Goal: Task Accomplishment & Management: Manage account settings

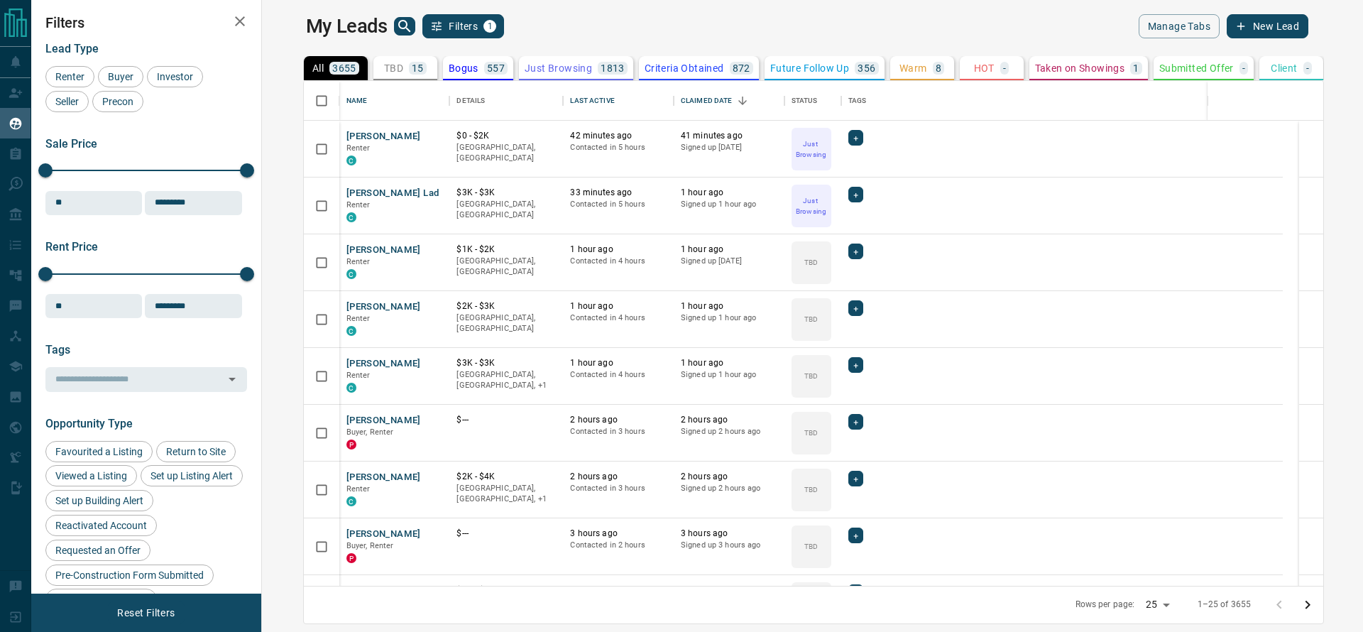
scroll to position [488, 1078]
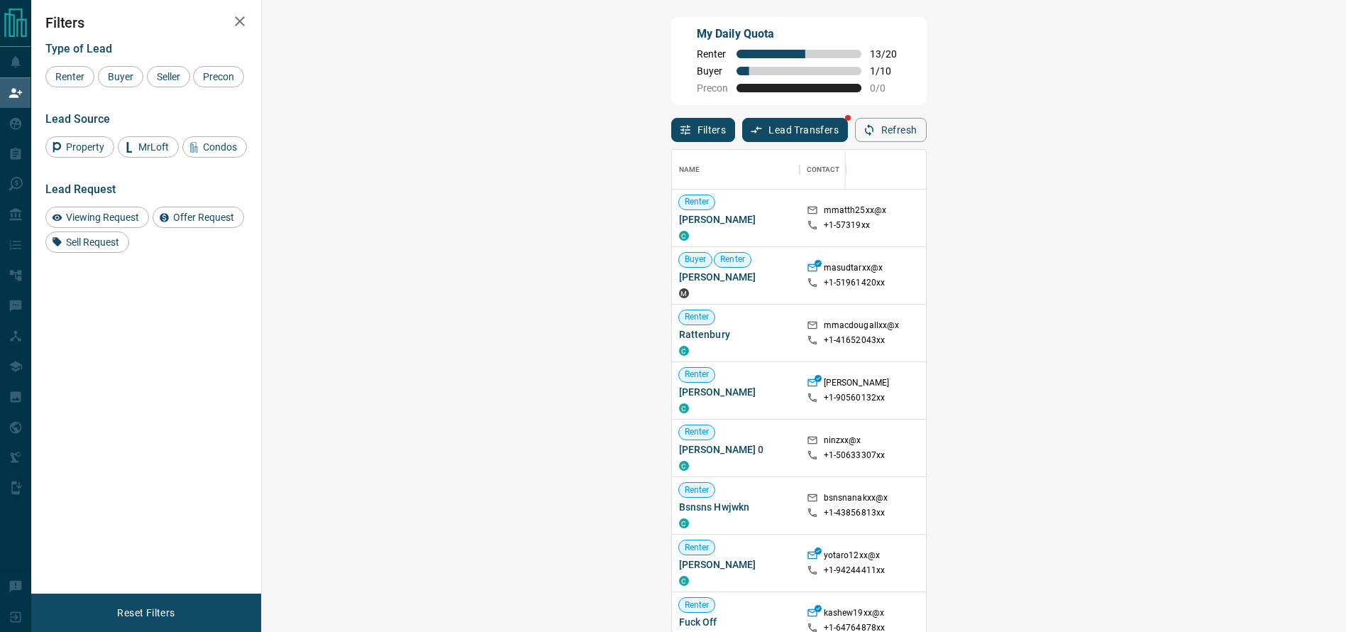
scroll to position [466, 1038]
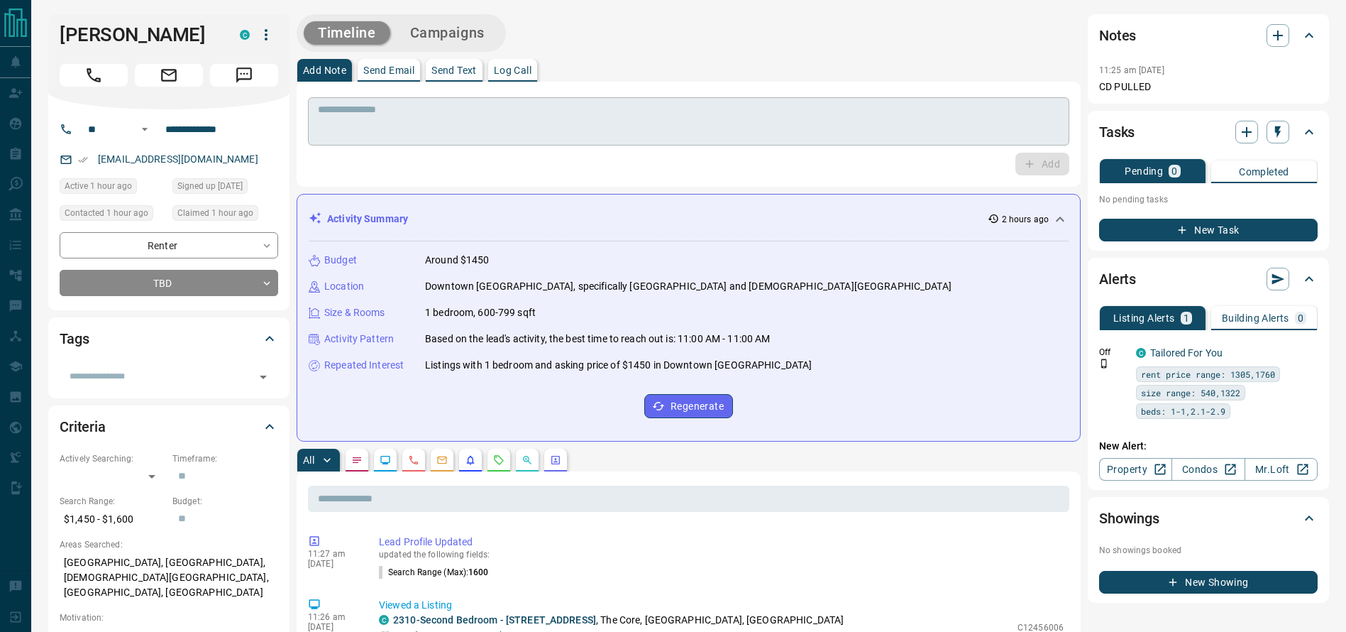
click at [348, 104] on textarea at bounding box center [689, 122] width 742 height 36
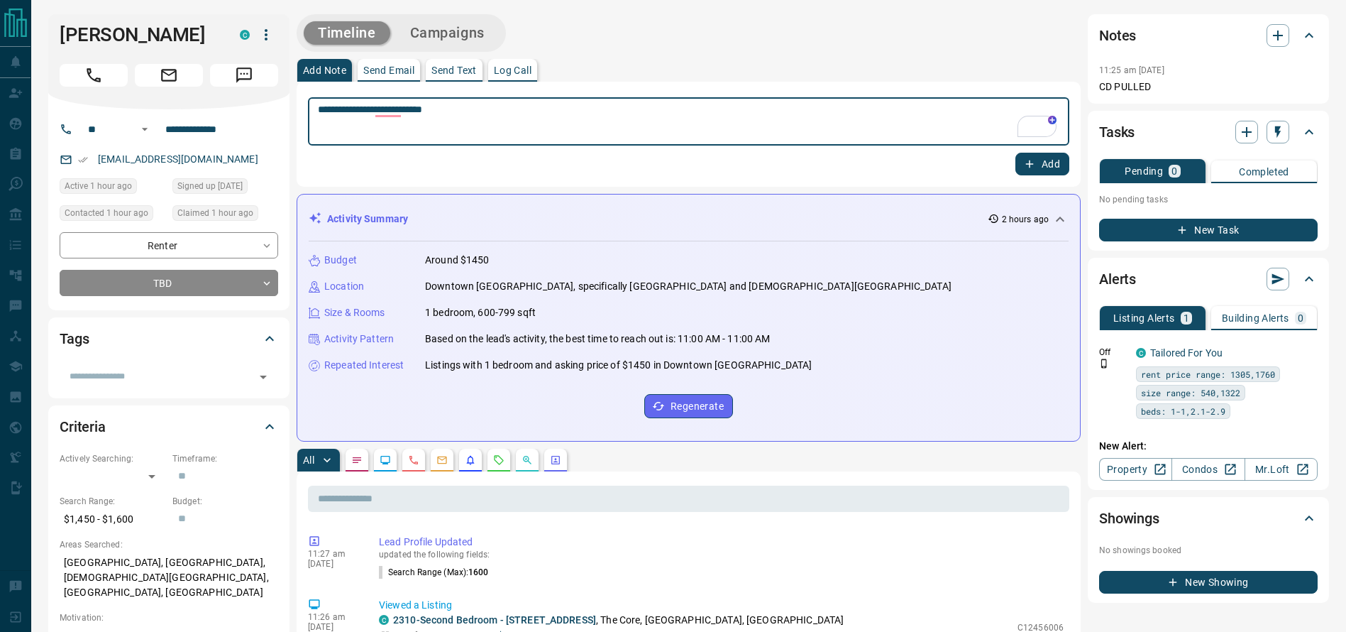
type textarea "**********"
click at [1047, 175] on div "**********" at bounding box center [689, 134] width 784 height 105
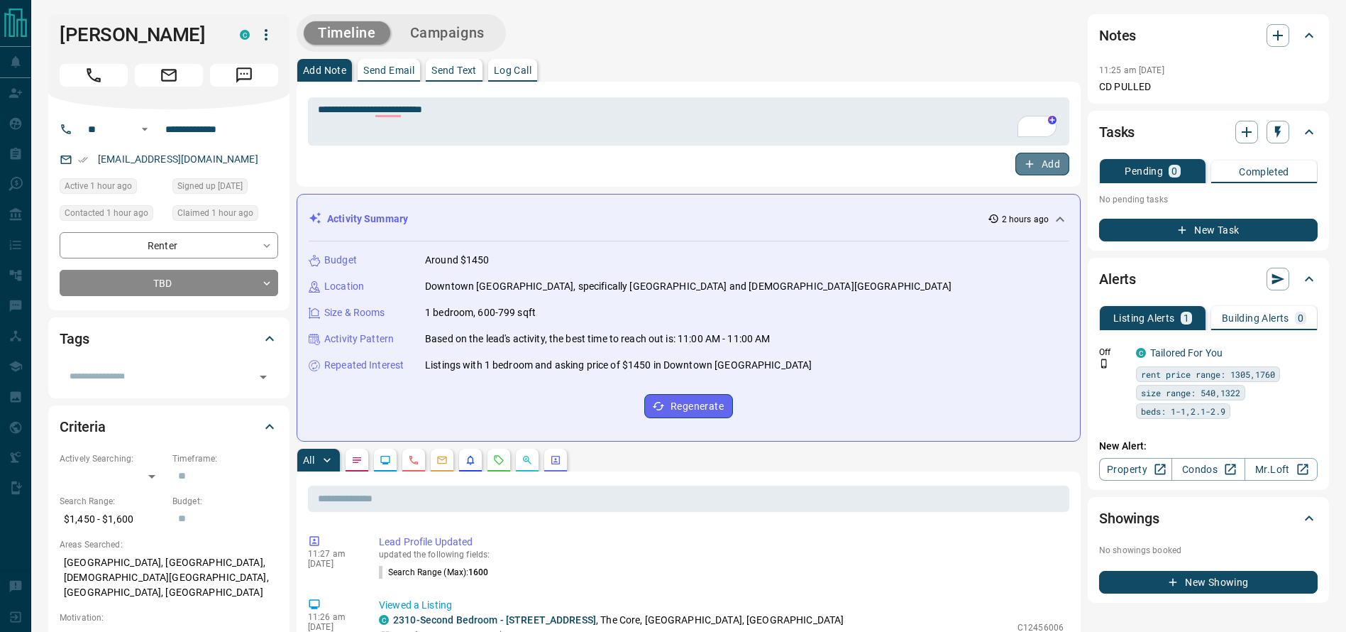
click at [1047, 172] on button "Add" at bounding box center [1043, 164] width 54 height 23
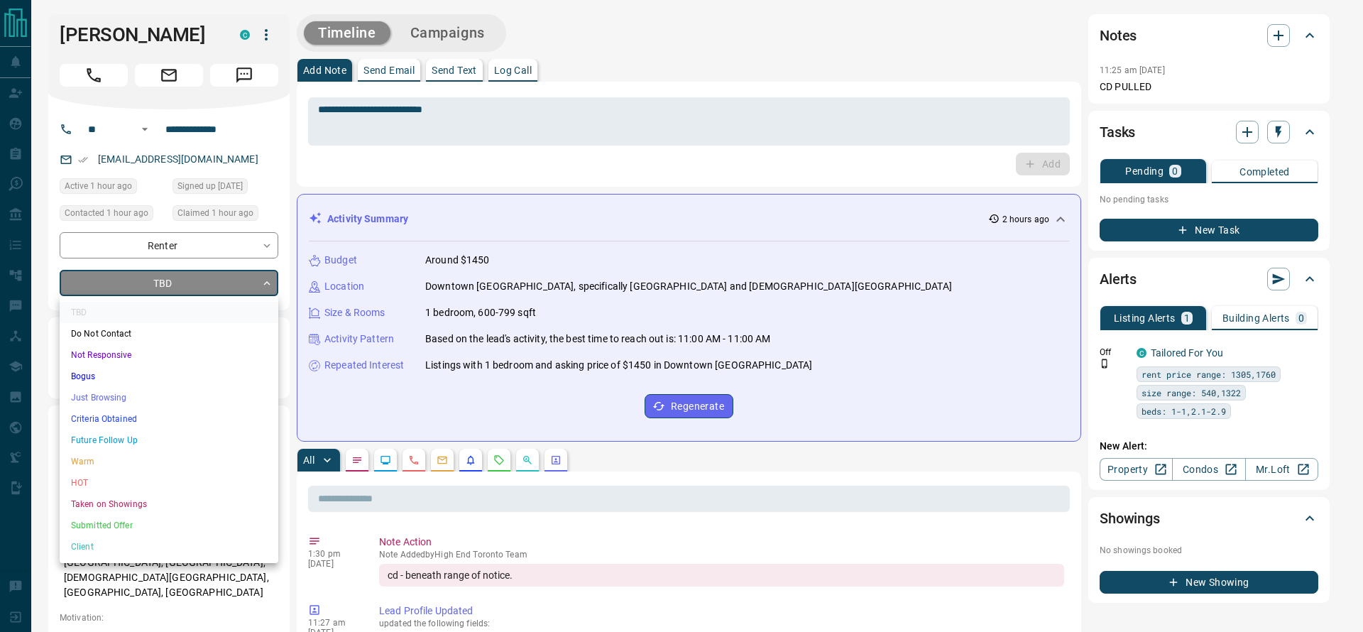
click at [196, 388] on ul "TBD Do Not Contact Not Responsive Bogus Just Browsing Criteria Obtained Future …" at bounding box center [169, 429] width 219 height 267
click at [195, 388] on li "Just Browsing" at bounding box center [169, 397] width 219 height 21
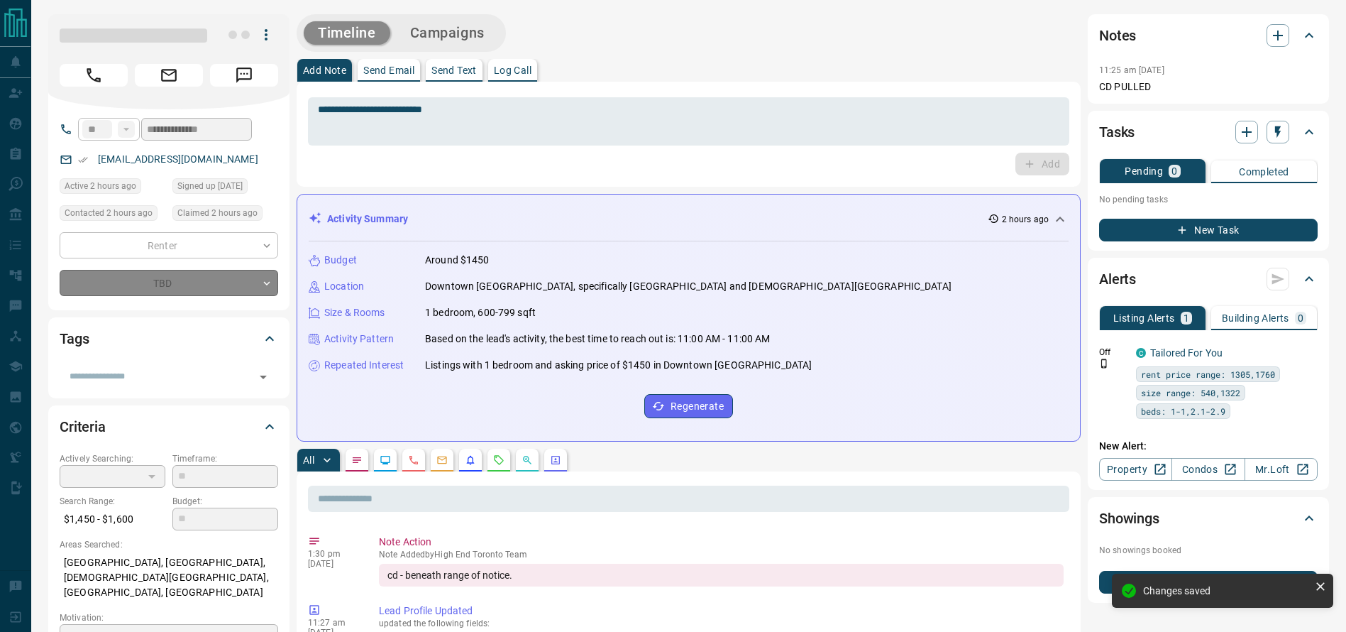
type input "*"
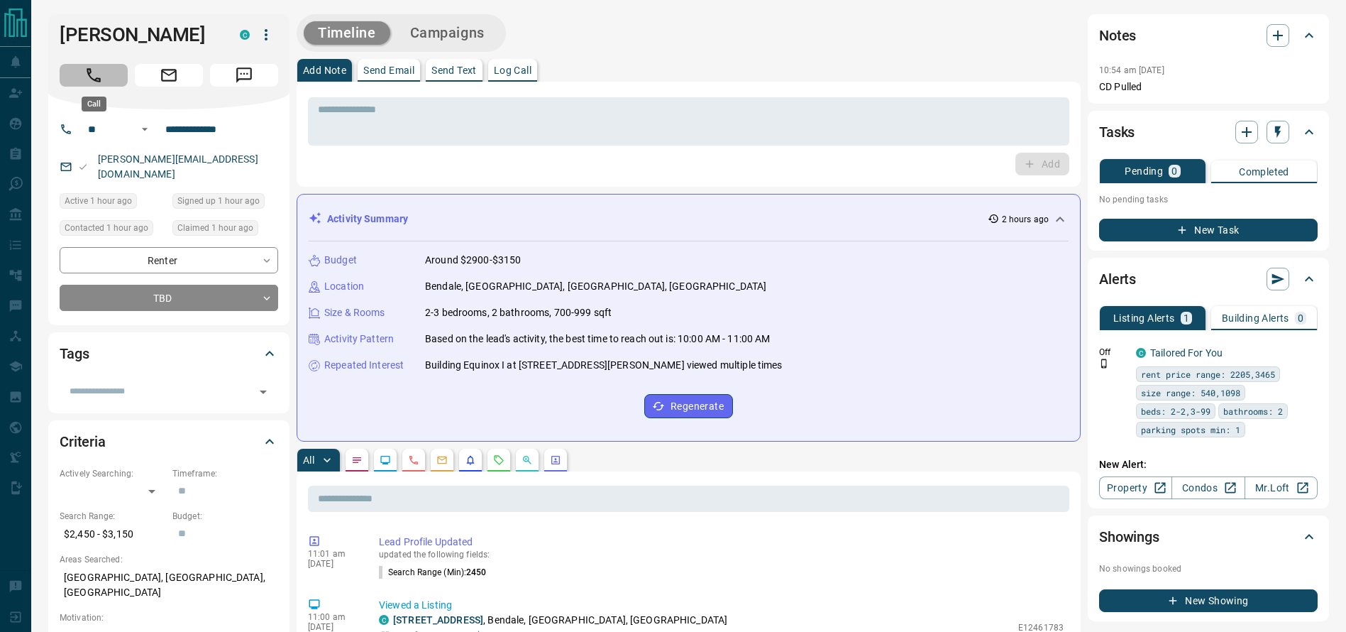
click at [85, 64] on button "Call" at bounding box center [94, 75] width 68 height 23
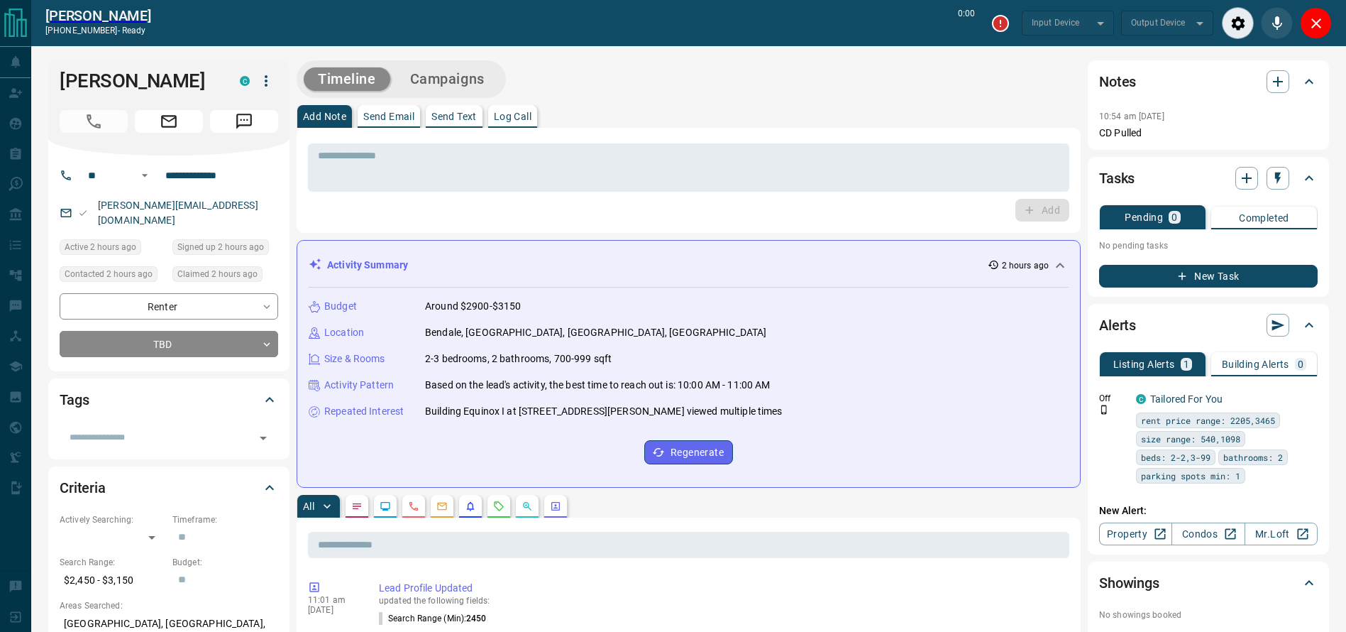
type input "*******"
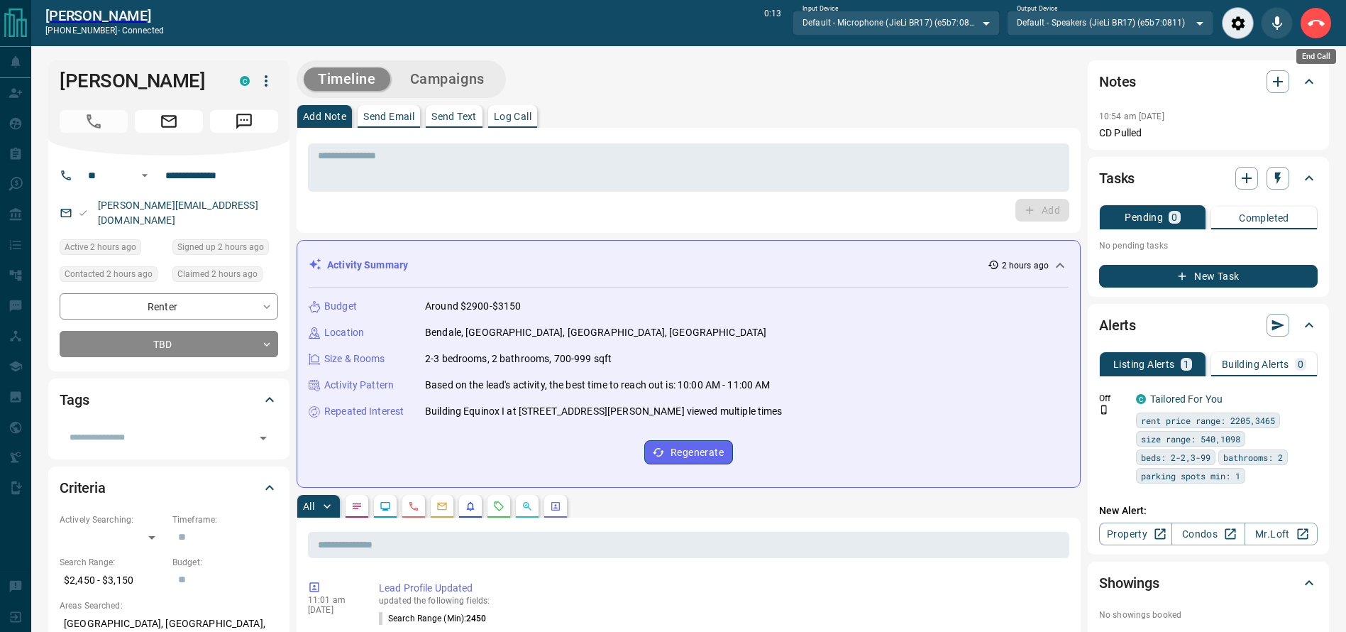
click at [1314, 11] on button "End Call" at bounding box center [1316, 23] width 32 height 32
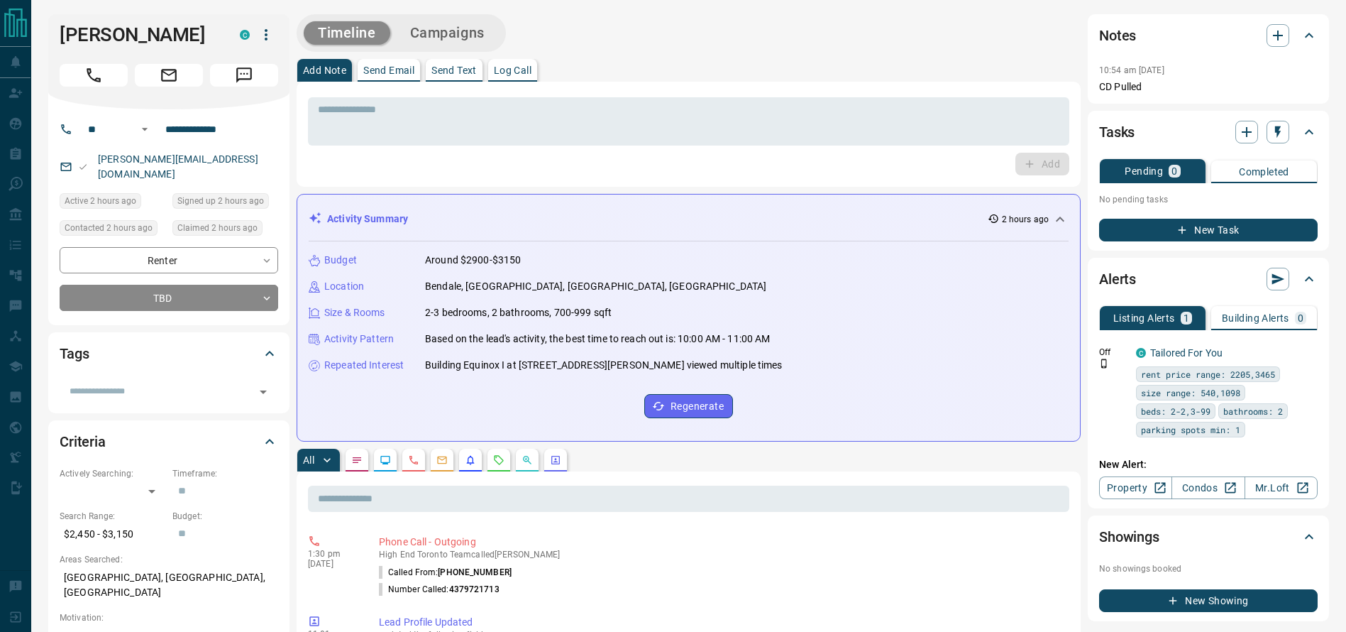
click at [218, 298] on div "**********" at bounding box center [168, 217] width 241 height 216
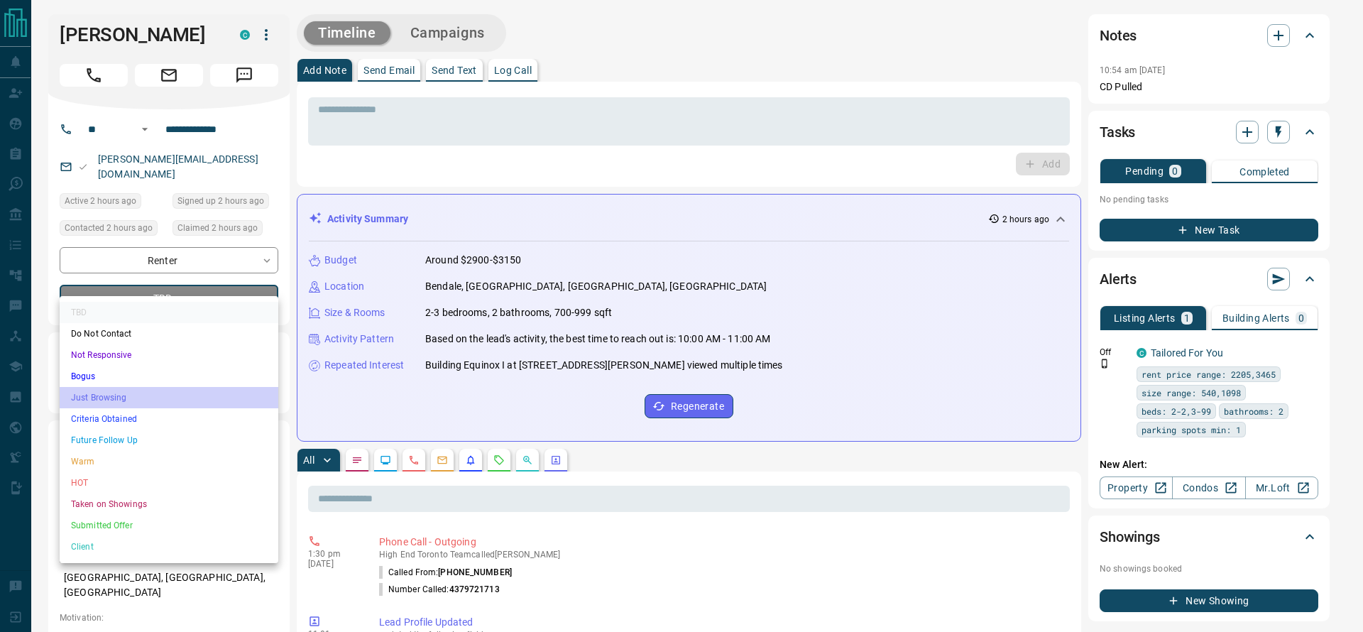
click at [189, 396] on li "Just Browsing" at bounding box center [169, 397] width 219 height 21
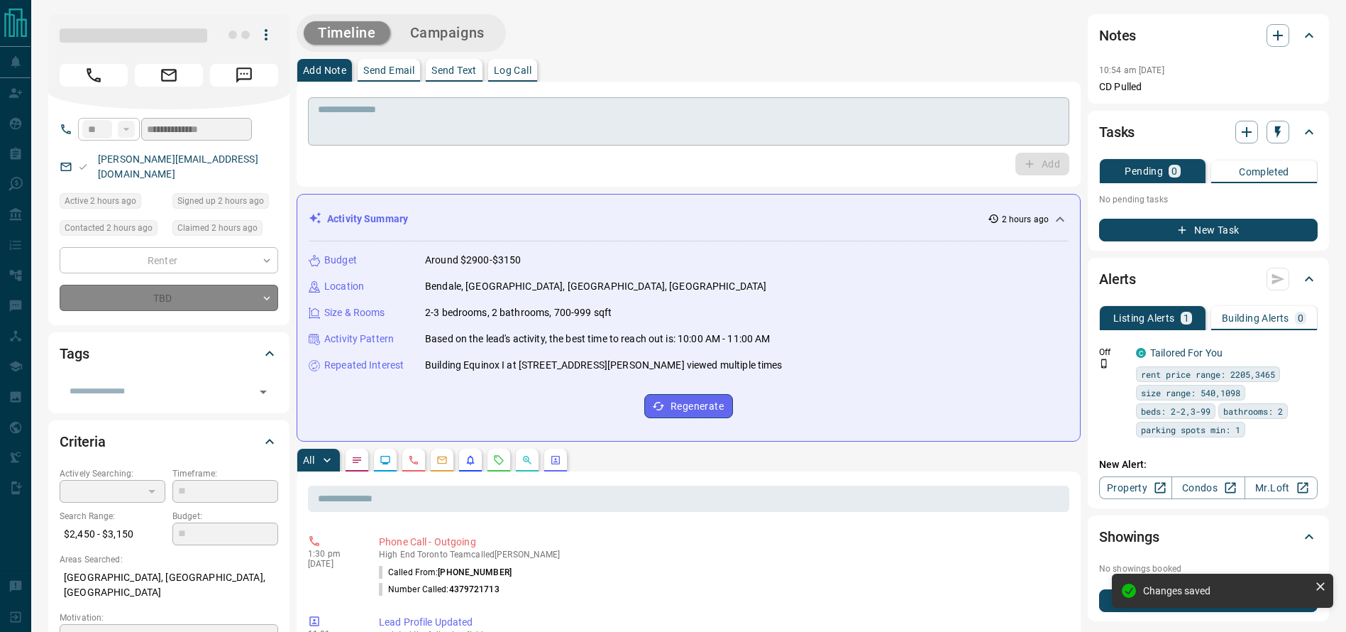
click at [402, 119] on textarea at bounding box center [689, 122] width 742 height 36
type input "*"
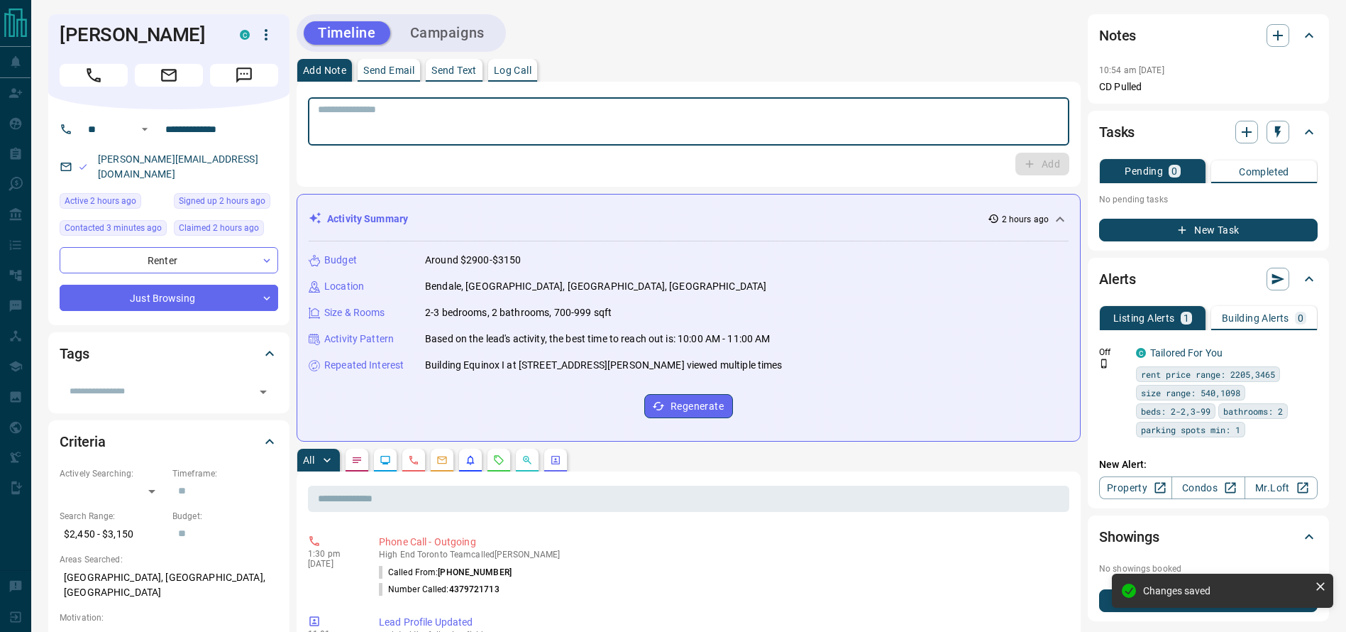
type textarea "*"
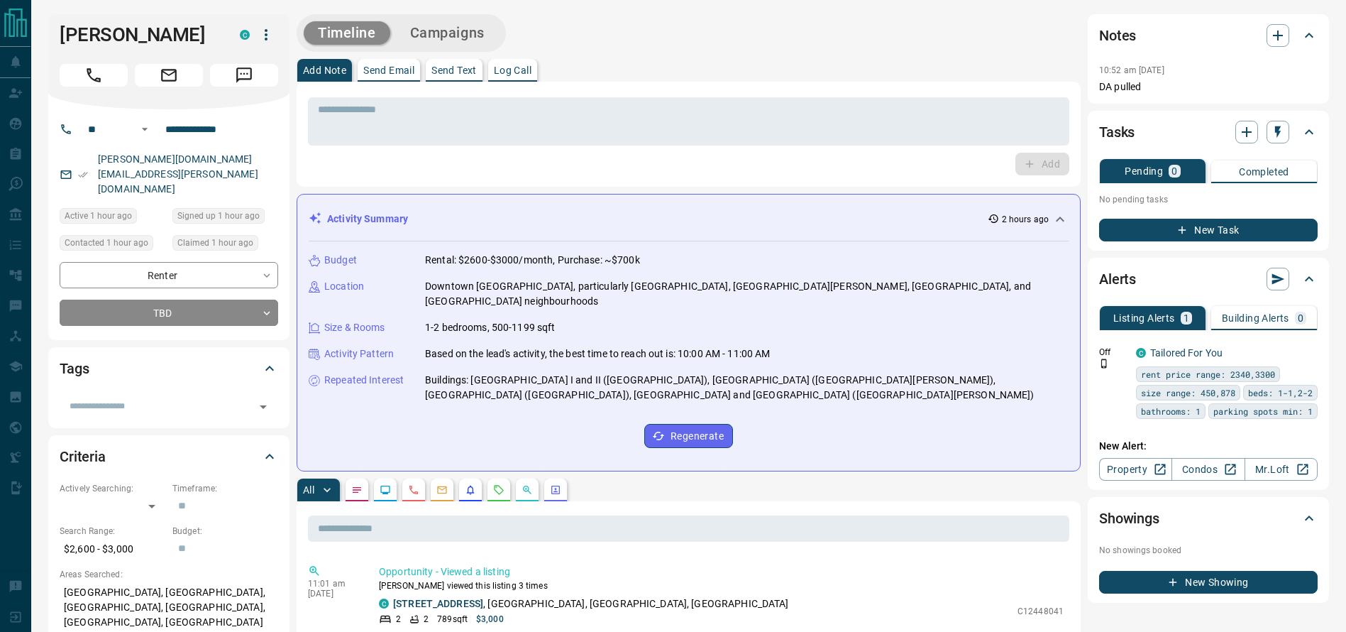
click at [821, 19] on div "Timeline Campaigns" at bounding box center [689, 33] width 784 height 38
click at [910, 50] on div "Timeline Campaigns" at bounding box center [689, 33] width 784 height 38
click at [144, 26] on h1 "Trevor Page" at bounding box center [139, 34] width 159 height 23
click at [119, 23] on h1 "Trevor Page" at bounding box center [139, 34] width 159 height 23
drag, startPoint x: 119, startPoint y: 23, endPoint x: 126, endPoint y: 26, distance: 7.9
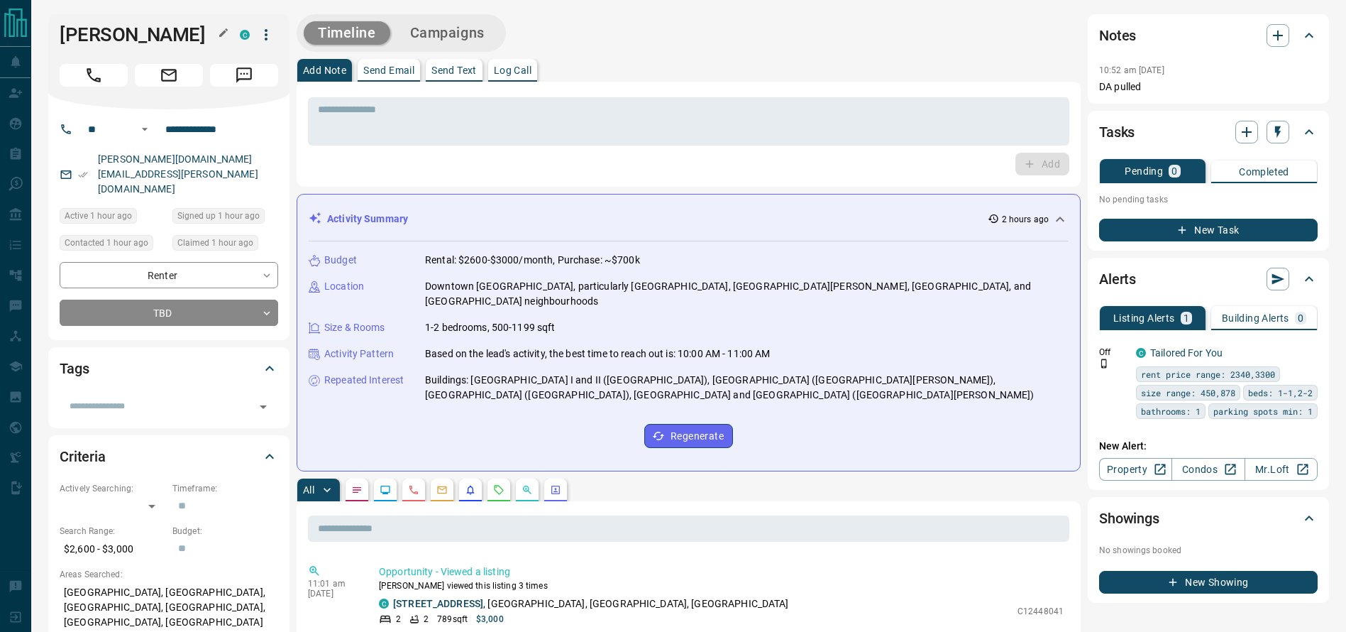
click at [120, 23] on h1 "Trevor Page" at bounding box center [139, 34] width 159 height 23
drag, startPoint x: 155, startPoint y: 33, endPoint x: 60, endPoint y: 31, distance: 95.1
click at [60, 31] on h1 "Trevor Page" at bounding box center [139, 34] width 159 height 23
drag, startPoint x: 60, startPoint y: 31, endPoint x: 178, endPoint y: 38, distance: 118.7
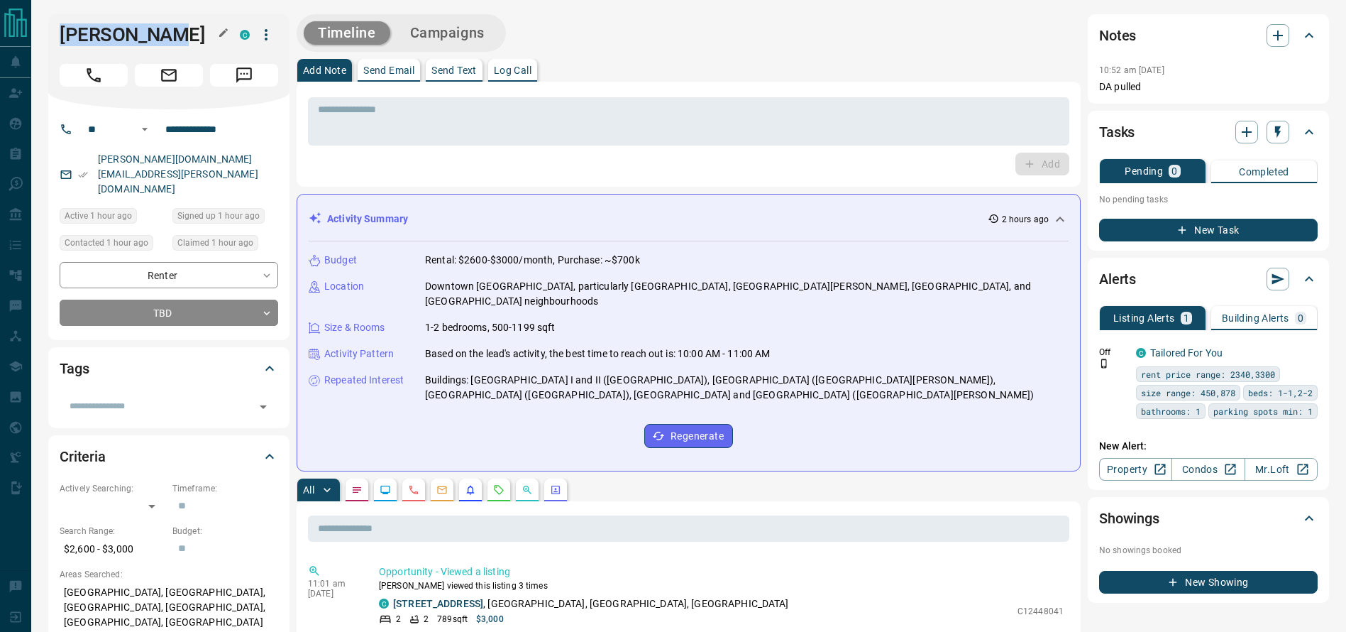
click at [177, 38] on h1 "Trevor Page" at bounding box center [139, 34] width 159 height 23
click at [166, 33] on h1 "Trevor Page" at bounding box center [139, 34] width 159 height 23
click at [158, 30] on h1 "Trevor Page" at bounding box center [139, 34] width 159 height 23
drag, startPoint x: 158, startPoint y: 30, endPoint x: 56, endPoint y: 28, distance: 102.2
click at [56, 28] on div "Trevor Page C" at bounding box center [168, 61] width 241 height 95
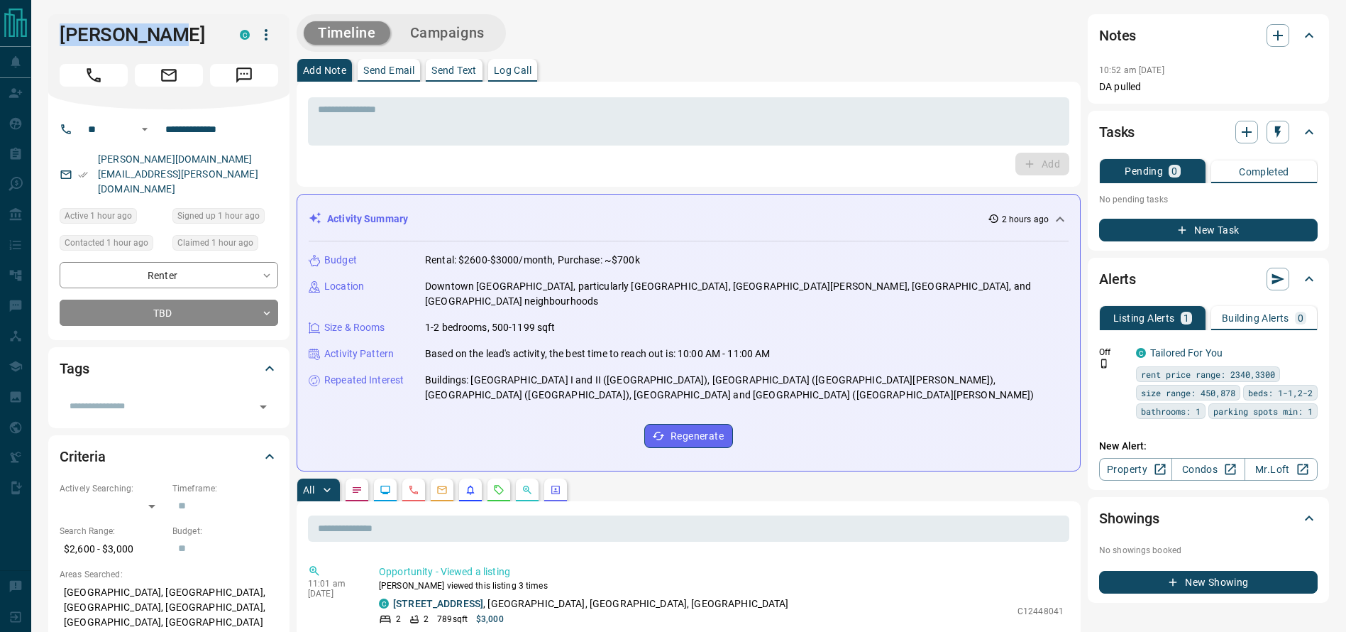
click at [55, 28] on div "Trevor Page C" at bounding box center [168, 61] width 241 height 95
click at [58, 28] on div "Trevor Page C" at bounding box center [168, 61] width 241 height 95
click at [60, 28] on h1 "Trevor Page" at bounding box center [139, 34] width 159 height 23
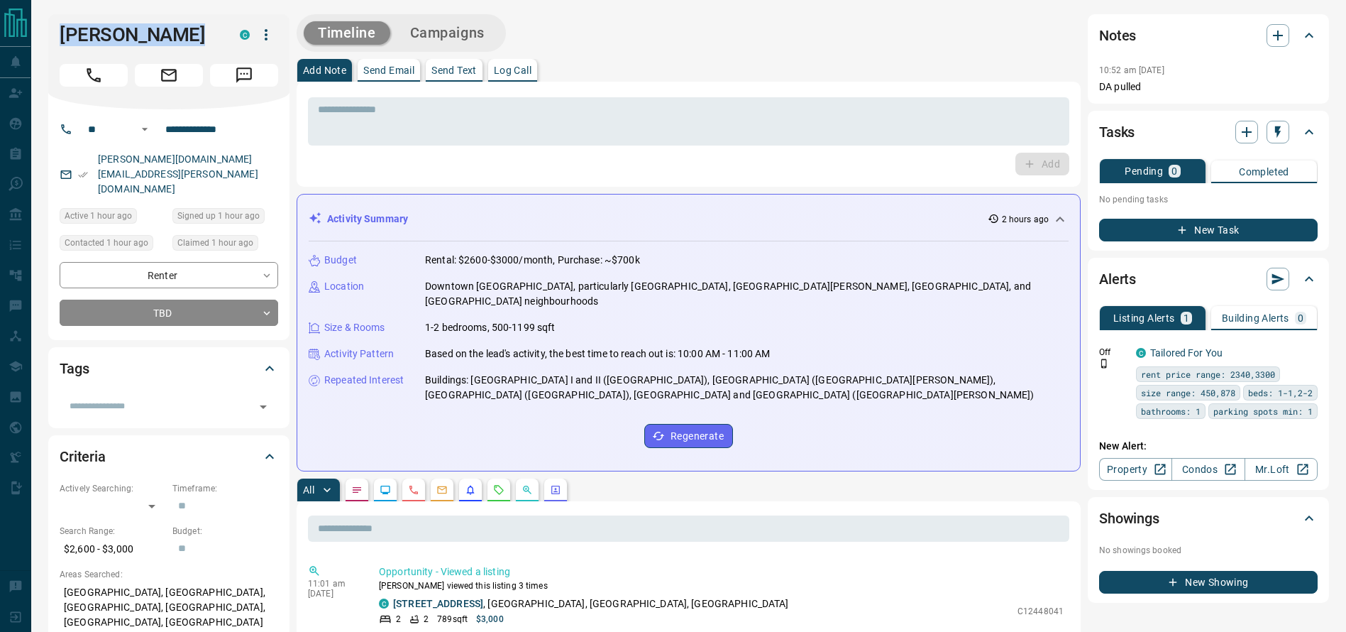
click at [168, 18] on div "Trevor Page C" at bounding box center [168, 61] width 241 height 95
click at [622, 60] on div "Add Note Send Email Send Text Log Call" at bounding box center [689, 70] width 784 height 23
click at [906, 68] on div "Add Note Send Email Send Text Log Call" at bounding box center [689, 70] width 784 height 23
click at [799, 94] on div "* ​" at bounding box center [688, 119] width 761 height 53
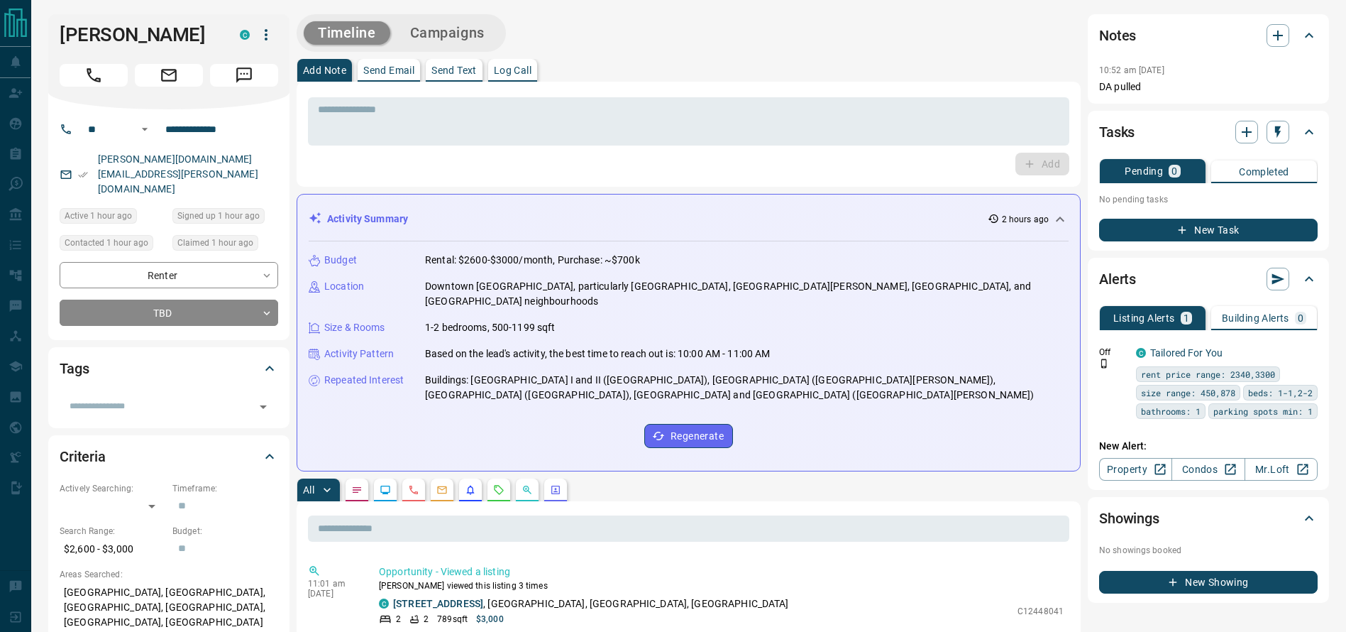
click at [175, 263] on div "**********" at bounding box center [169, 294] width 219 height 64
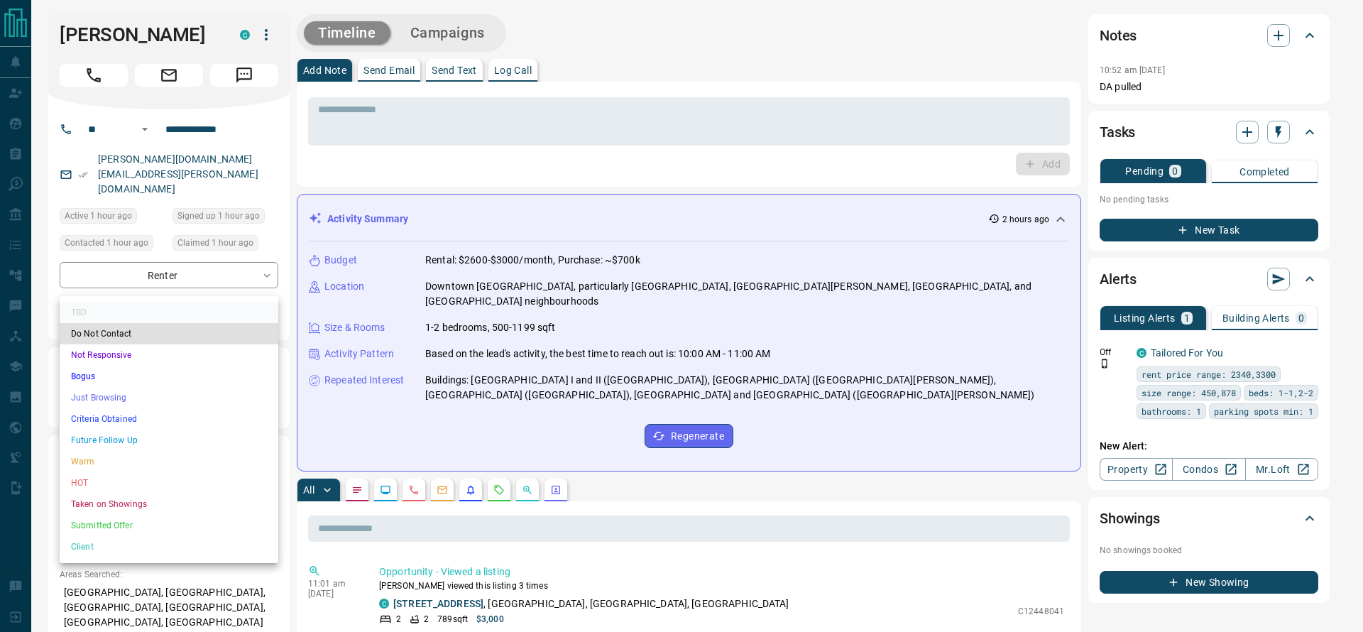
click at [109, 401] on li "Just Browsing" at bounding box center [169, 397] width 219 height 21
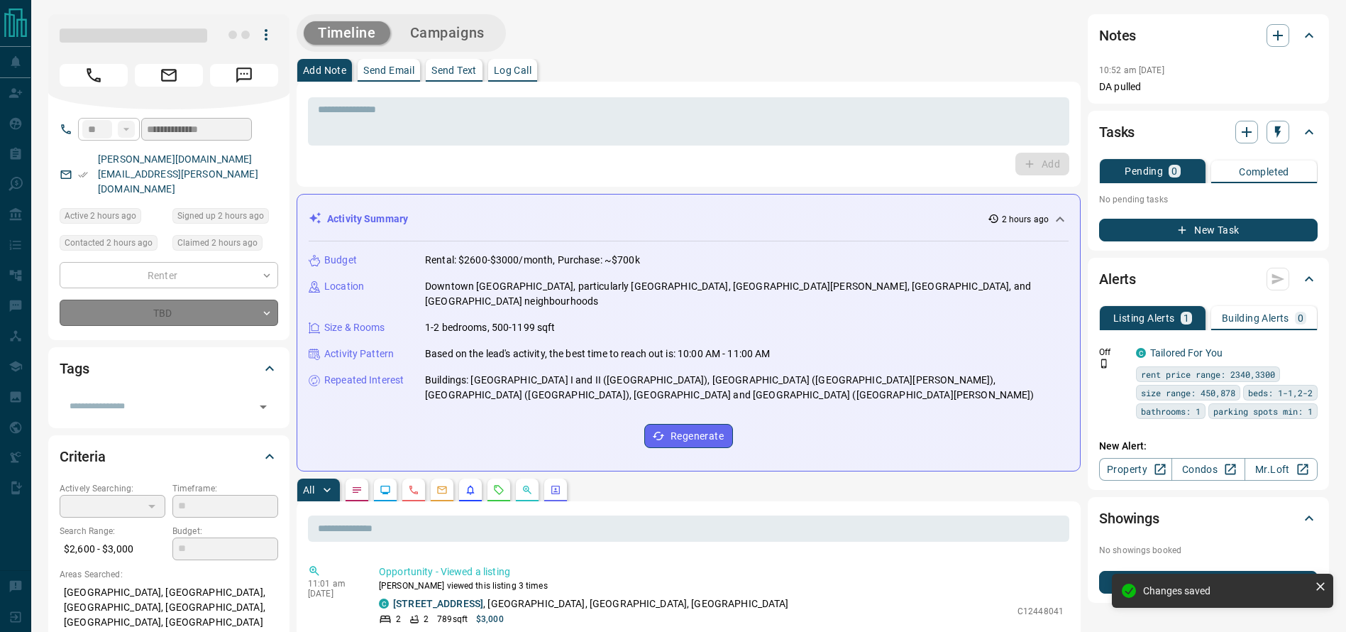
type input "*"
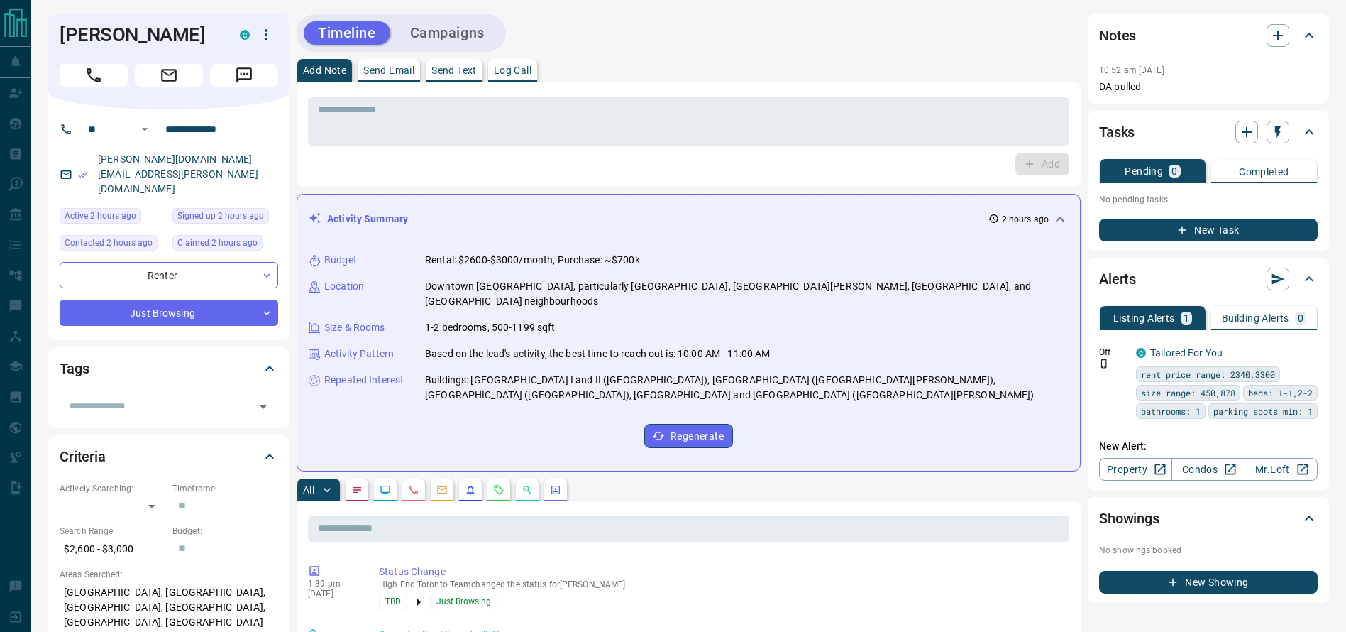
click at [664, 27] on div "Timeline Campaigns" at bounding box center [689, 33] width 784 height 38
click at [101, 82] on icon "Call" at bounding box center [93, 75] width 18 height 18
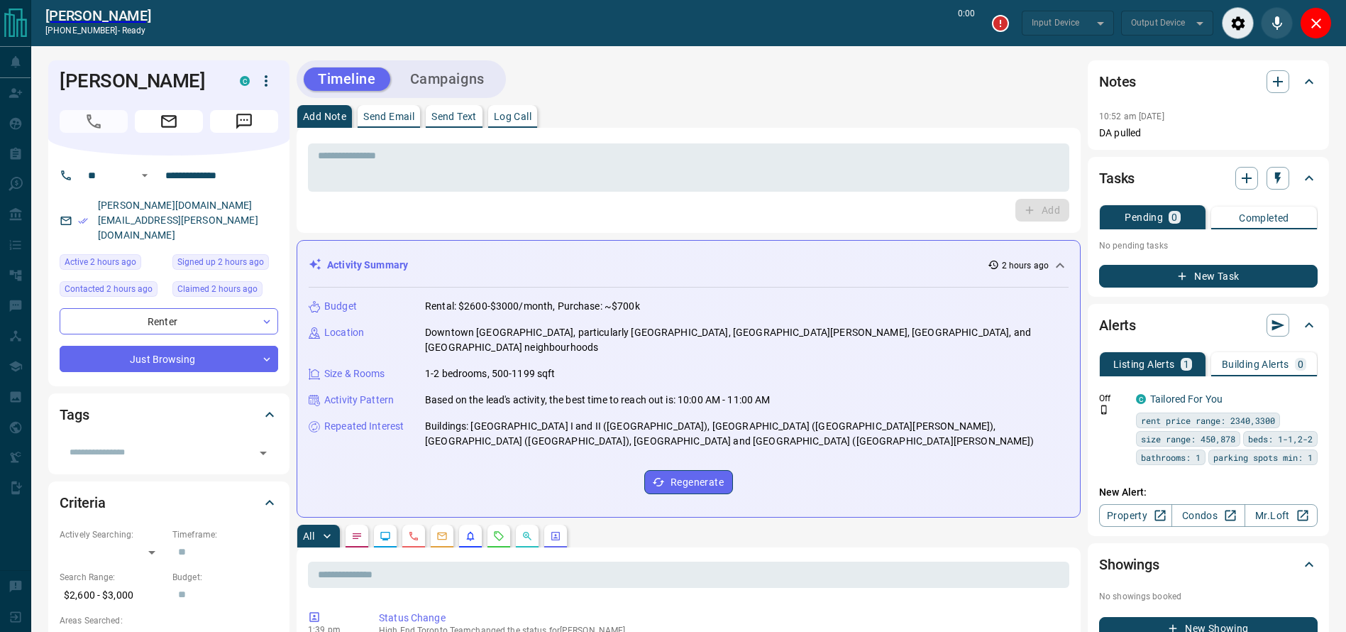
click at [725, 142] on div "* ​" at bounding box center [688, 165] width 761 height 53
type input "*******"
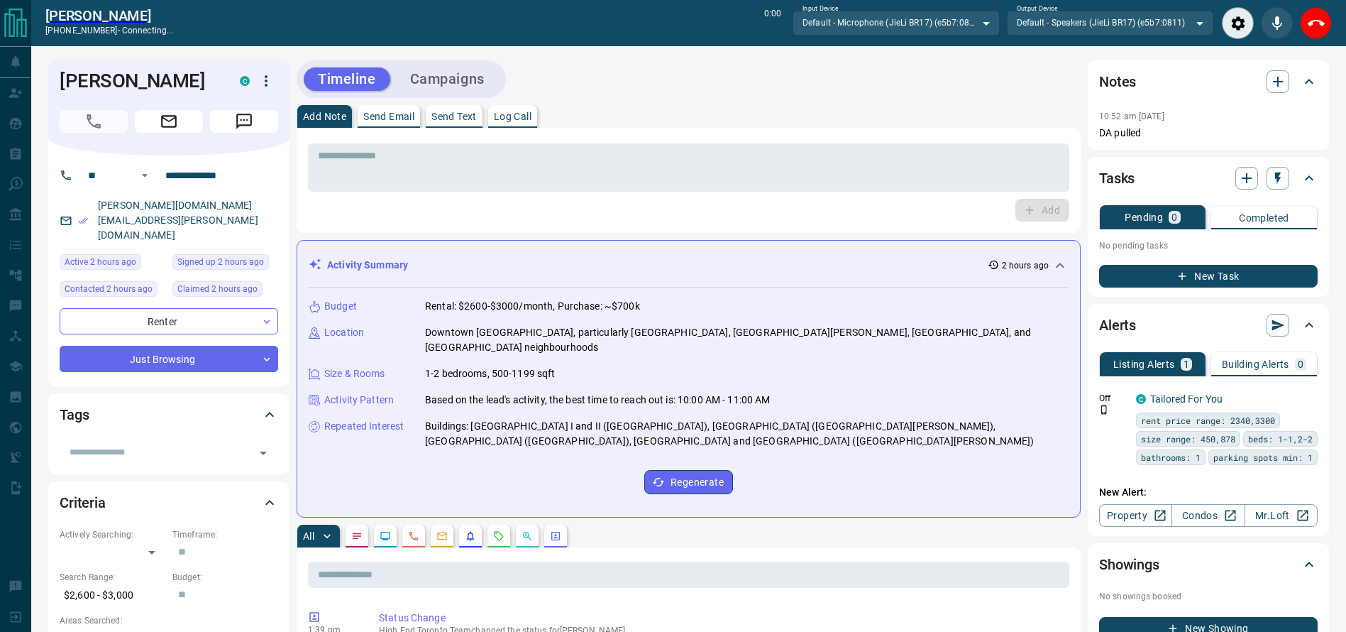
click at [776, 126] on div "Add Note Send Email Send Text Log Call" at bounding box center [689, 116] width 784 height 23
click at [1324, 26] on icon "End Call" at bounding box center [1316, 23] width 17 height 17
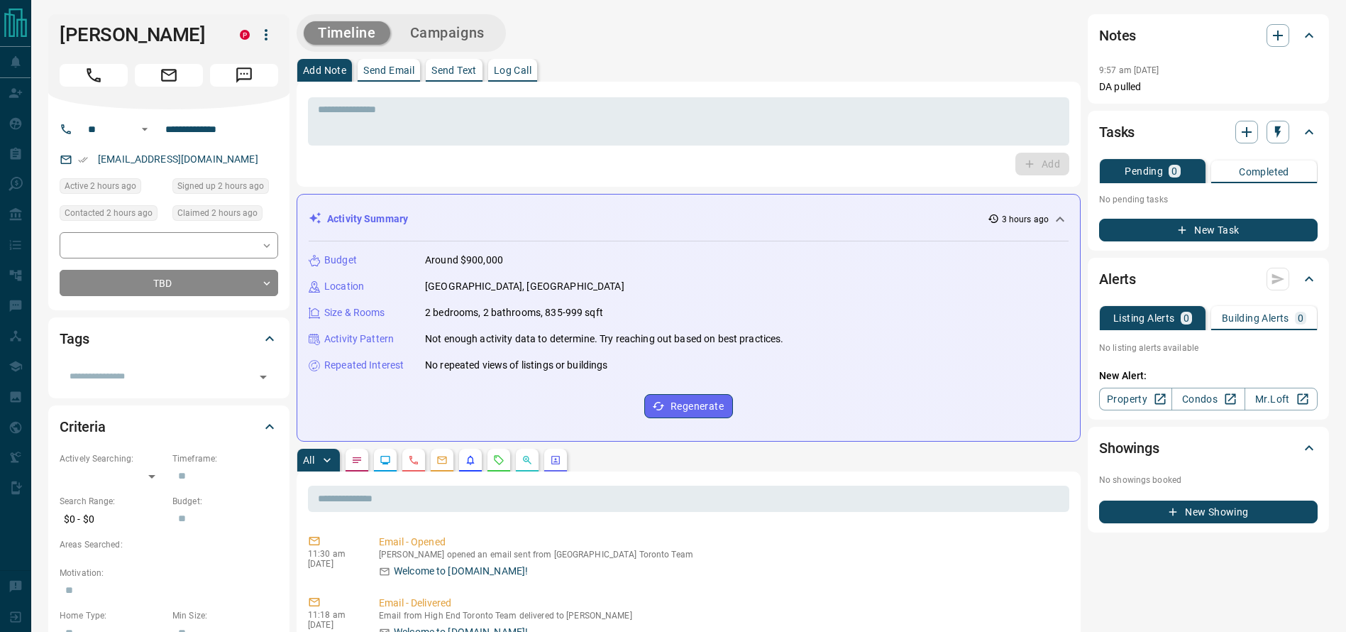
click at [92, 81] on icon "Call" at bounding box center [93, 75] width 18 height 18
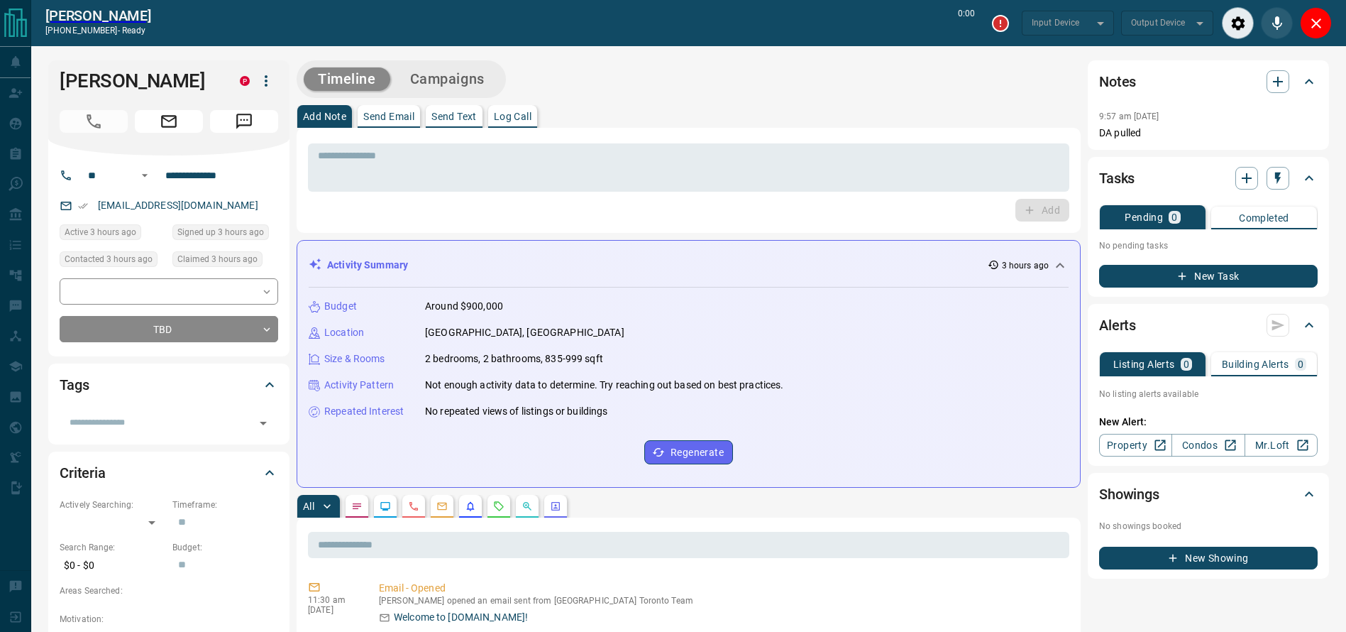
type input "*******"
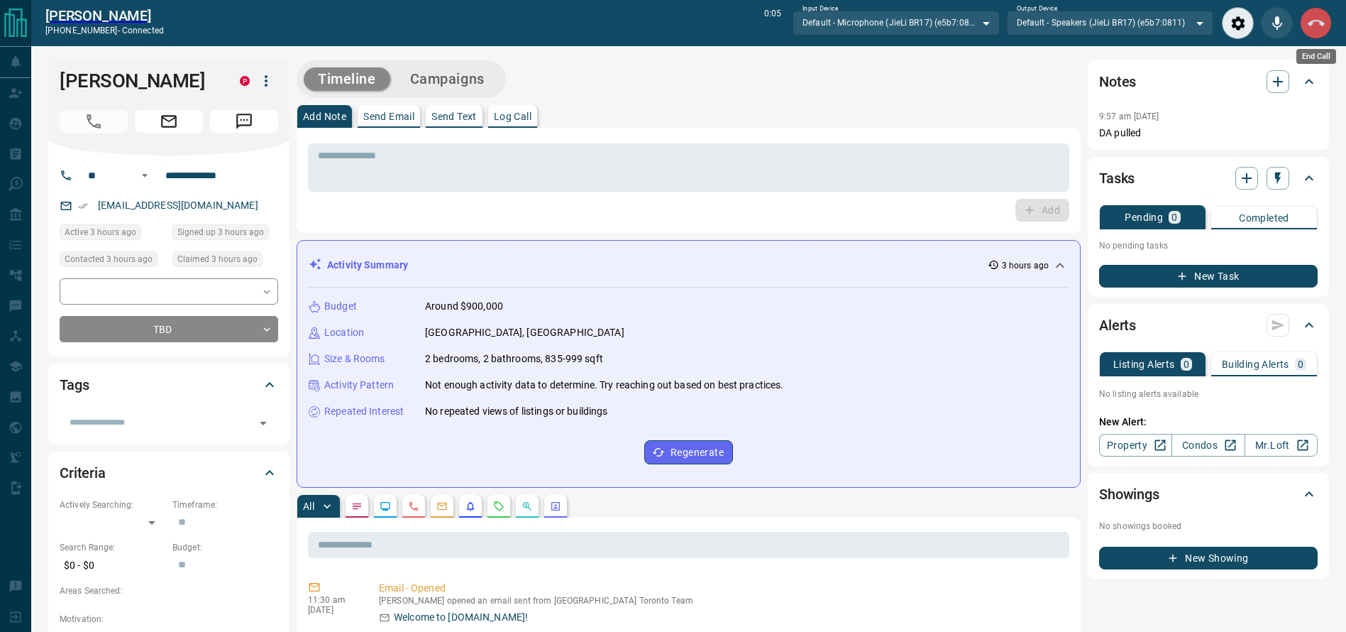
click at [1312, 31] on icon "End Call" at bounding box center [1316, 23] width 17 height 17
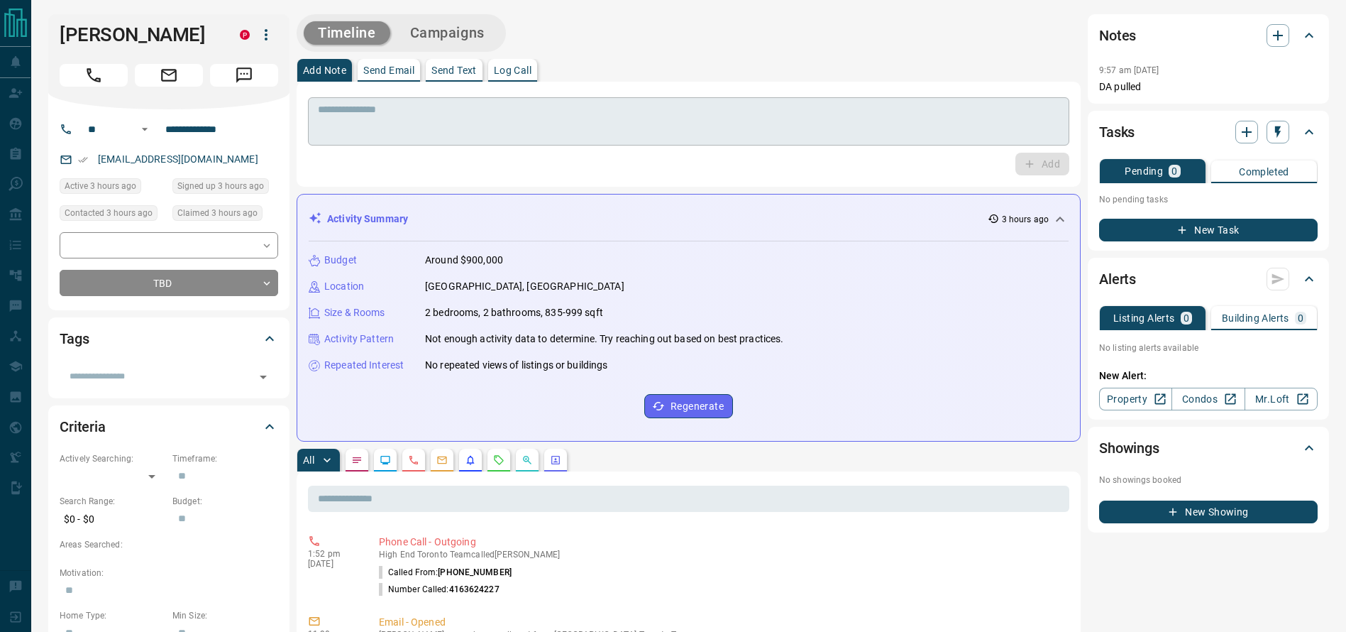
click at [379, 123] on textarea at bounding box center [689, 122] width 742 height 36
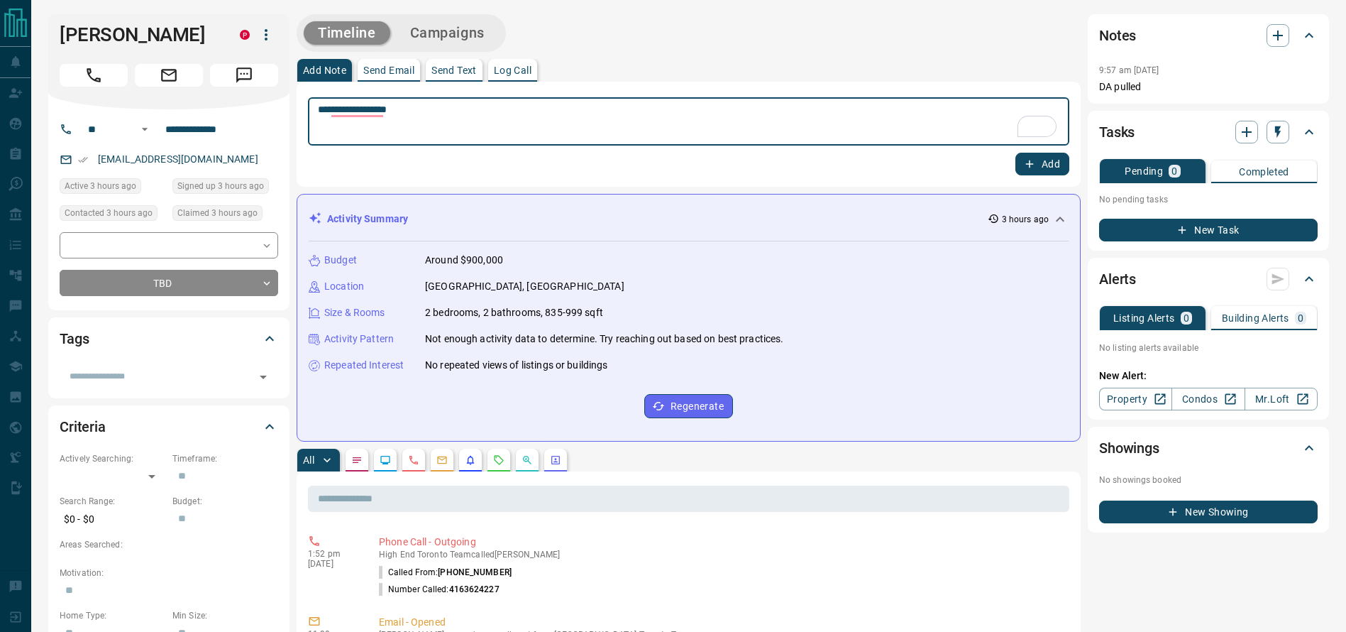
type textarea "**********"
click at [1034, 180] on div "**********" at bounding box center [689, 134] width 784 height 105
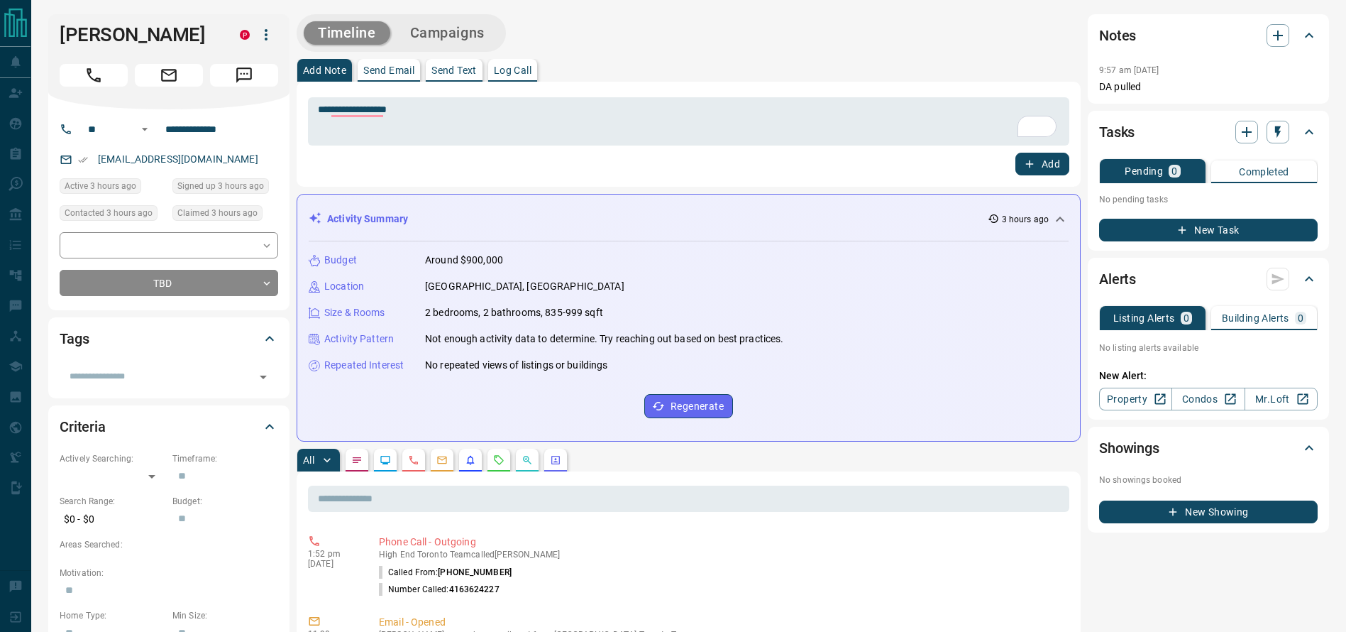
click at [1034, 159] on icon "button" at bounding box center [1029, 164] width 13 height 13
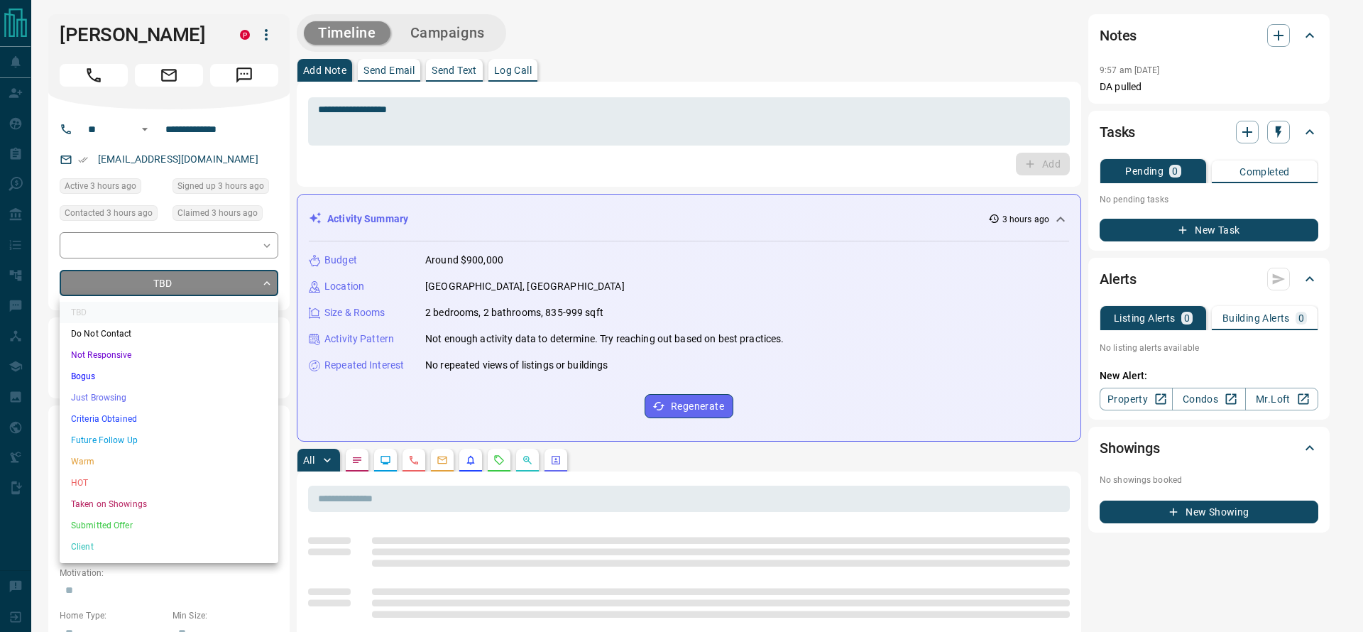
click at [134, 391] on li "Just Browsing" at bounding box center [169, 397] width 219 height 21
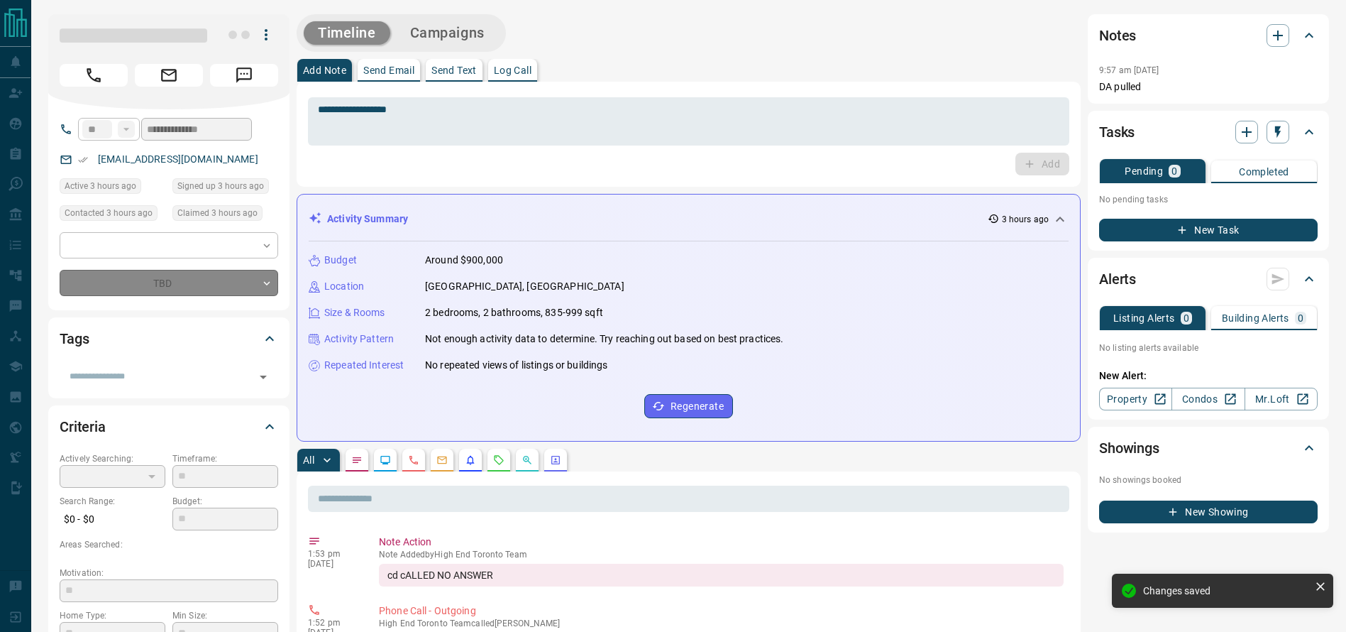
type input "*"
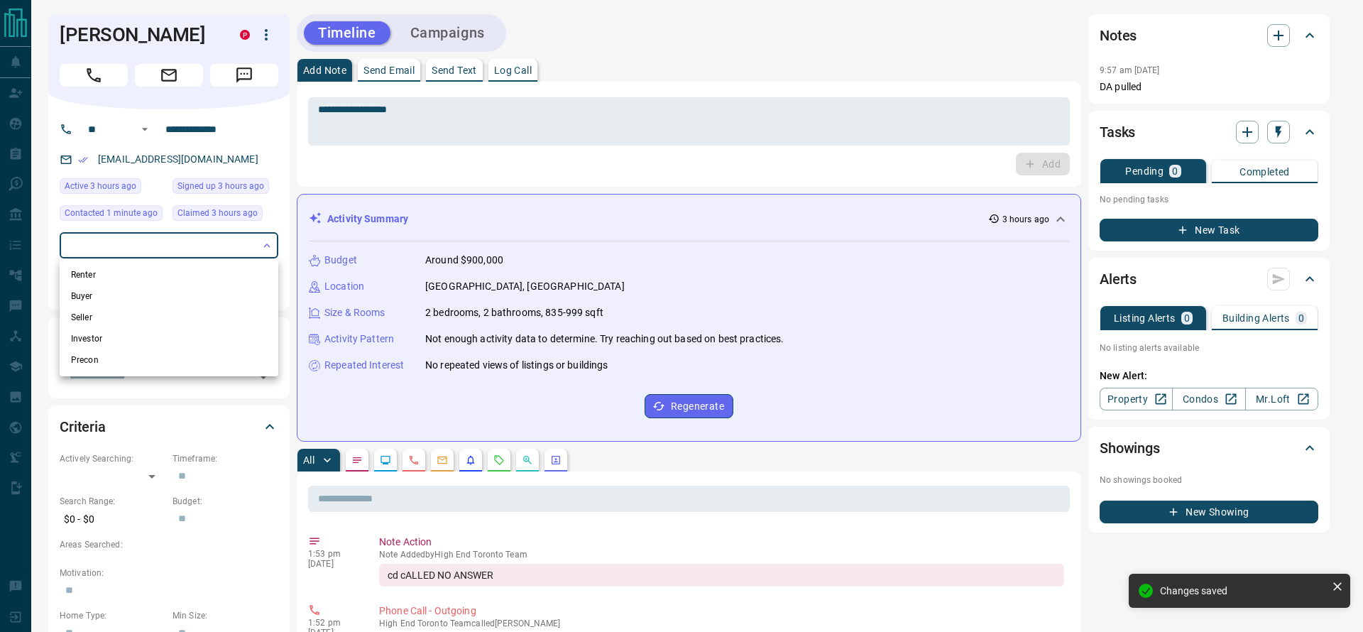
click at [141, 285] on li "Buyer" at bounding box center [169, 295] width 219 height 21
type input "**********"
click at [141, 285] on li "Buyer" at bounding box center [169, 295] width 219 height 21
click at [141, 273] on li "Renter" at bounding box center [169, 274] width 219 height 21
click at [253, 290] on li "Buyer" at bounding box center [169, 295] width 219 height 21
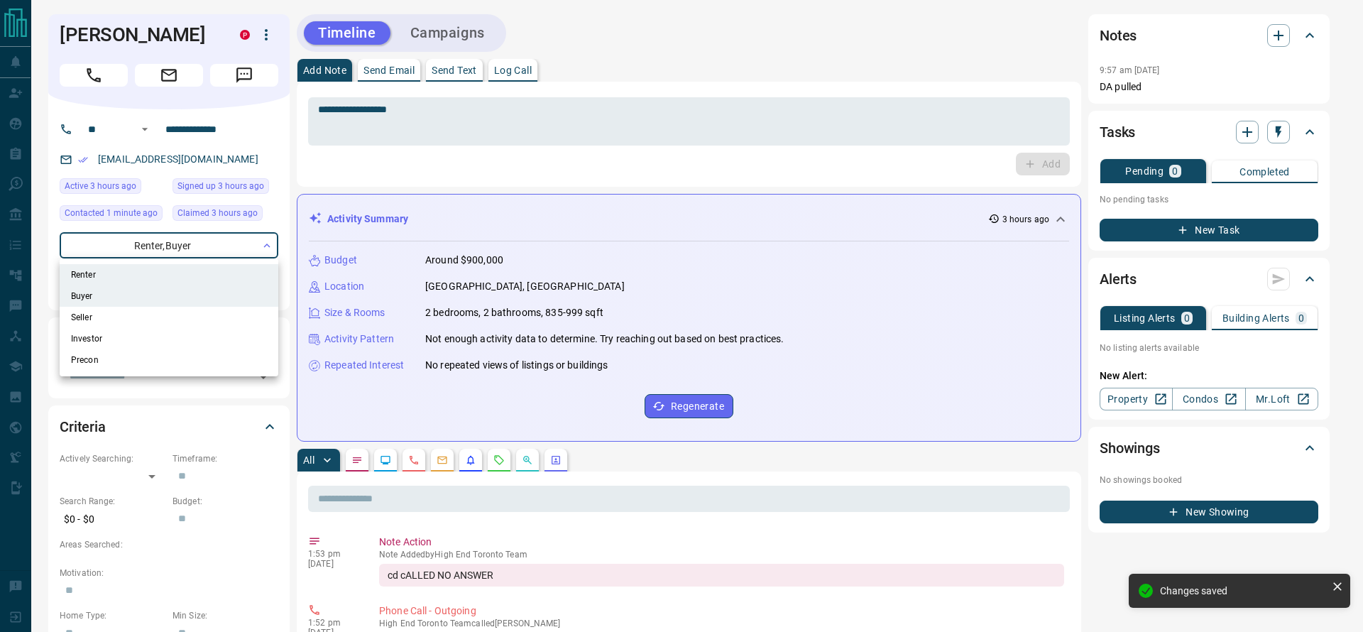
click at [246, 271] on li "Renter" at bounding box center [169, 274] width 219 height 21
type input "**********"
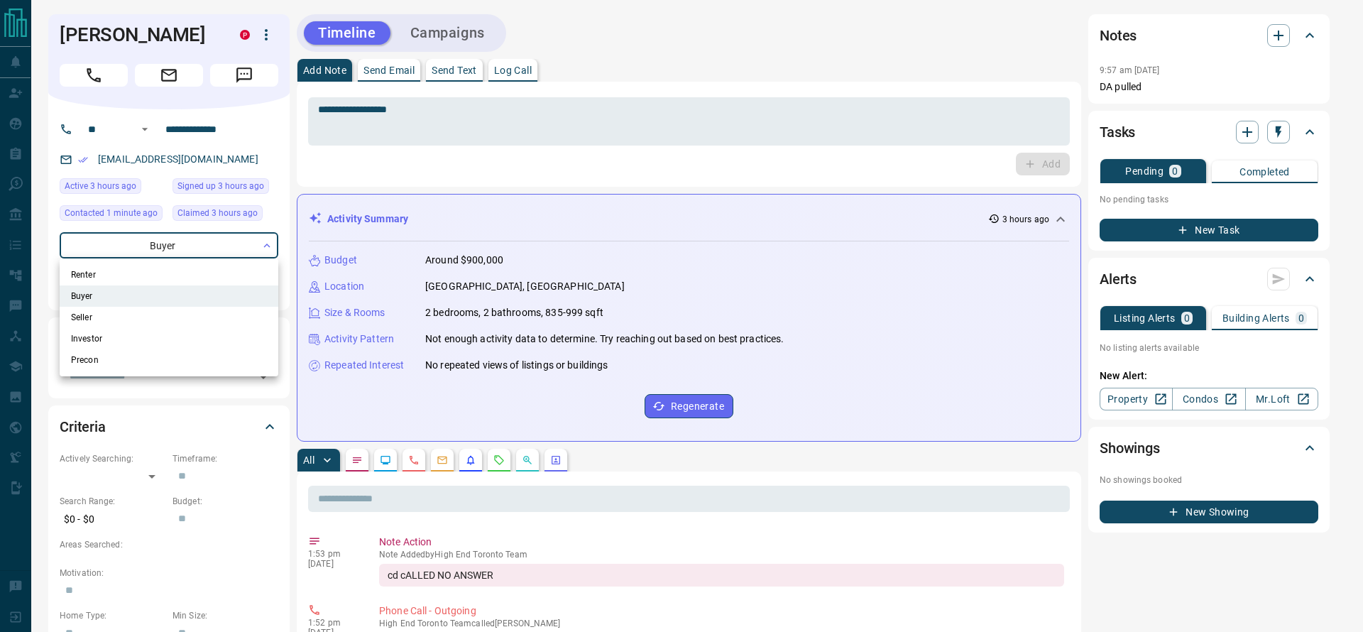
click at [406, 144] on div at bounding box center [681, 316] width 1363 height 632
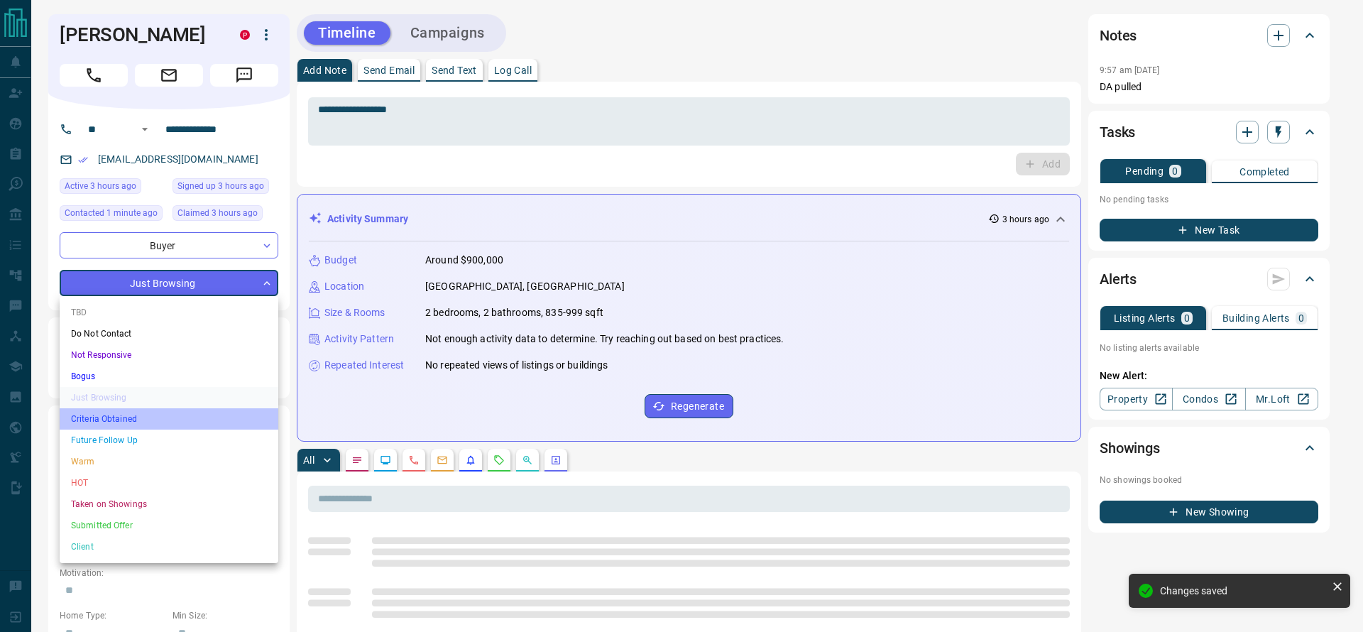
click at [131, 419] on li "Criteria Obtained" at bounding box center [169, 418] width 219 height 21
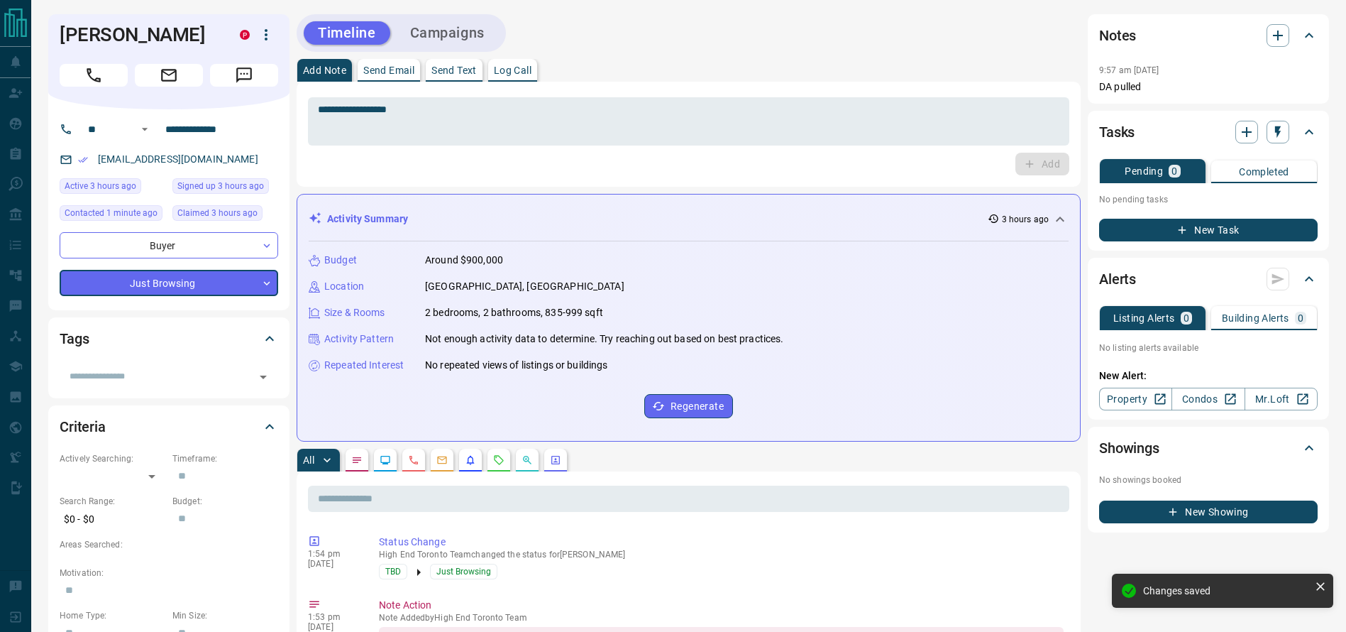
type input "*"
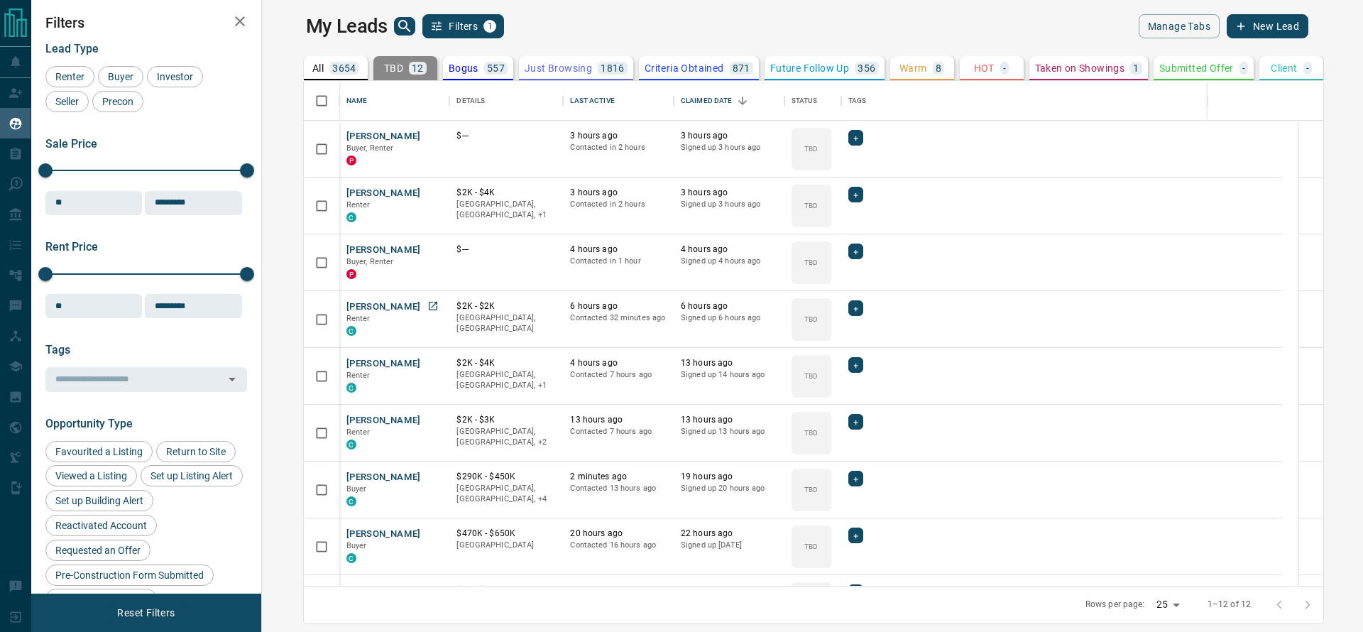
scroll to position [488, 1078]
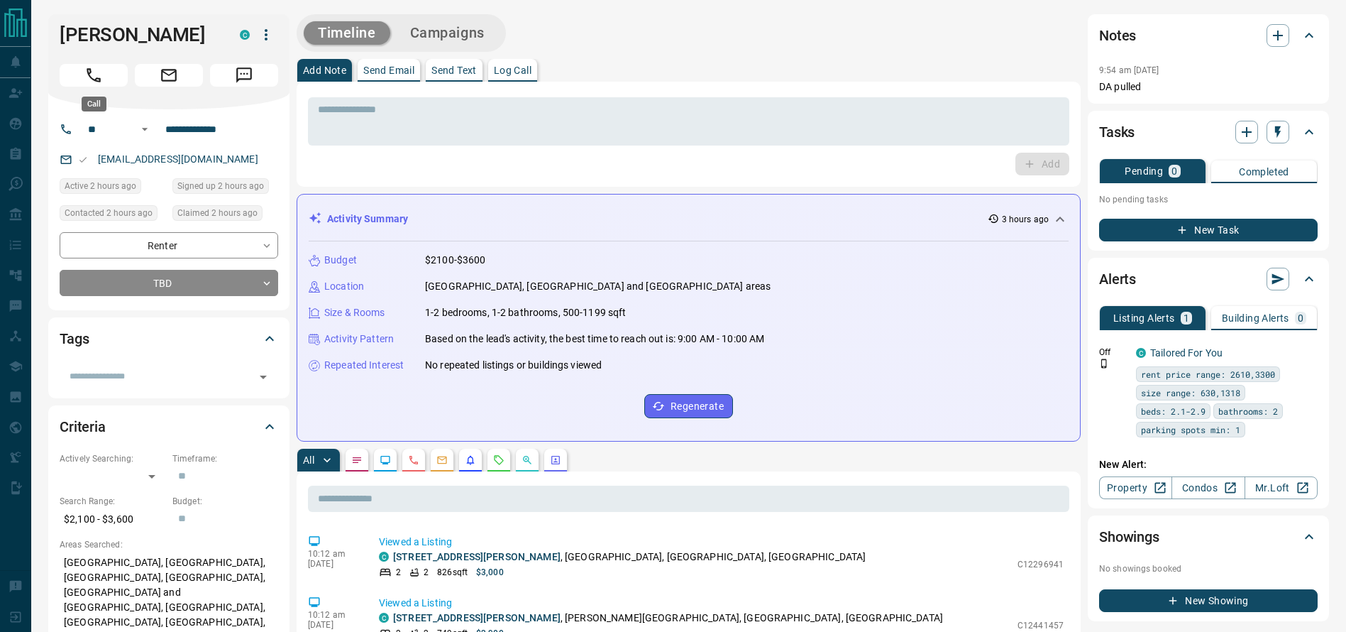
click at [82, 82] on button "Call" at bounding box center [94, 75] width 68 height 23
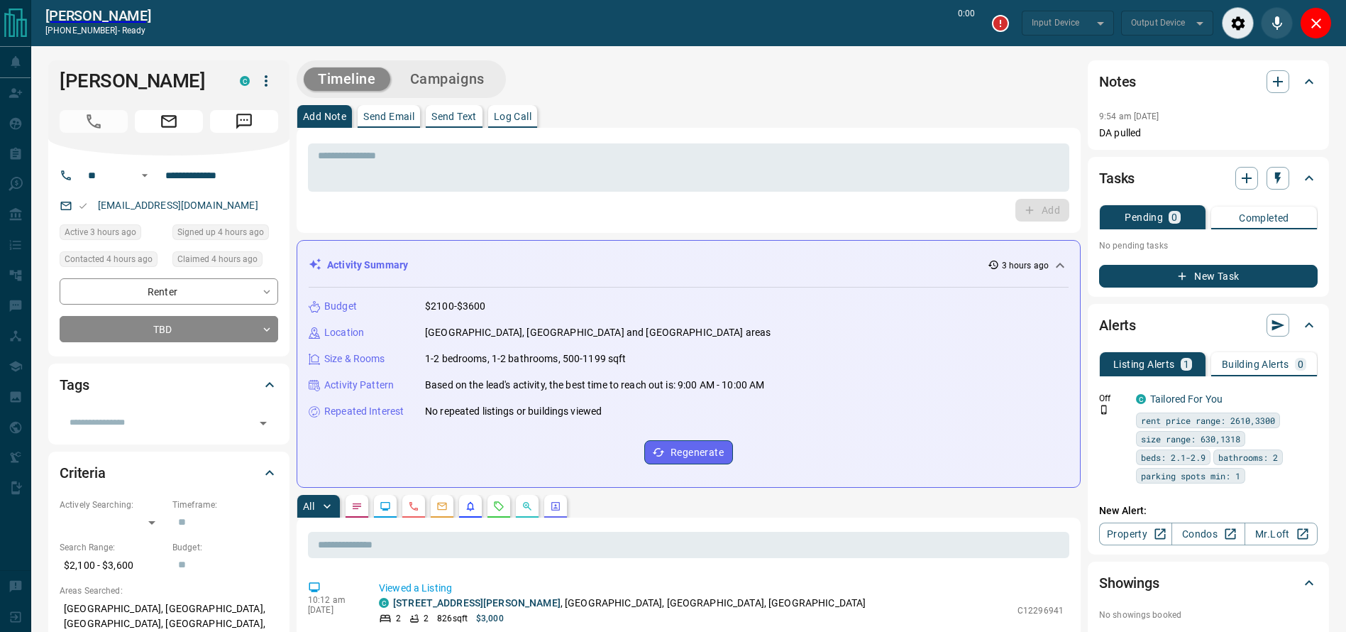
type input "*******"
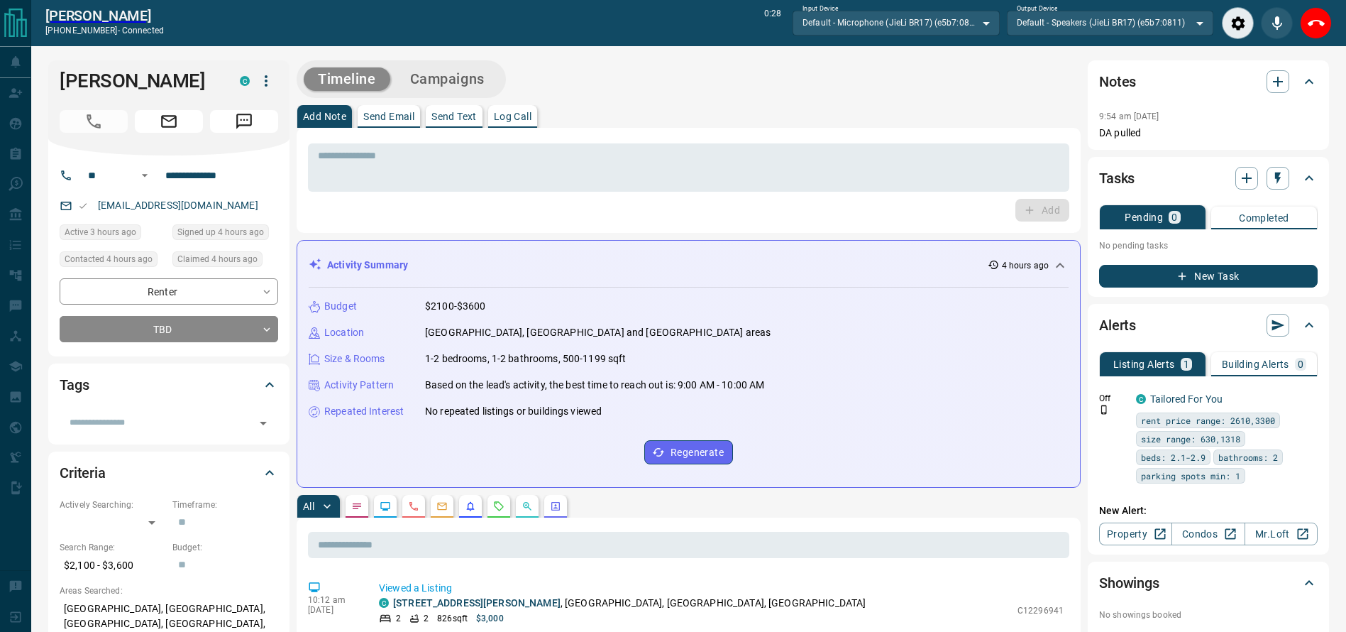
click at [898, 140] on div "* ​" at bounding box center [688, 165] width 761 height 53
click at [899, 156] on textarea at bounding box center [689, 168] width 742 height 36
click at [893, 150] on textarea at bounding box center [689, 168] width 742 height 36
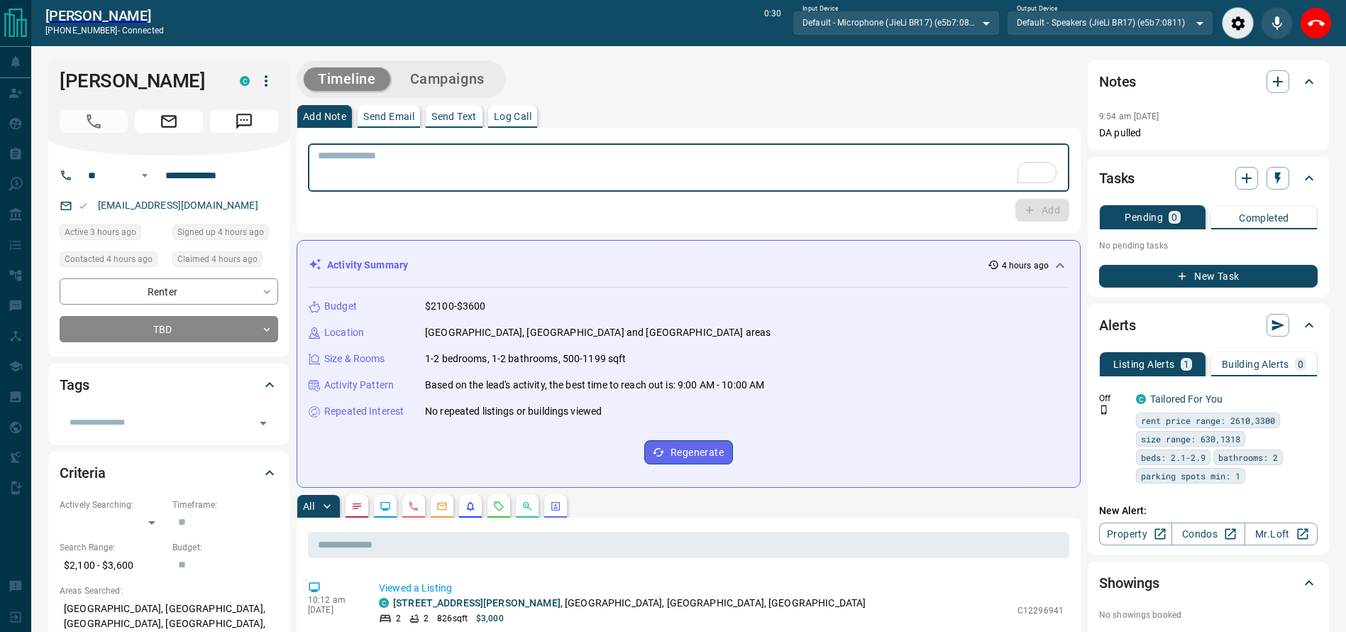
scroll to position [70, 0]
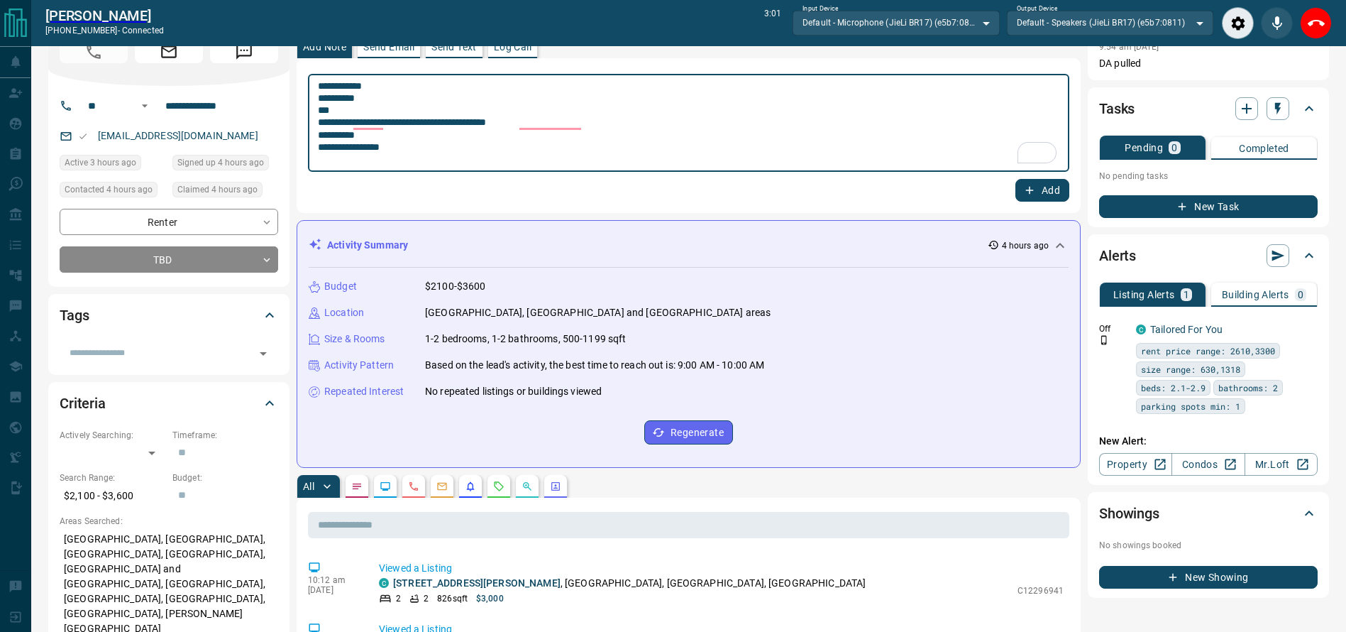
click at [856, 149] on textarea "**********" at bounding box center [689, 123] width 742 height 86
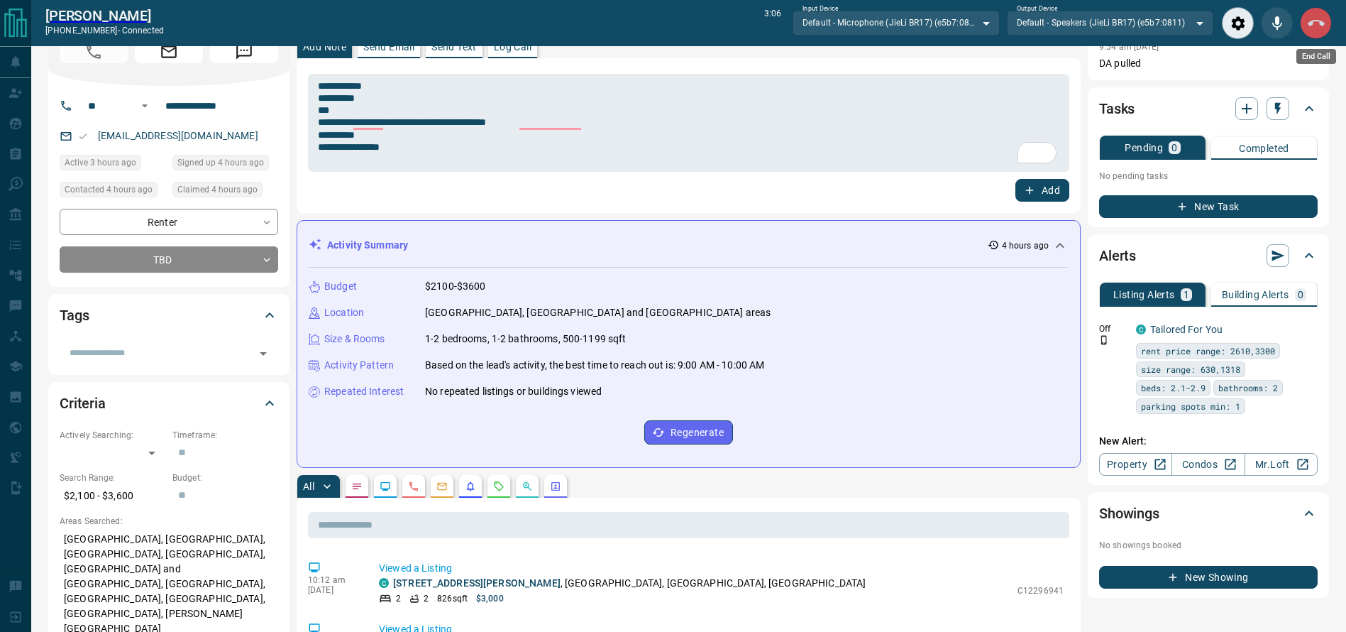
click at [1319, 26] on icon "End Call" at bounding box center [1316, 23] width 17 height 17
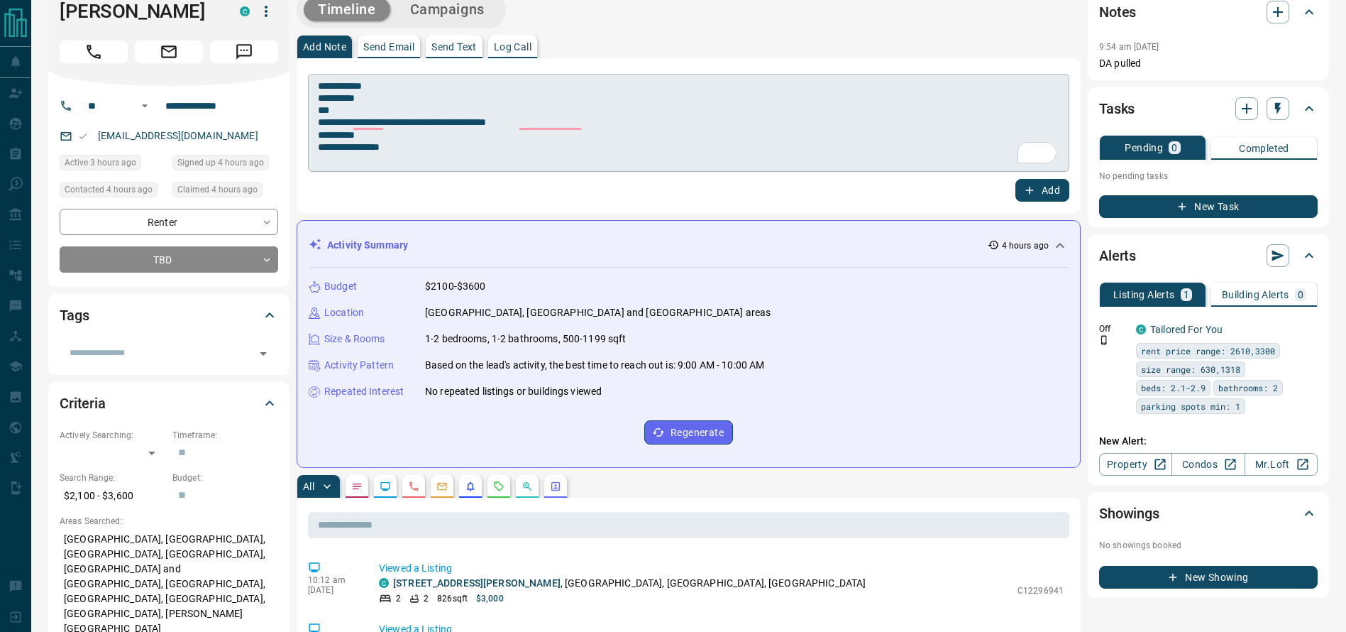
click at [700, 145] on textarea "**********" at bounding box center [689, 123] width 742 height 86
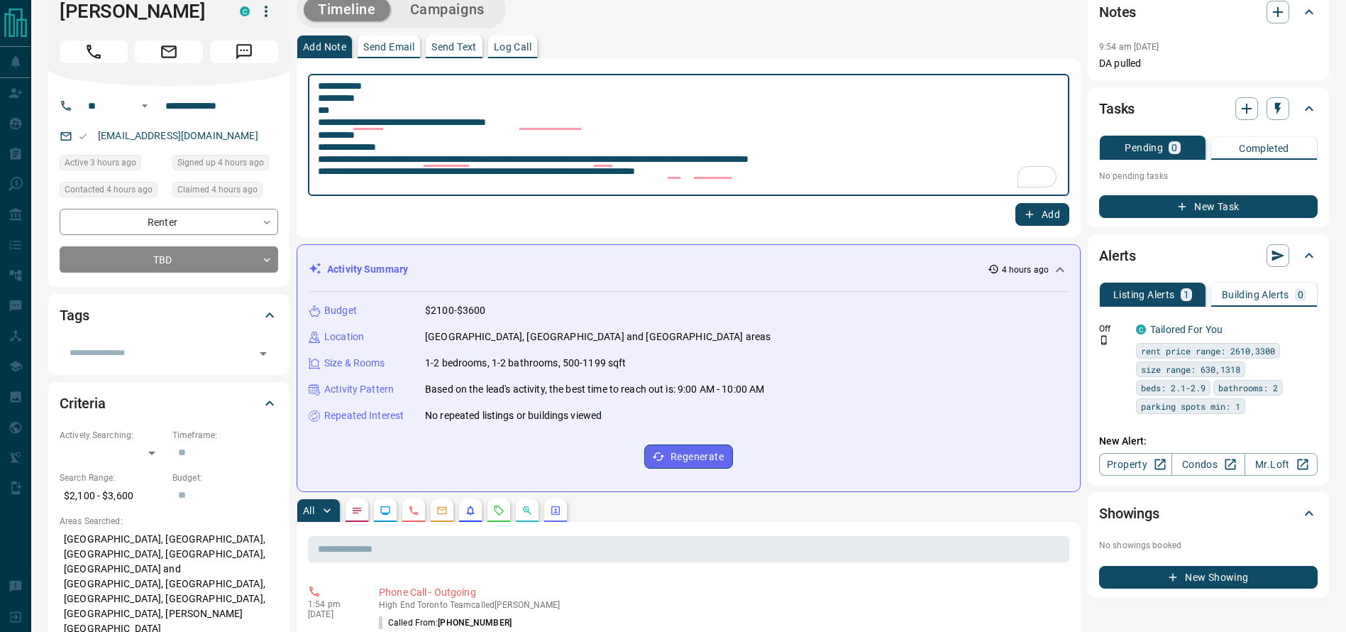
click at [818, 164] on textarea "**********" at bounding box center [689, 135] width 742 height 110
click at [854, 177] on textarea "**********" at bounding box center [689, 135] width 742 height 110
click at [849, 174] on textarea "**********" at bounding box center [689, 135] width 742 height 110
click at [786, 165] on textarea "**********" at bounding box center [689, 135] width 742 height 110
click at [809, 170] on textarea "**********" at bounding box center [689, 135] width 742 height 110
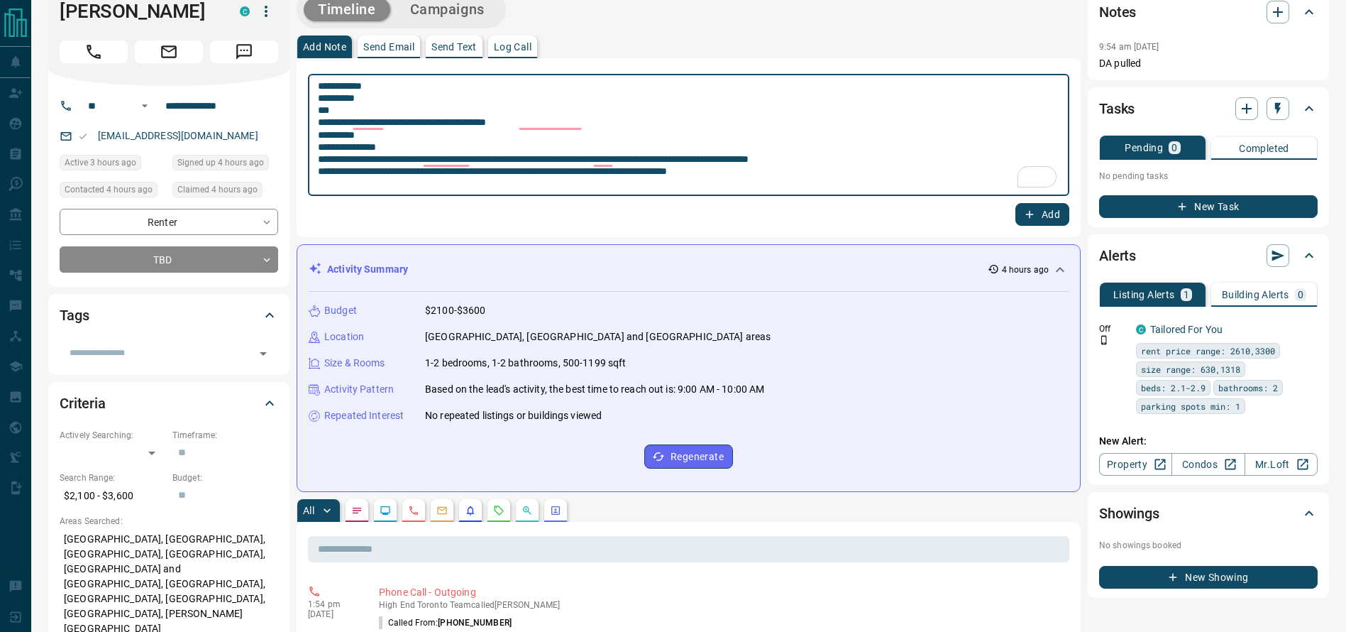
type textarea "**********"
click at [1038, 215] on button "Add" at bounding box center [1043, 214] width 54 height 23
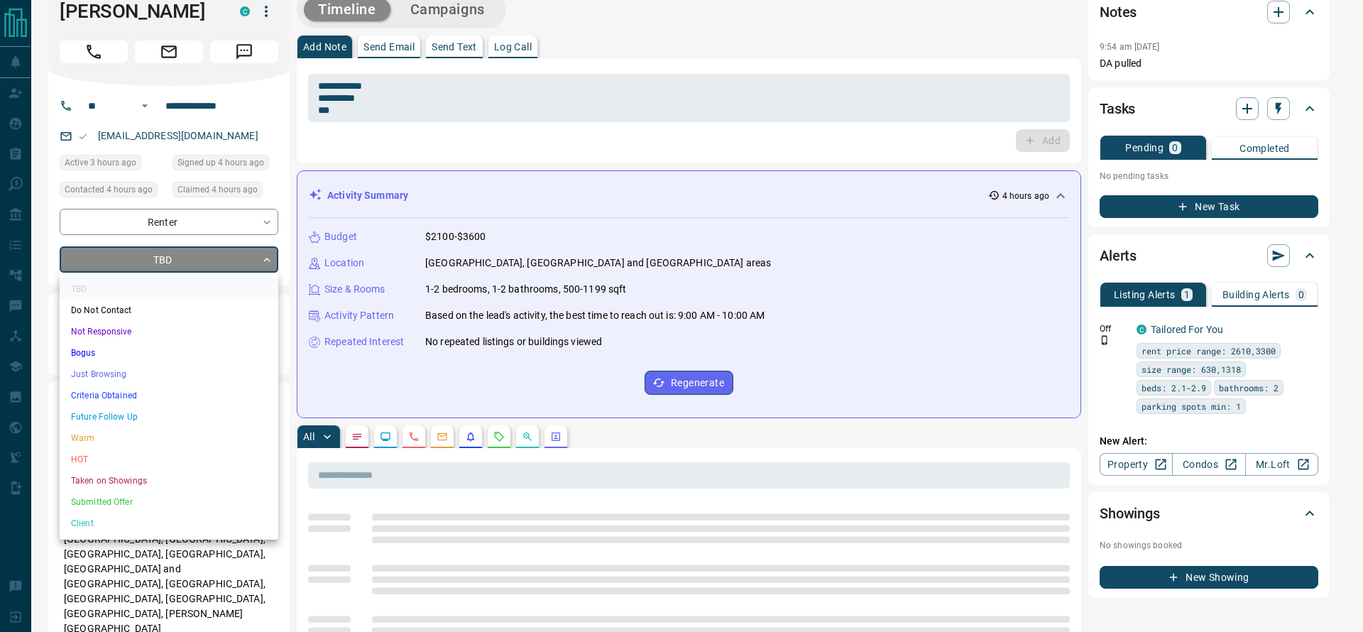
click at [186, 380] on li "Just Browsing" at bounding box center [169, 373] width 219 height 21
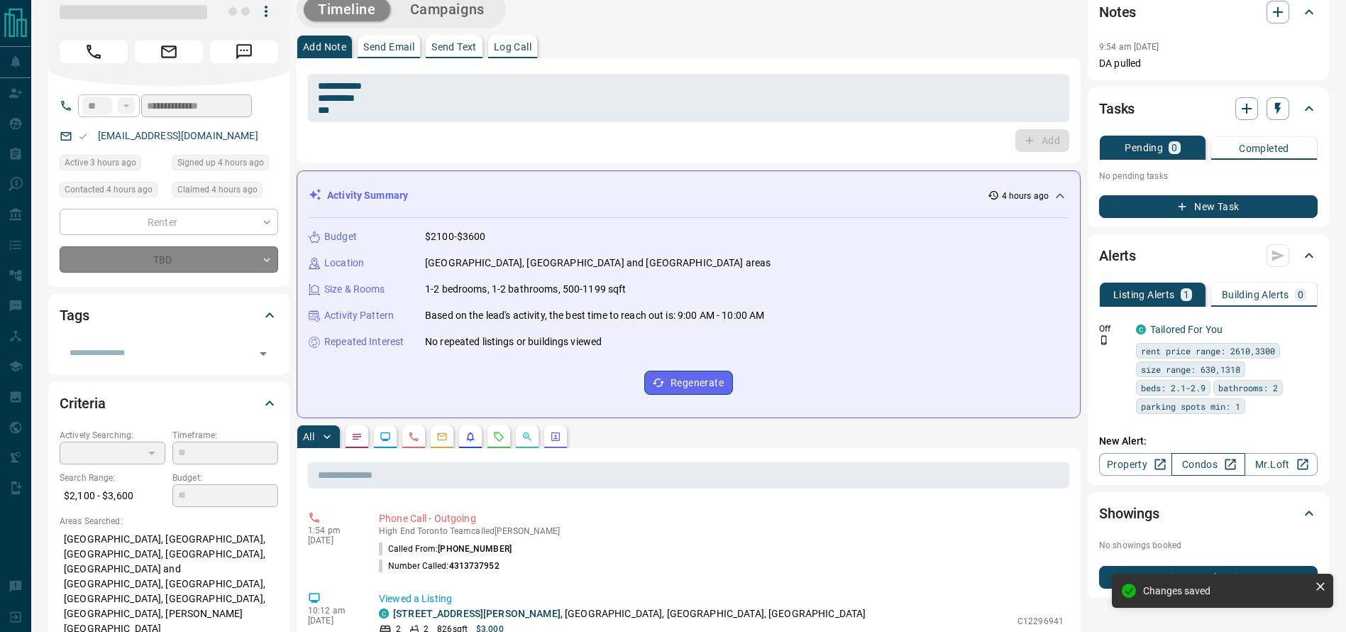
type input "*"
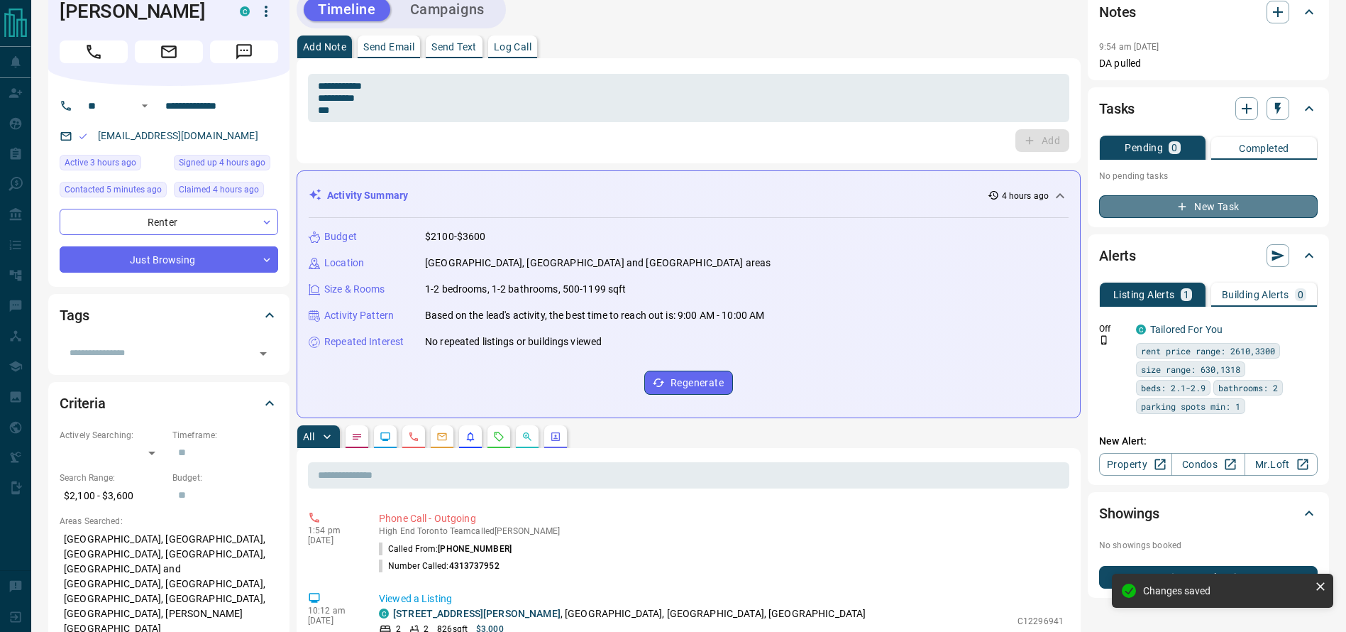
click at [1161, 213] on button "New Task" at bounding box center [1208, 206] width 219 height 23
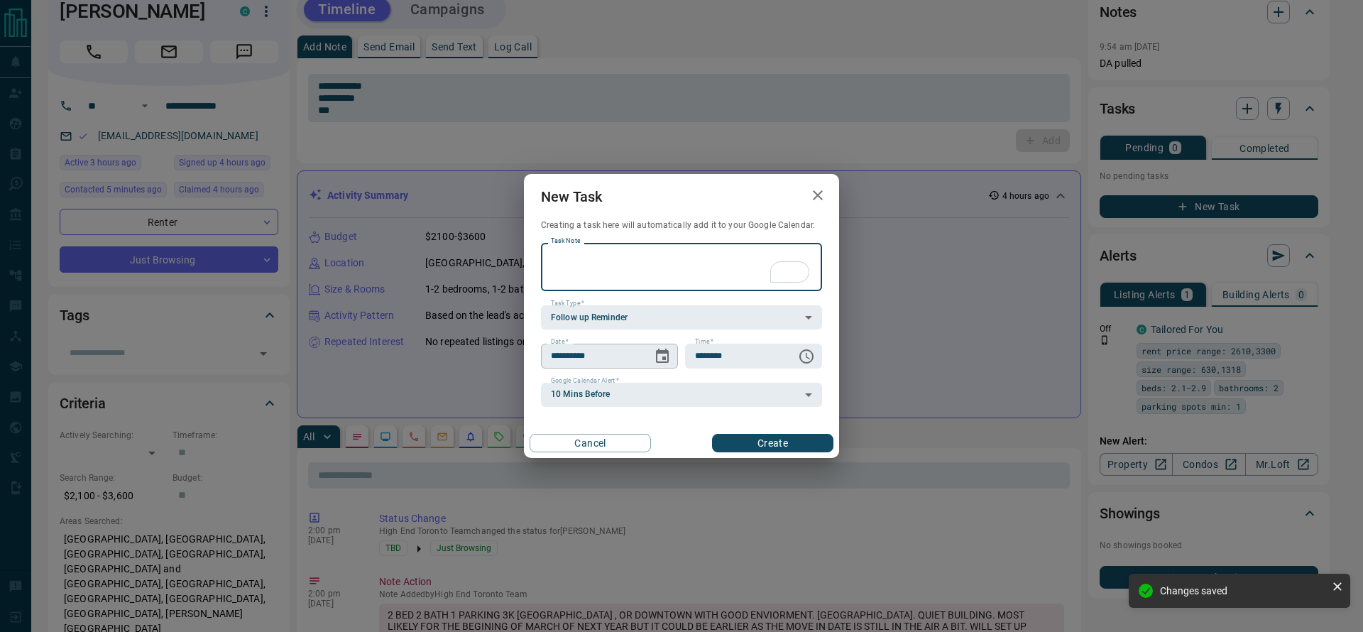
click at [666, 359] on icon "Choose date, selected date is Oct 16, 2025" at bounding box center [662, 356] width 17 height 17
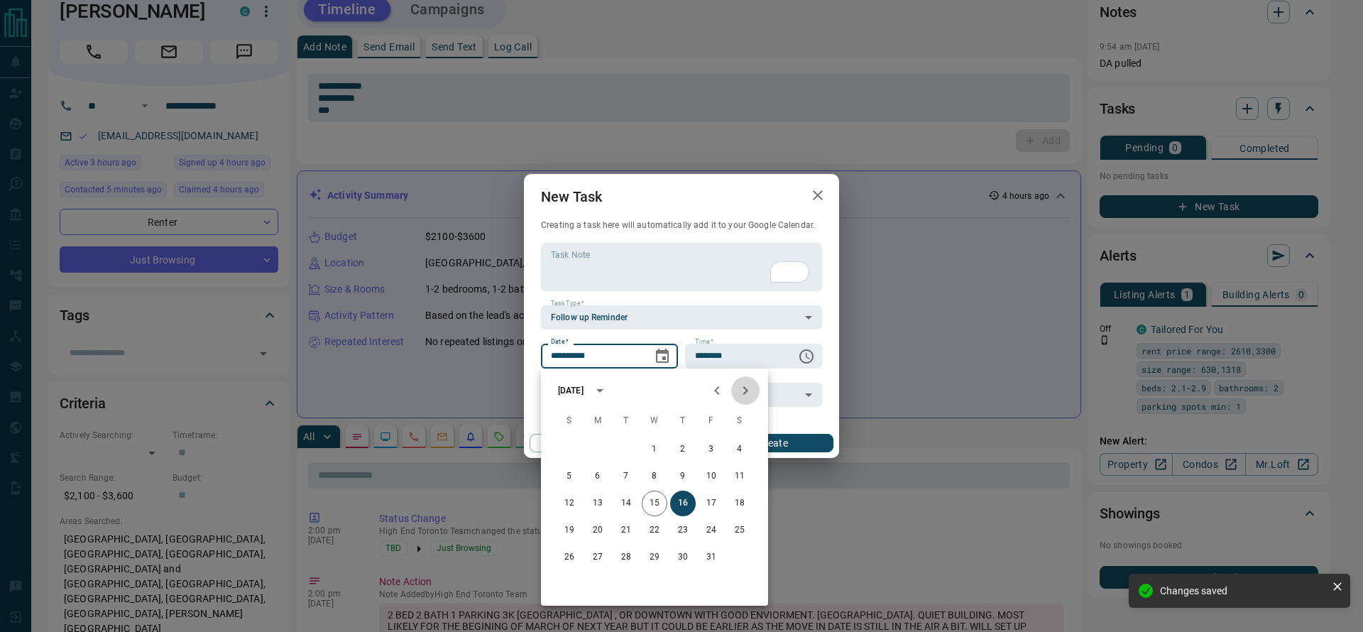
click at [737, 392] on icon "Next month" at bounding box center [745, 390] width 17 height 17
click at [737, 393] on icon "Next month" at bounding box center [745, 390] width 17 height 17
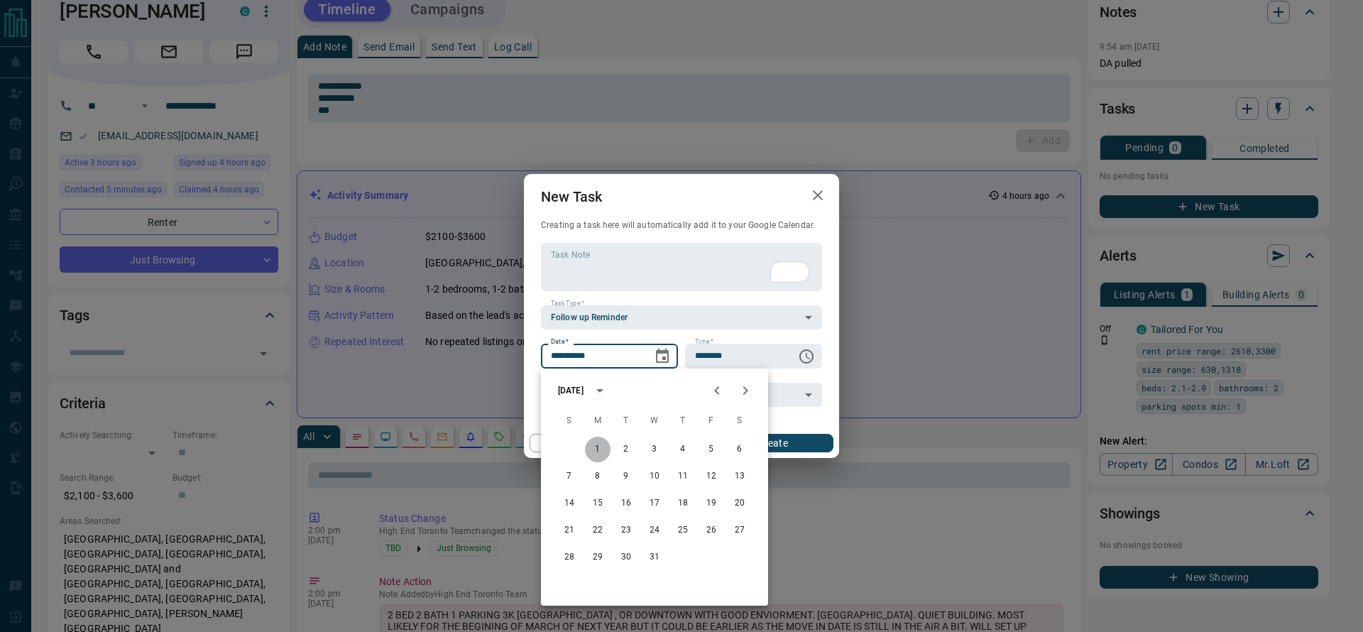
click at [598, 448] on button "1" at bounding box center [598, 449] width 26 height 26
type input "**********"
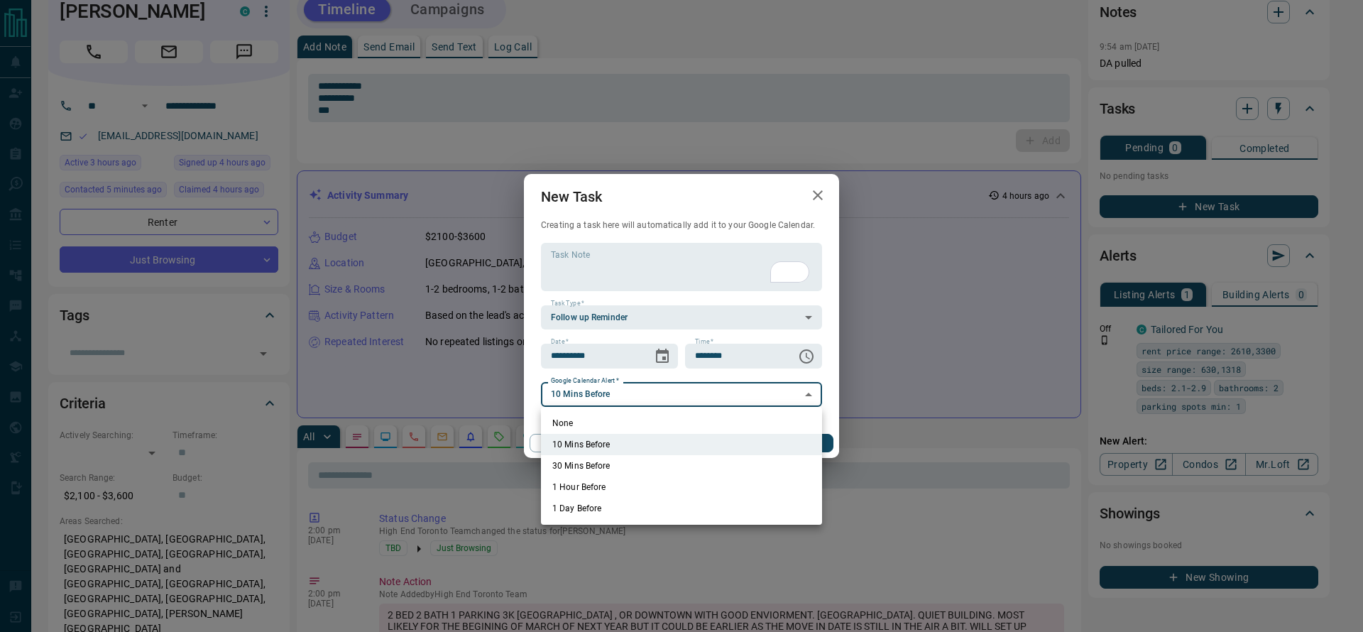
click at [630, 412] on li "None" at bounding box center [681, 422] width 281 height 21
type input "*"
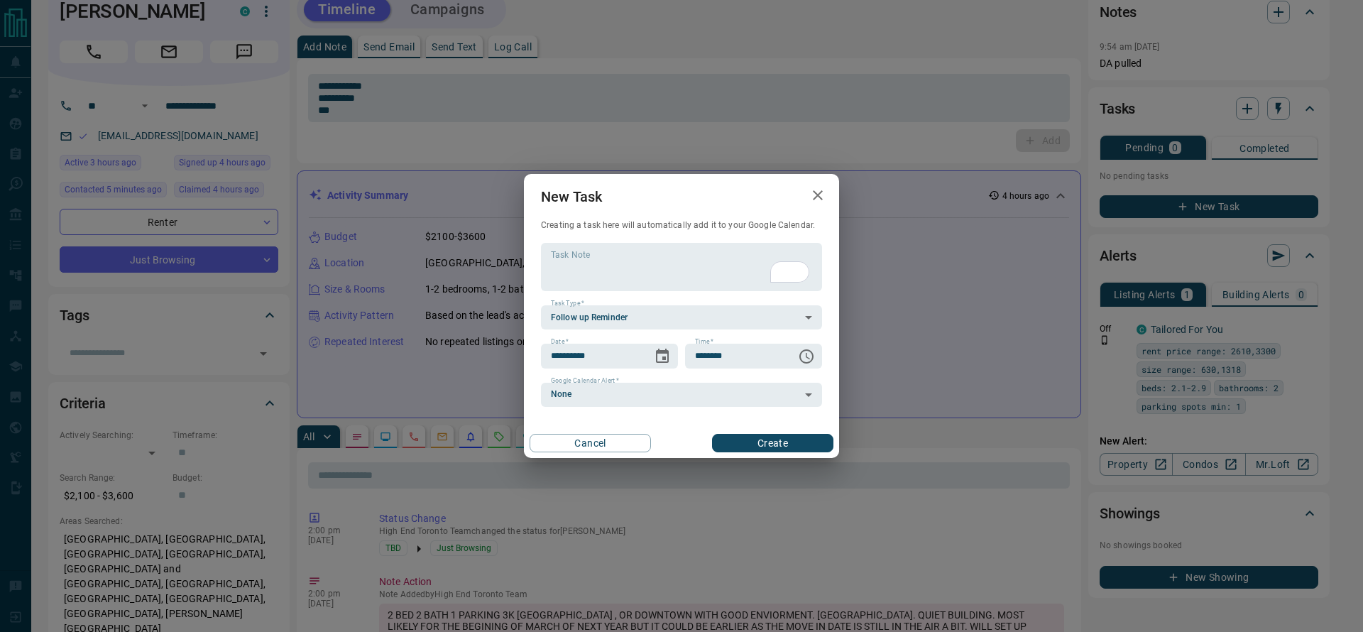
click at [736, 431] on div "Cancel Create" at bounding box center [681, 443] width 315 height 30
click at [737, 434] on button "Create" at bounding box center [772, 443] width 121 height 18
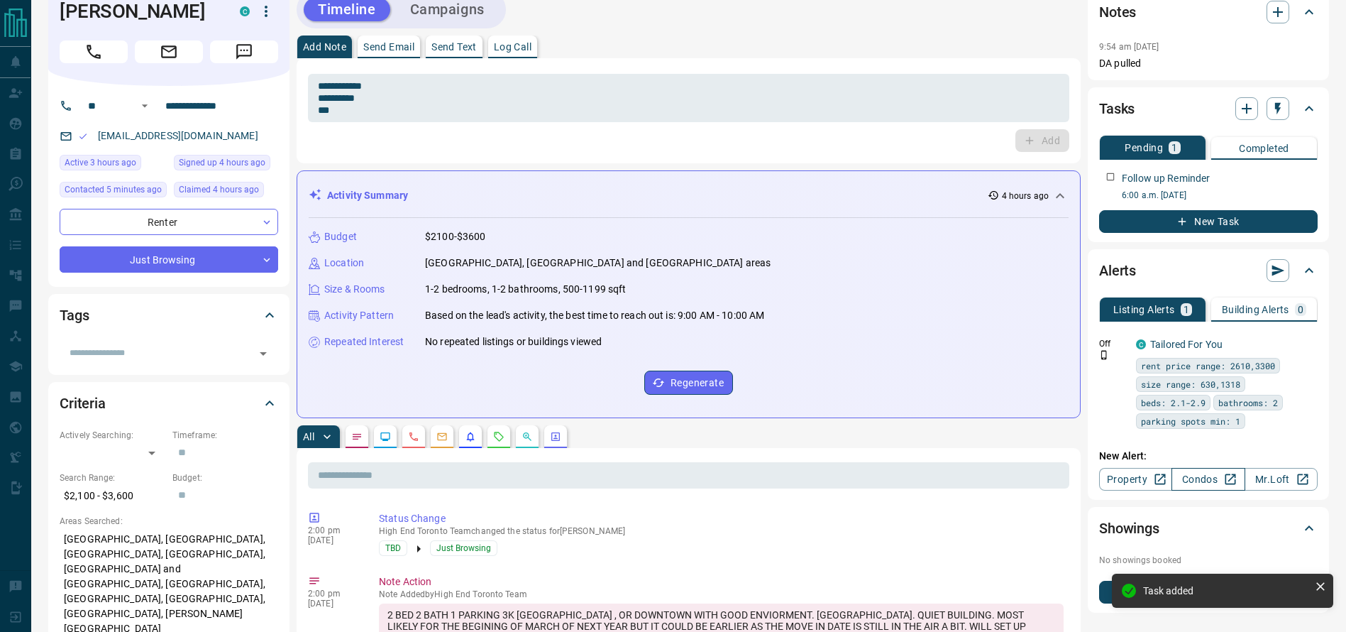
click at [1206, 473] on link "Condos" at bounding box center [1208, 479] width 73 height 23
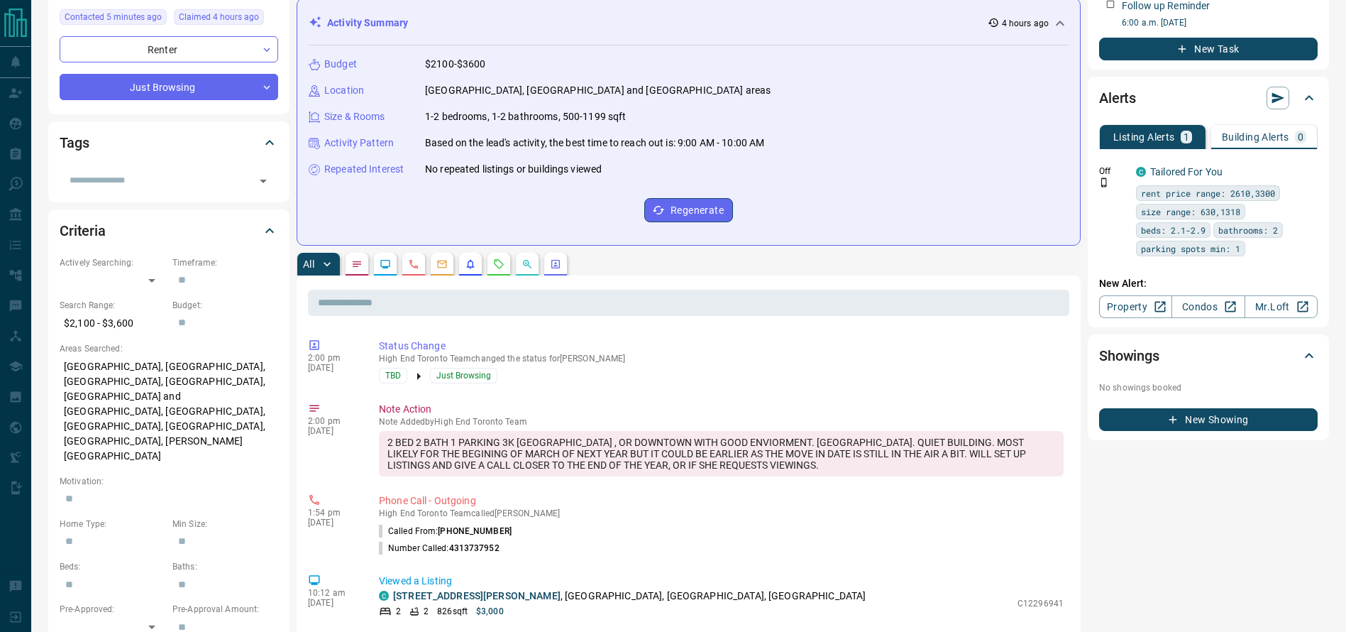
scroll to position [0, 0]
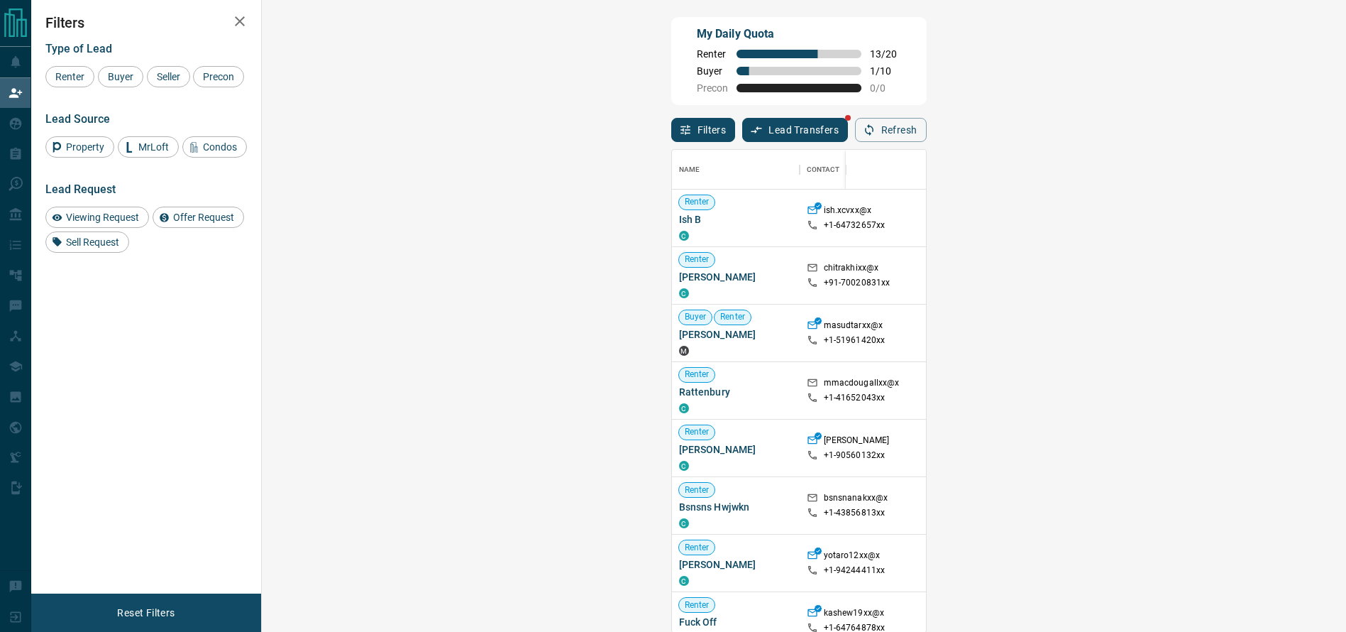
scroll to position [466, 1038]
click at [927, 128] on button "Refresh" at bounding box center [891, 130] width 72 height 24
click at [874, 133] on icon "button" at bounding box center [869, 130] width 9 height 12
click at [927, 136] on button "Refresh" at bounding box center [891, 130] width 72 height 24
click at [913, 241] on div at bounding box center [952, 217] width 78 height 57
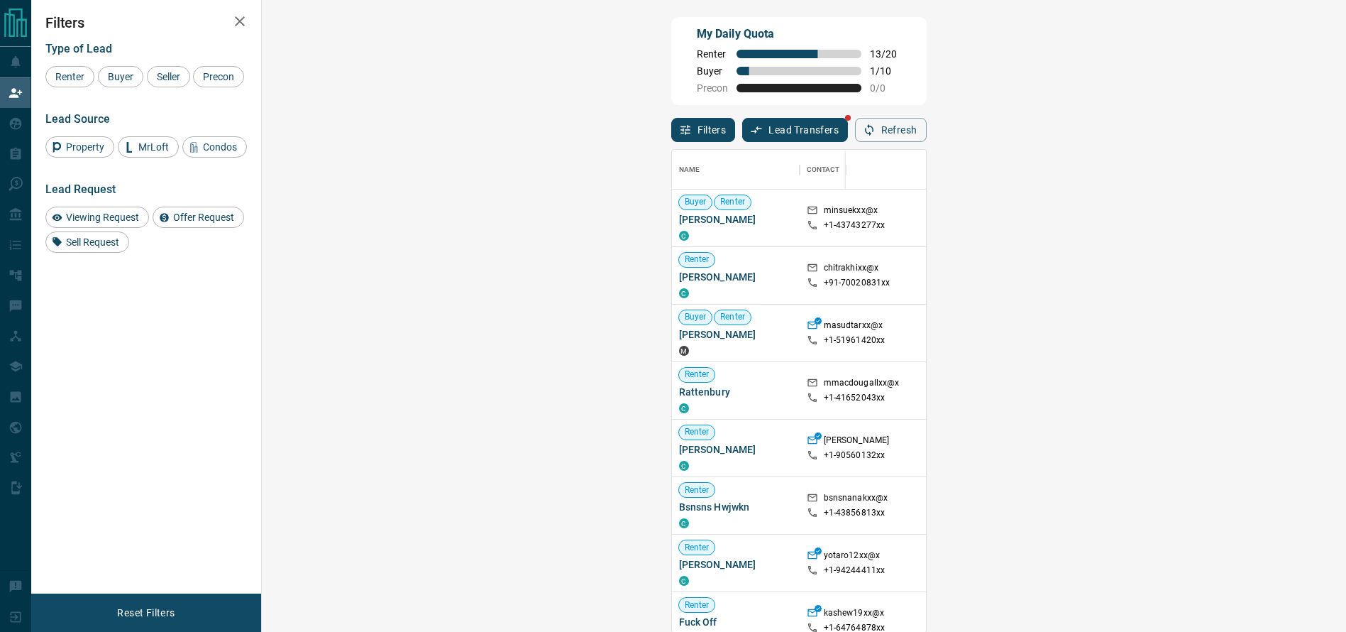
click at [1204, 270] on div at bounding box center [1261, 275] width 114 height 57
click at [913, 276] on div at bounding box center [952, 275] width 78 height 57
click at [1077, 297] on div "[GEOGRAPHIC_DATA], [GEOGRAPHIC_DATA]" at bounding box center [1134, 275] width 114 height 57
click at [927, 146] on div "Name Contact Search Search Range Location Requests AI Status Recent Opportuniti…" at bounding box center [798, 387] width 255 height 491
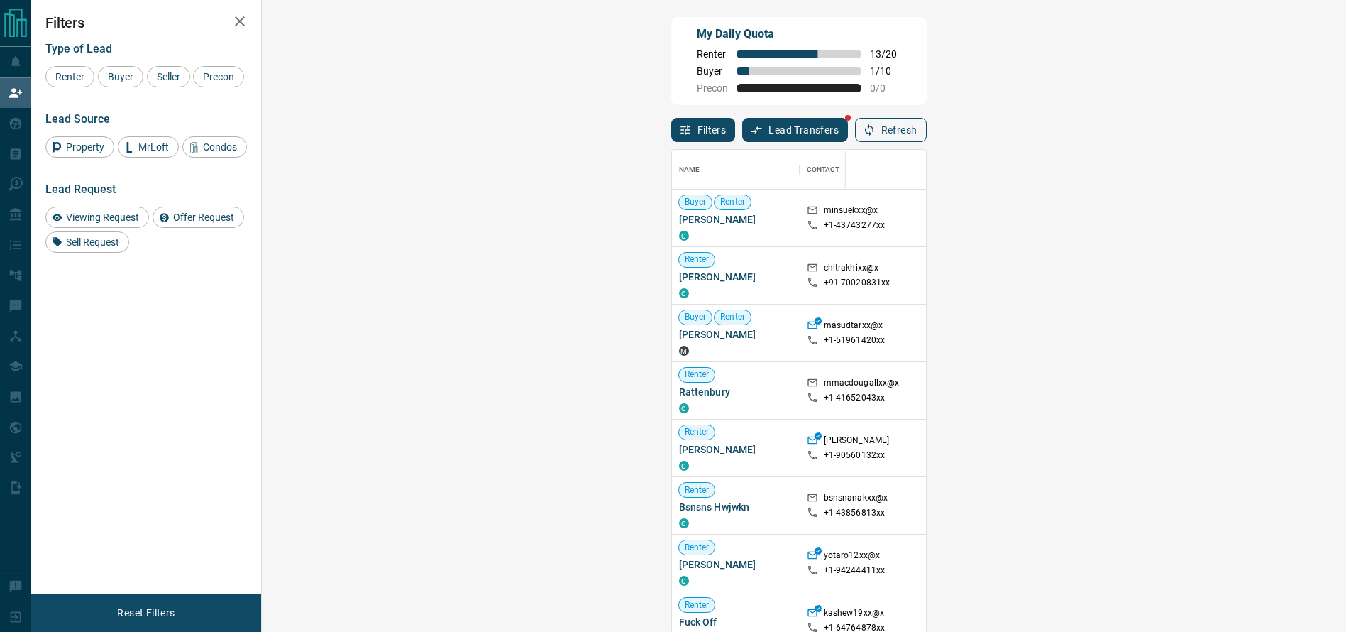
click at [927, 138] on button "Refresh" at bounding box center [891, 130] width 72 height 24
click at [1220, 216] on span "Offer Request ( 1 )" at bounding box center [1252, 218] width 65 height 10
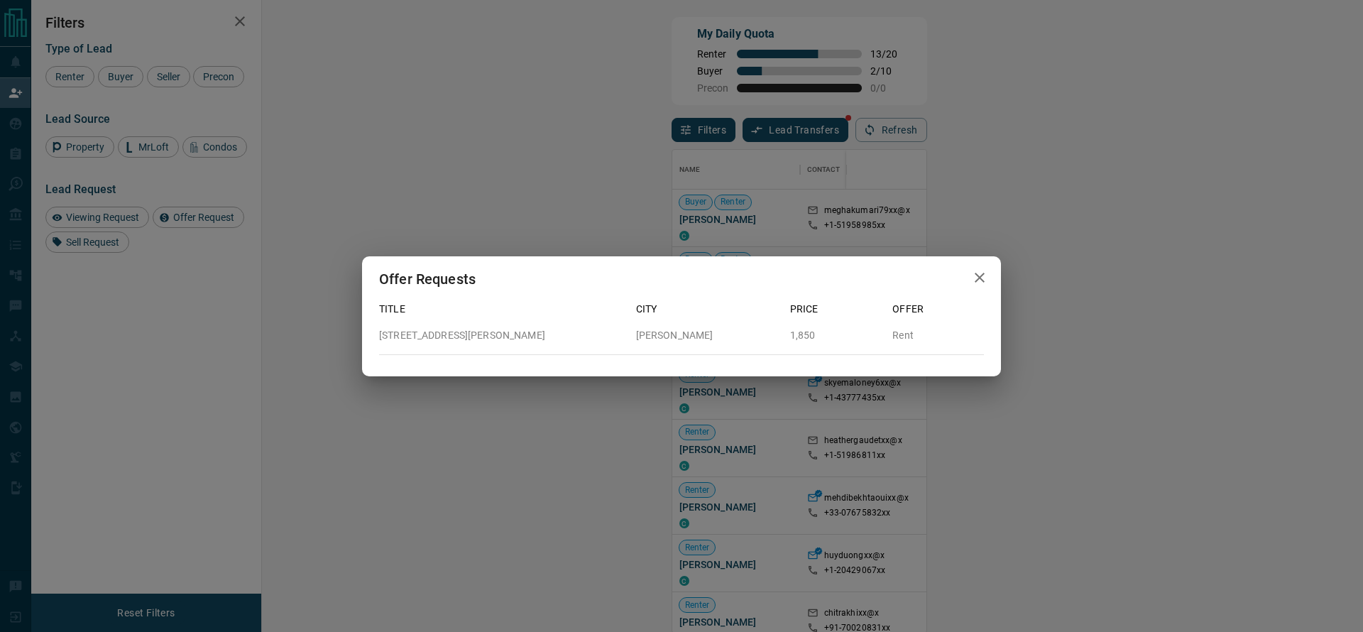
click at [1127, 216] on div "Offer Requests Title City Price Offer 401 - 480 Gordon Krantz Avenue Milton 1,8…" at bounding box center [681, 316] width 1363 height 632
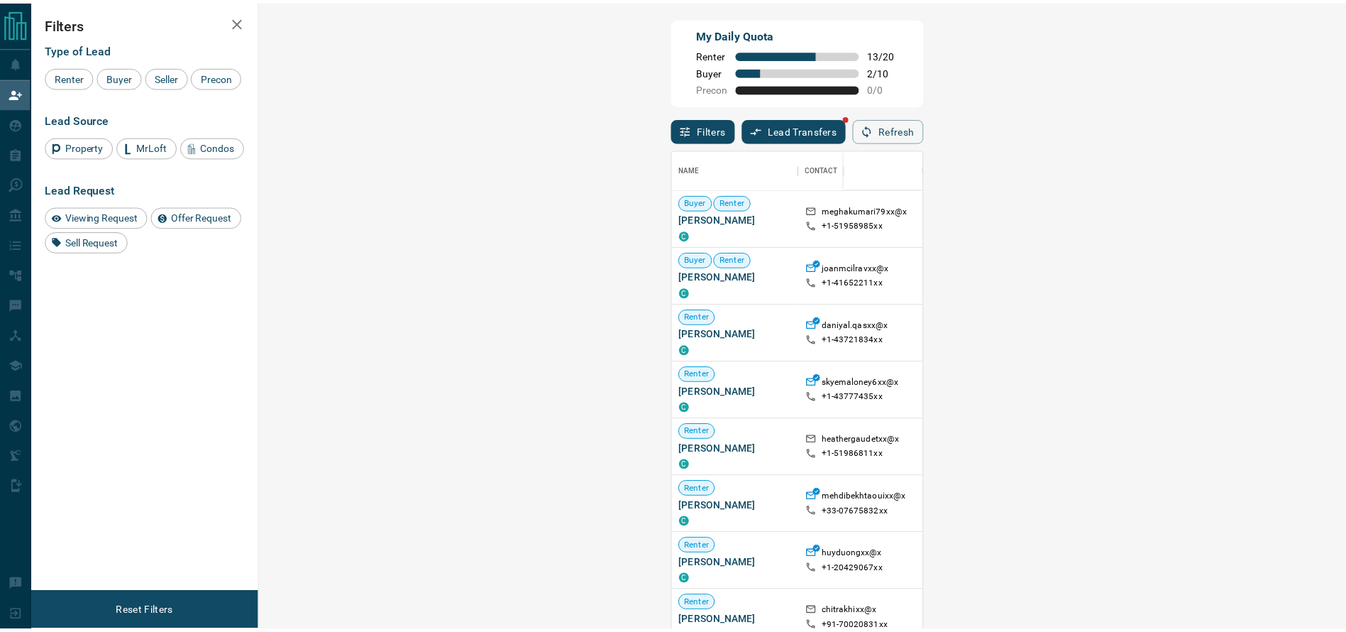
scroll to position [17, 17]
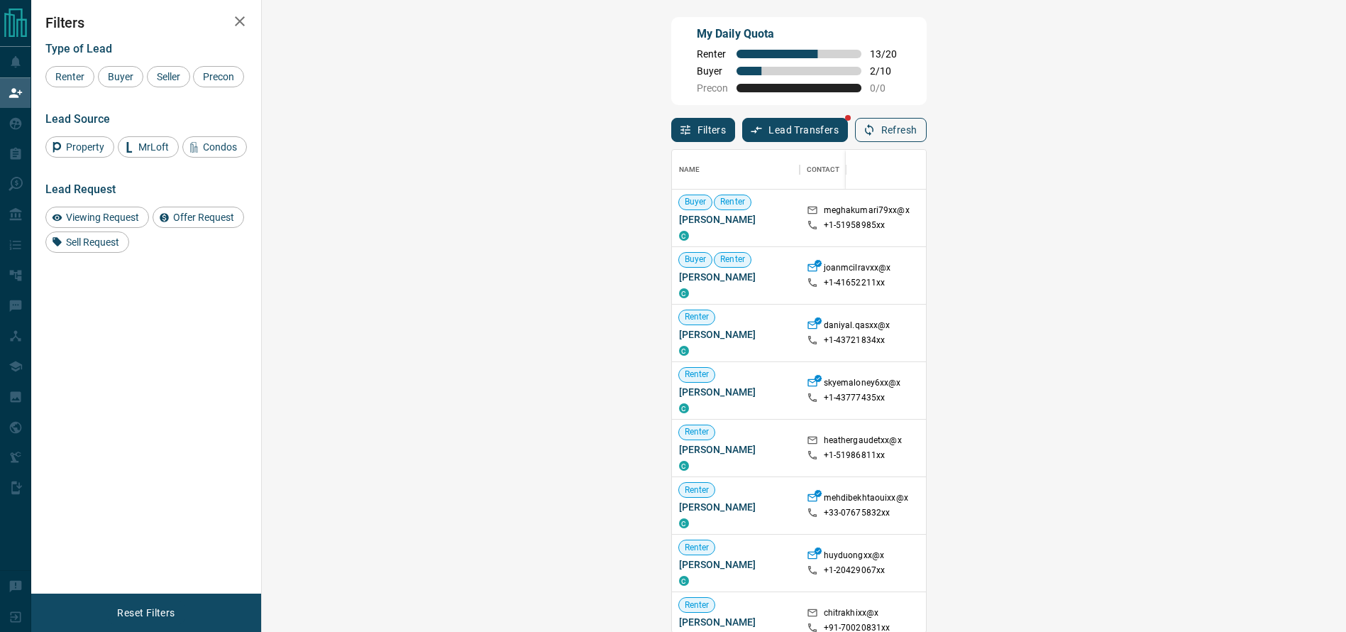
click at [927, 133] on button "Refresh" at bounding box center [891, 130] width 72 height 24
click at [876, 129] on icon "button" at bounding box center [869, 129] width 13 height 13
click at [1204, 285] on div "Offer Request ( 1 )" at bounding box center [1246, 275] width 85 height 18
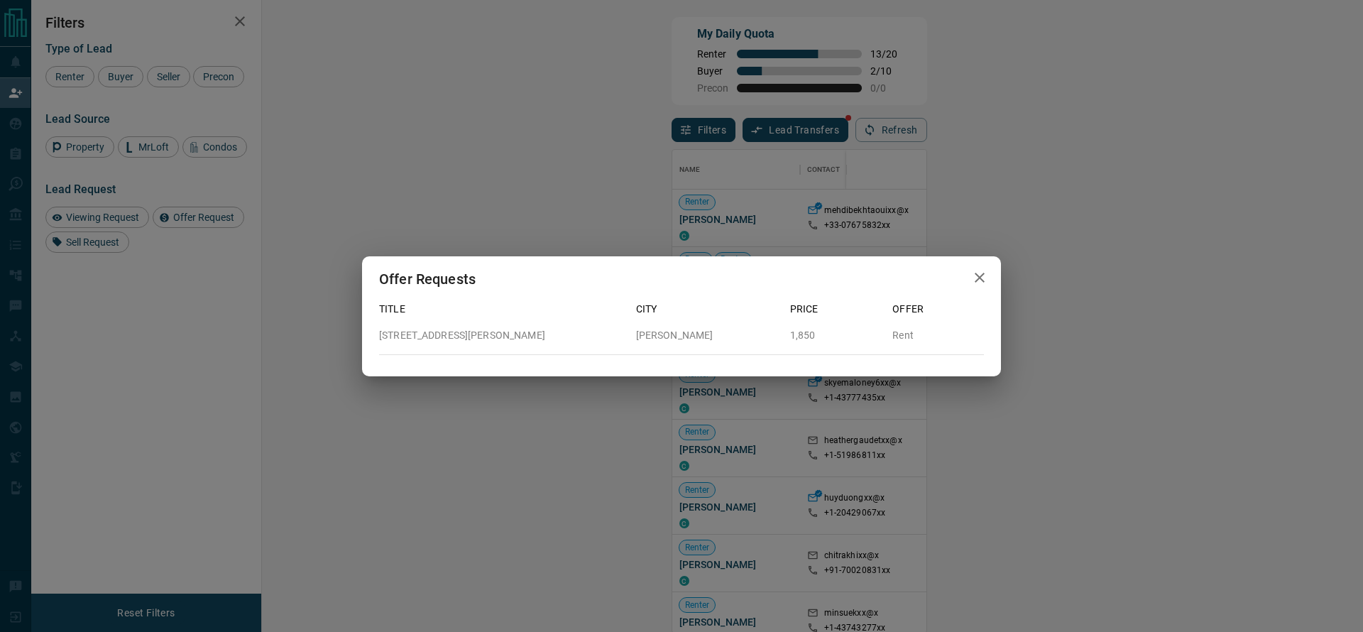
click at [1150, 227] on div "Offer Requests Title City Price Offer 401 - 480 Gordon Krantz Avenue Milton 1,8…" at bounding box center [681, 316] width 1363 height 632
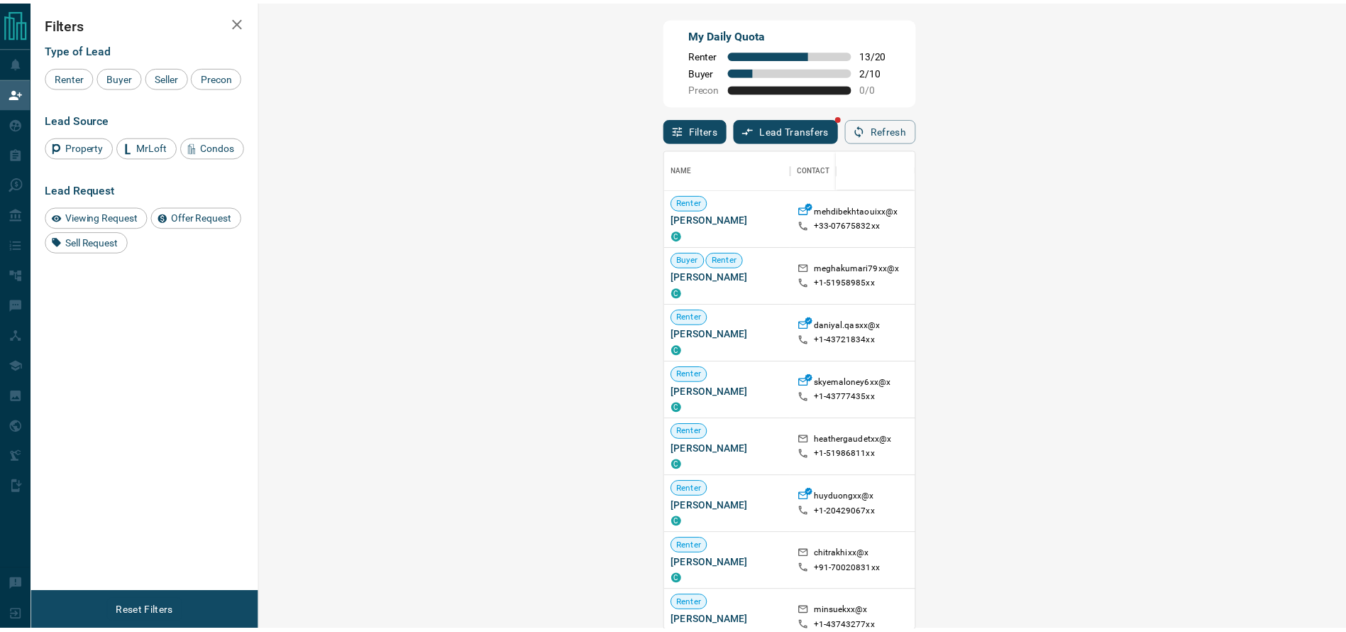
scroll to position [17, 17]
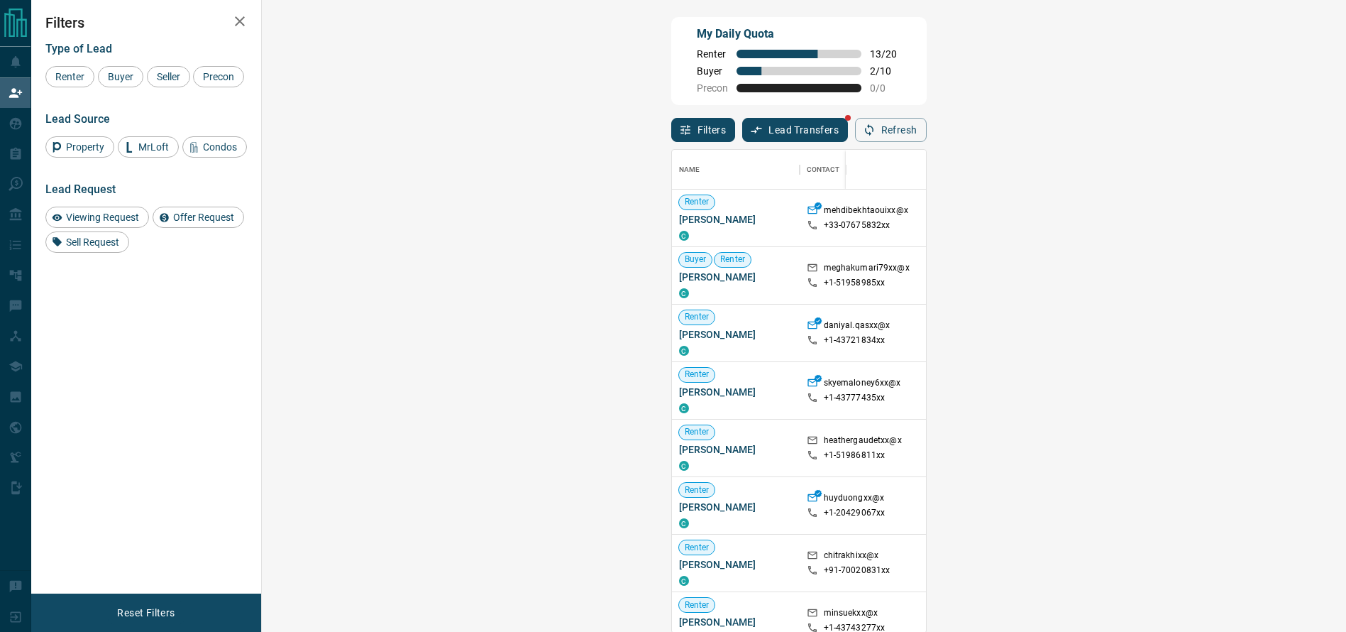
click at [1204, 285] on div "Offer Request ( 1 )" at bounding box center [1246, 275] width 85 height 18
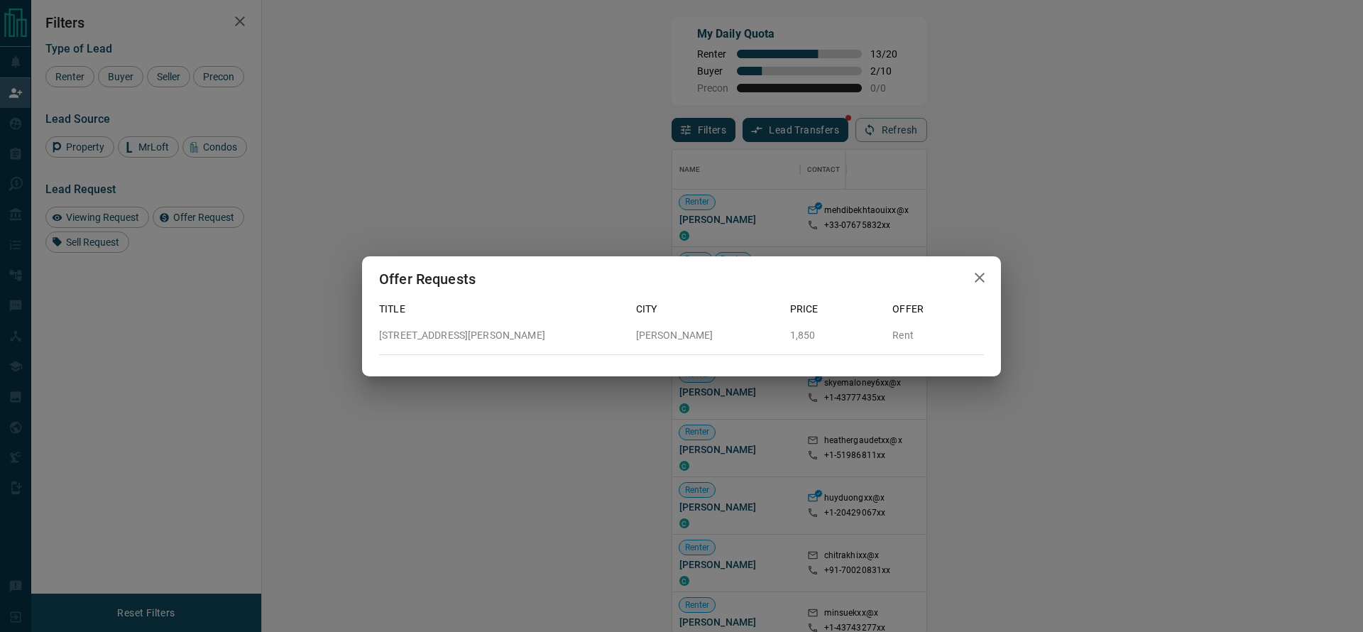
click at [945, 202] on div "Offer Requests Title City Price Offer 401 - 480 Gordon Krantz Avenue Milton 1,8…" at bounding box center [681, 316] width 1363 height 632
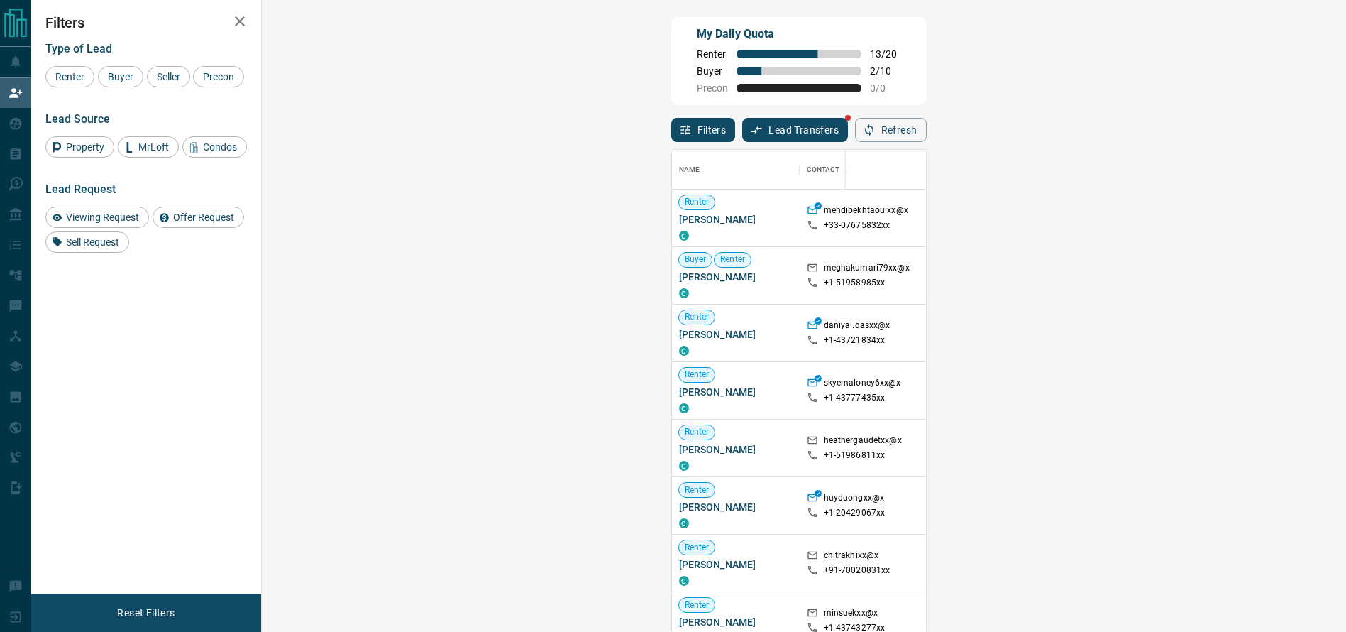
scroll to position [466, 1038]
click at [927, 114] on div "Filters Lead Transfers Refresh" at bounding box center [798, 123] width 255 height 37
click at [927, 121] on button "Refresh" at bounding box center [891, 130] width 72 height 24
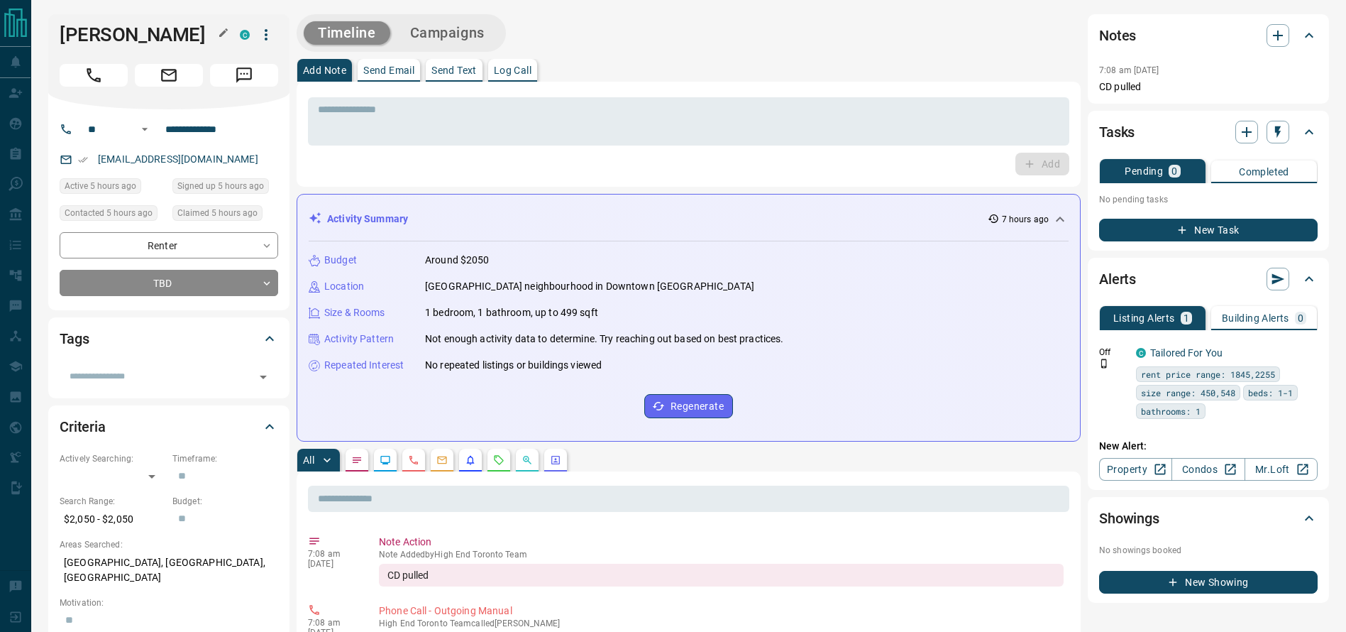
click at [139, 36] on h1 "[PERSON_NAME]" at bounding box center [139, 34] width 159 height 23
click at [89, 24] on h1 "[PERSON_NAME]" at bounding box center [139, 34] width 159 height 23
click at [764, 181] on div "* ​ Add" at bounding box center [689, 134] width 784 height 105
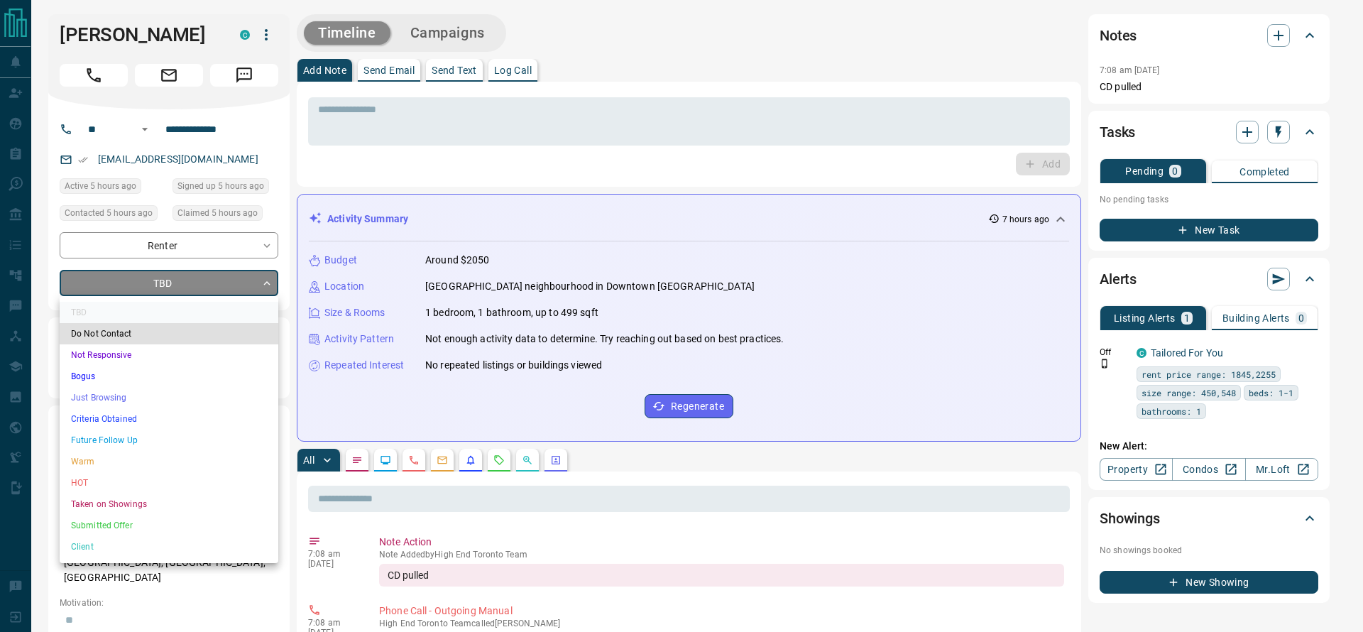
click at [140, 387] on li "Just Browsing" at bounding box center [169, 397] width 219 height 21
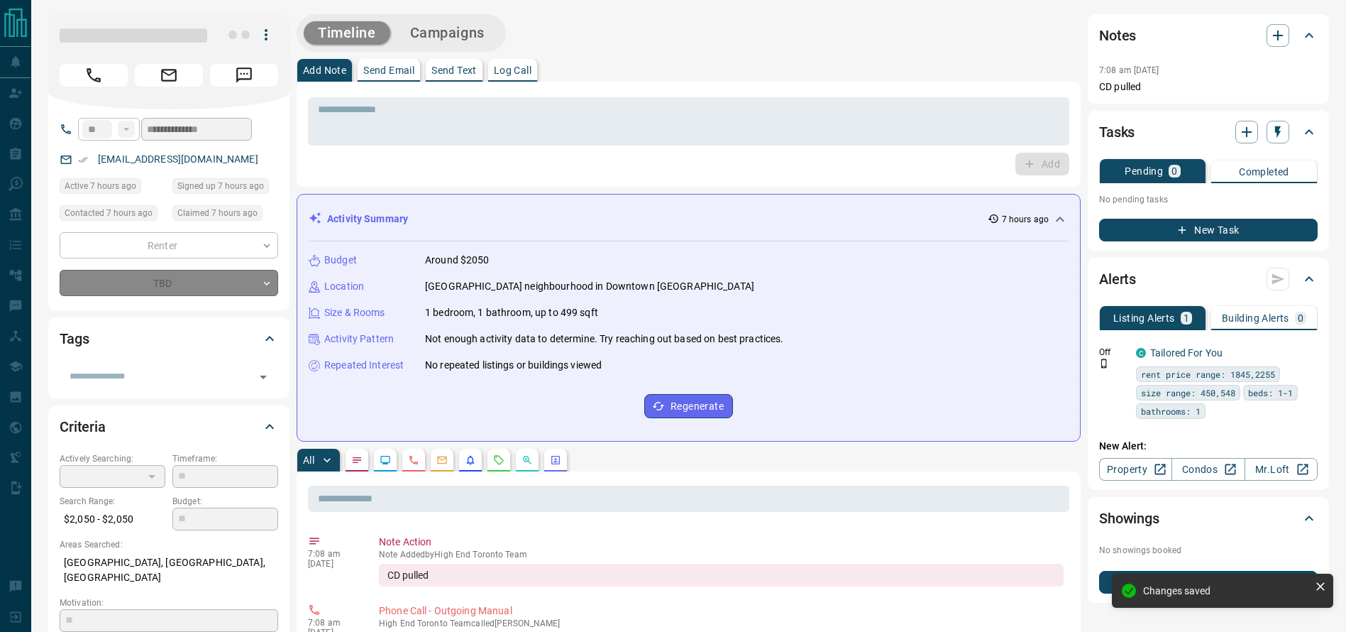
type input "*"
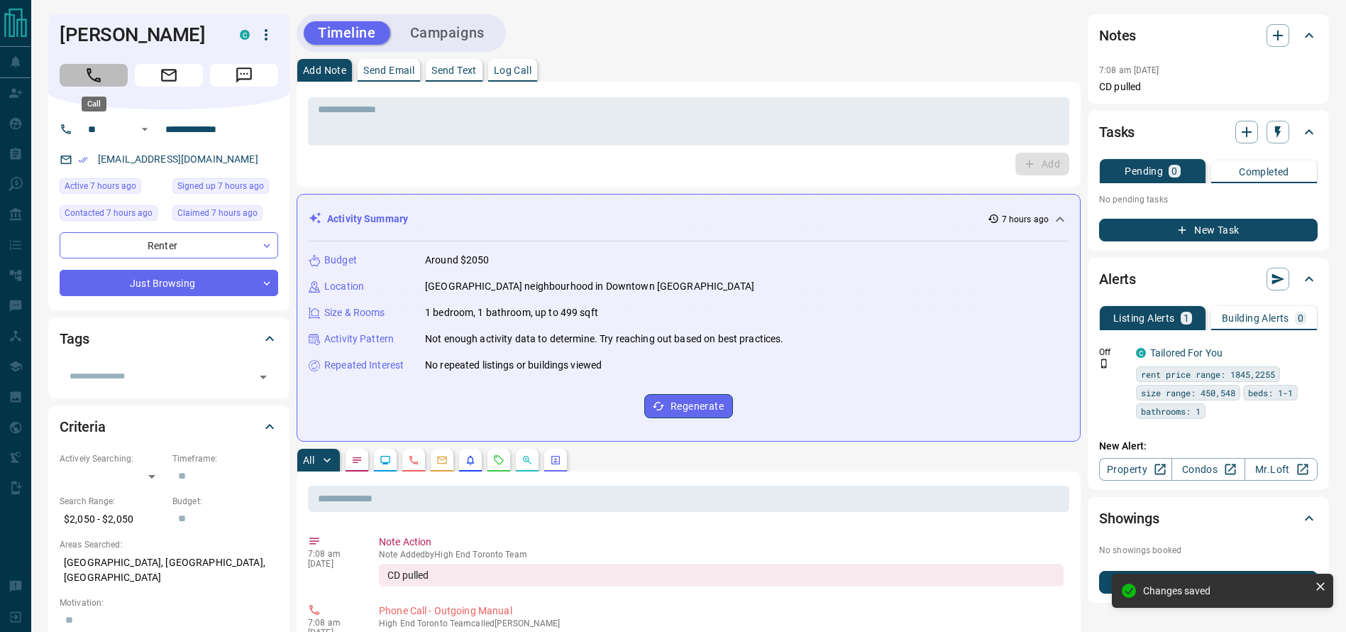
click at [97, 78] on icon "Call" at bounding box center [94, 75] width 14 height 14
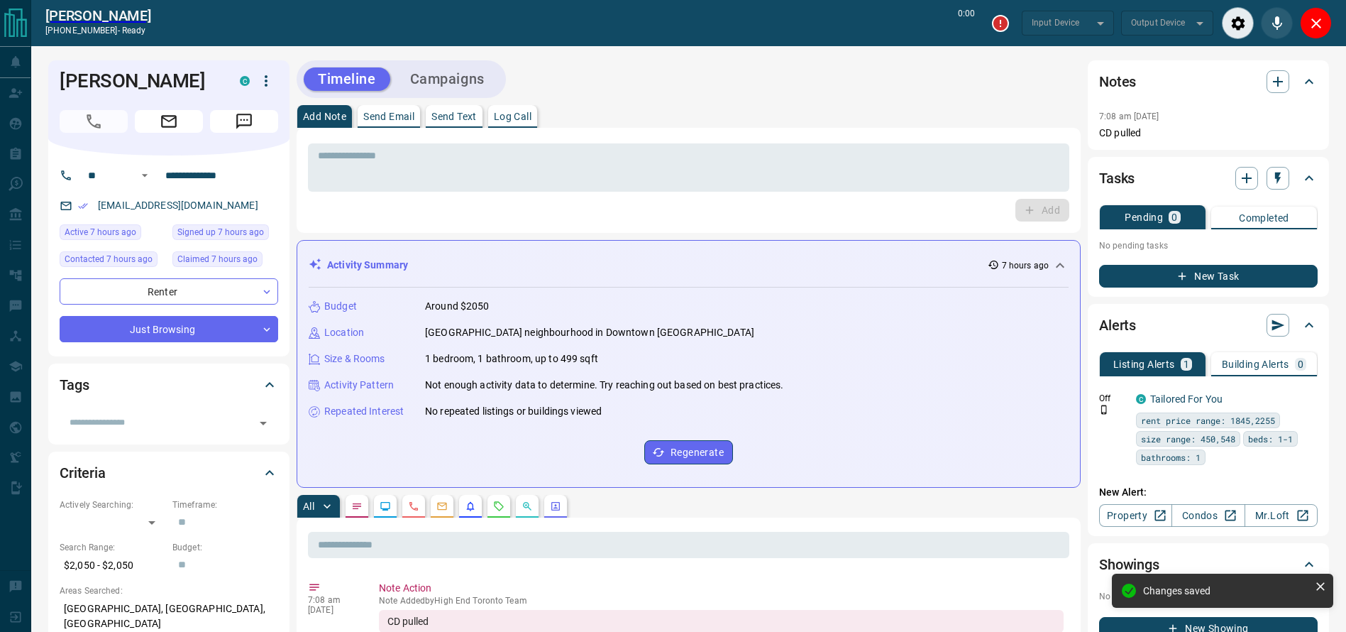
click at [761, 70] on div "Timeline Campaigns" at bounding box center [689, 79] width 784 height 38
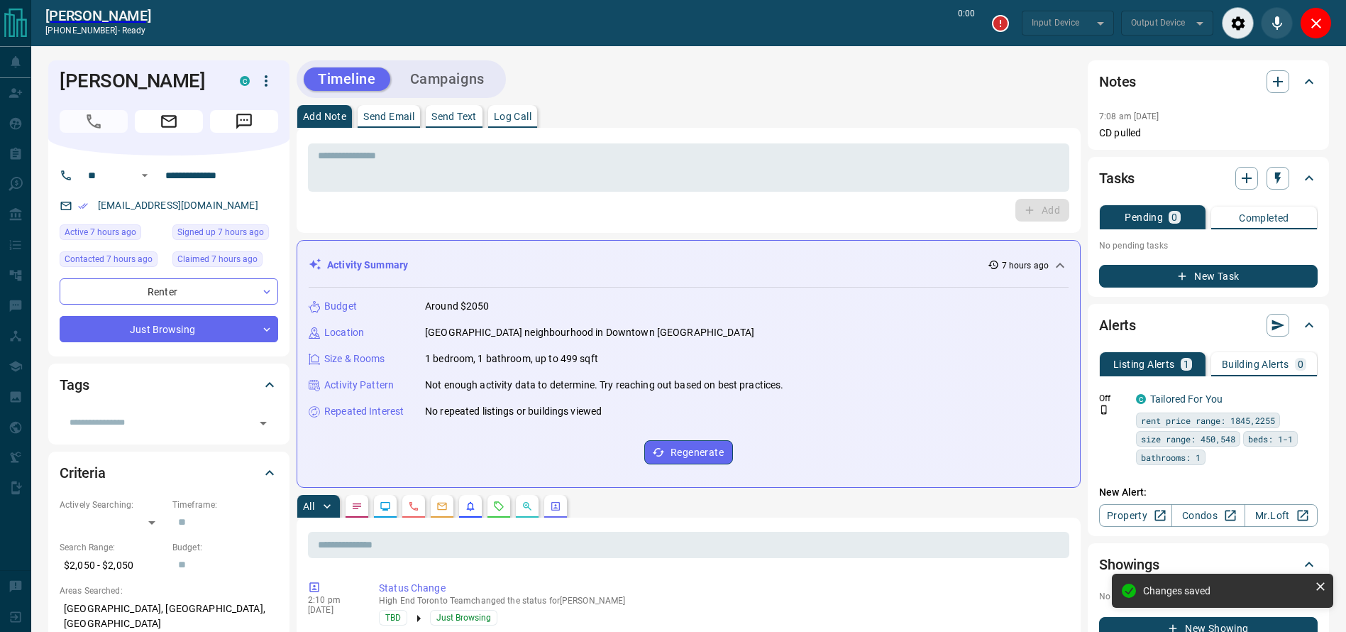
type input "*******"
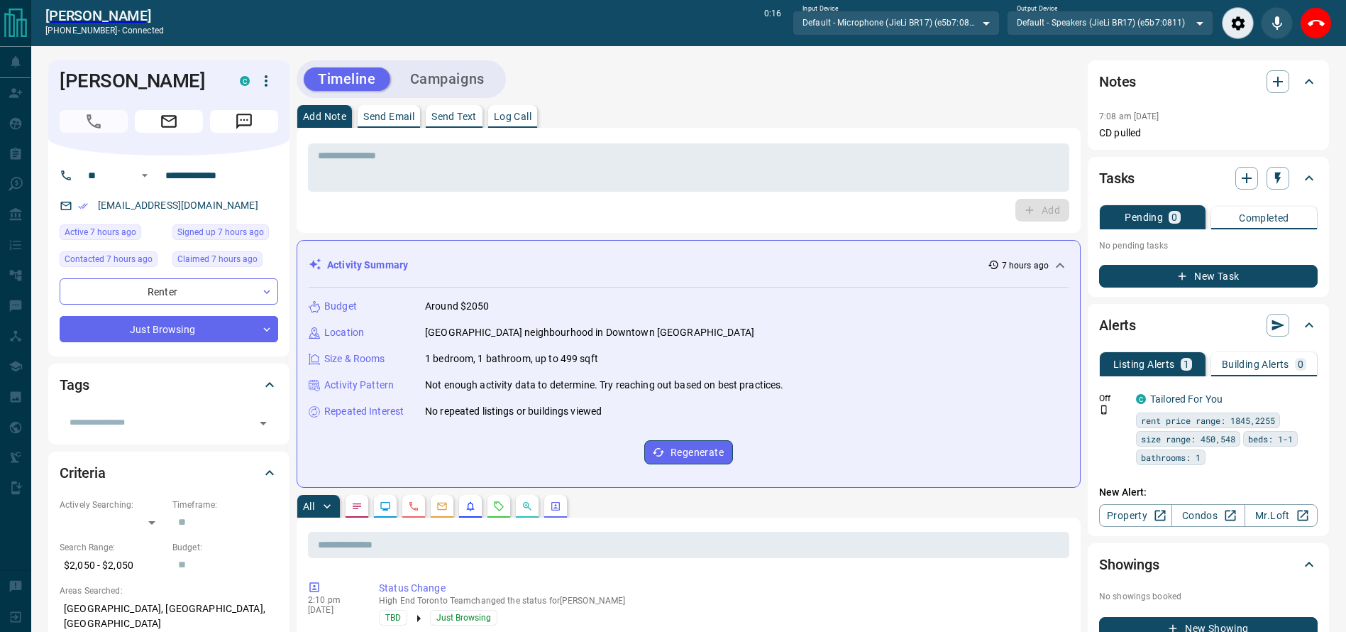
click at [830, 97] on div "Timeline Campaigns" at bounding box center [689, 79] width 784 height 38
click at [783, 157] on textarea at bounding box center [689, 168] width 742 height 36
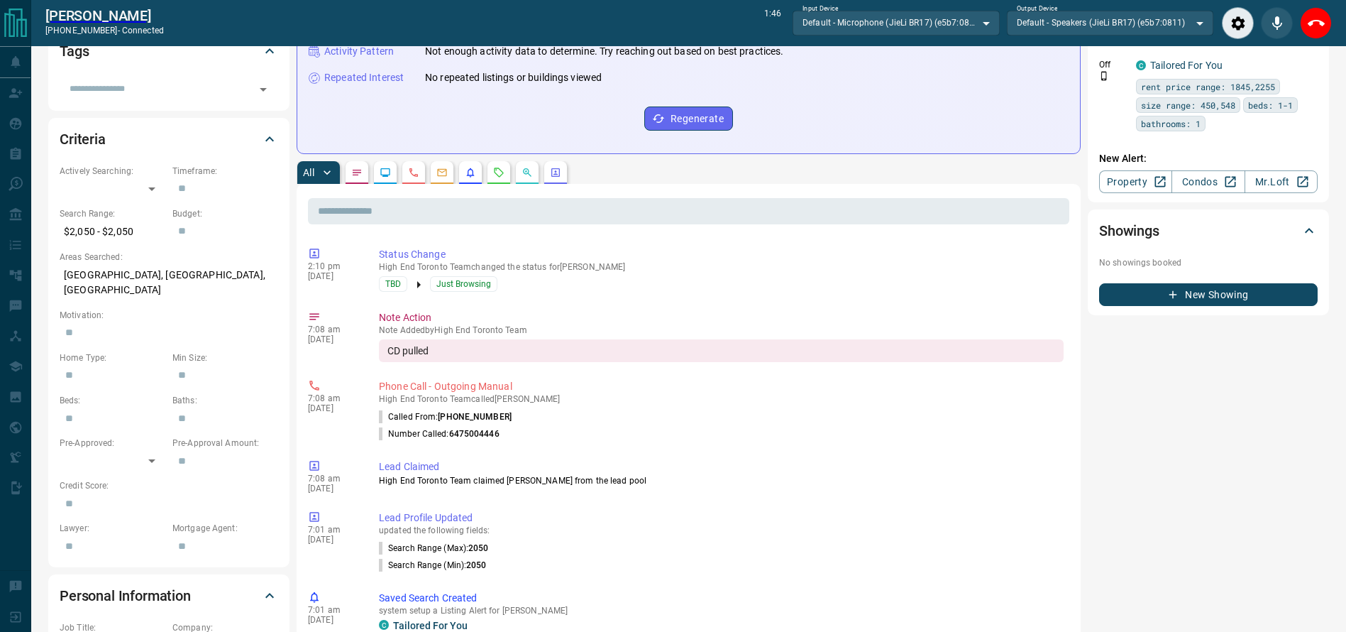
scroll to position [340, 0]
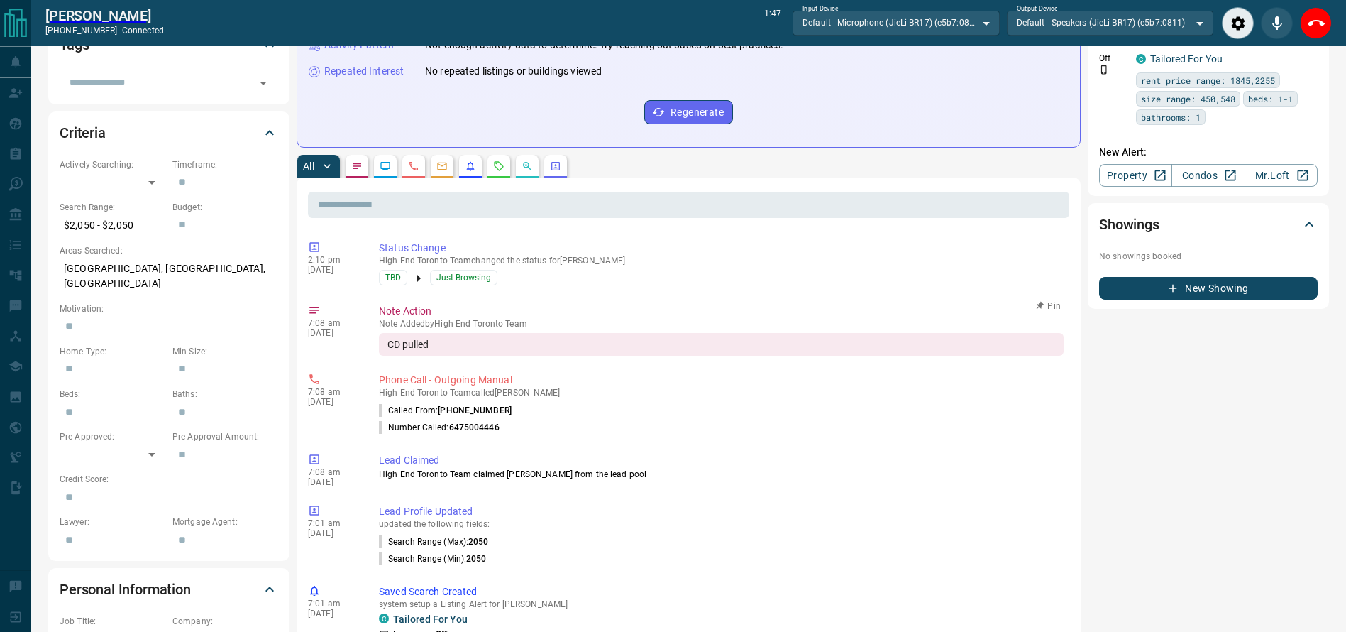
click at [801, 314] on p "Note Action" at bounding box center [721, 311] width 685 height 15
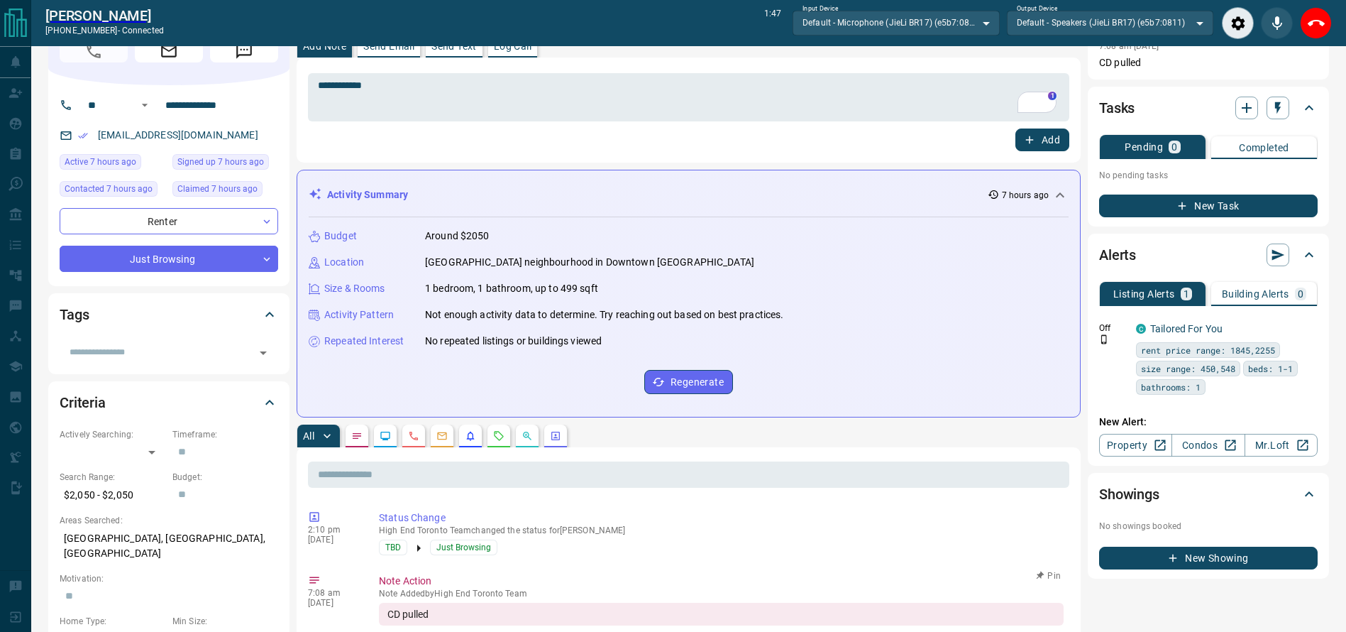
scroll to position [0, 0]
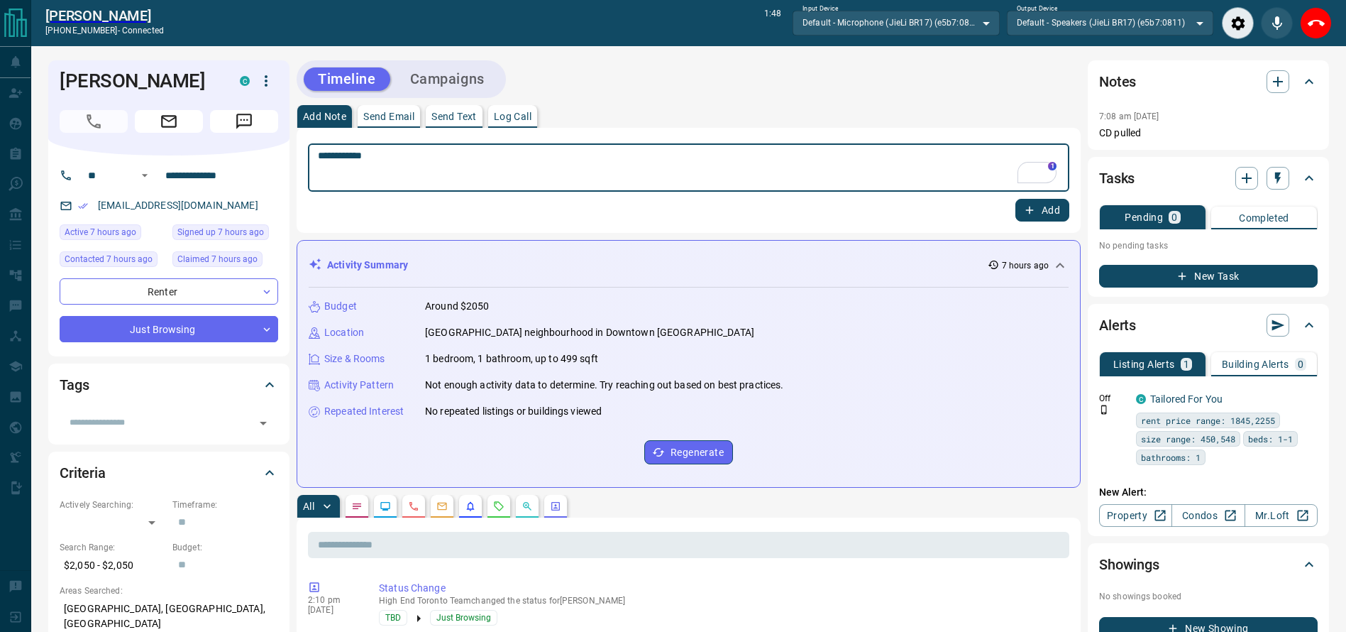
click at [705, 177] on textarea "**********" at bounding box center [689, 168] width 742 height 36
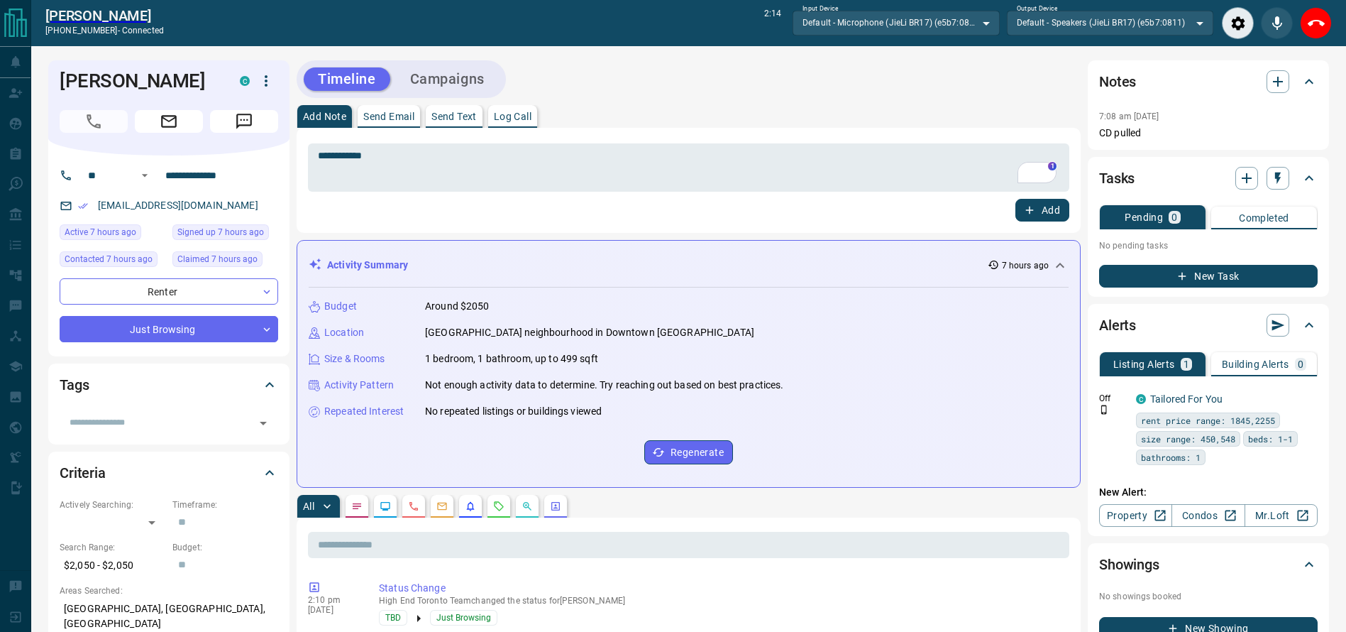
click at [765, 108] on div "Add Note Send Email Send Text Log Call" at bounding box center [689, 116] width 784 height 23
click at [744, 160] on textarea "**********" at bounding box center [689, 168] width 742 height 36
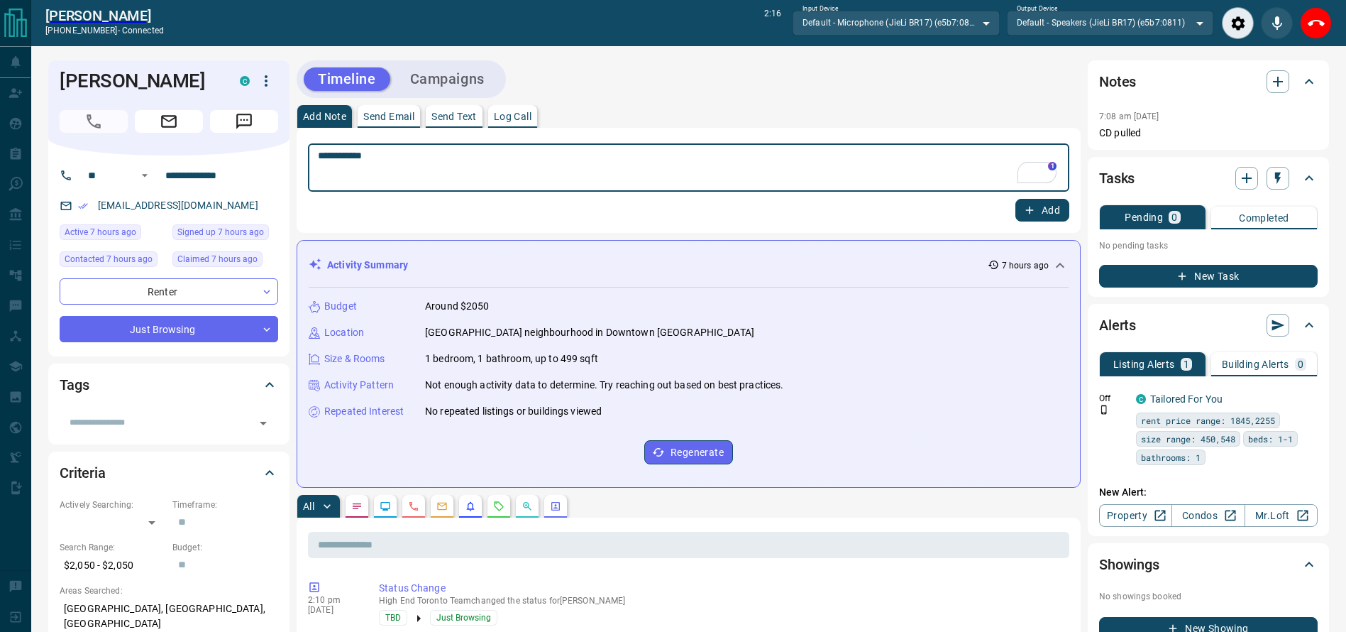
click at [786, 158] on textarea "**********" at bounding box center [689, 168] width 742 height 36
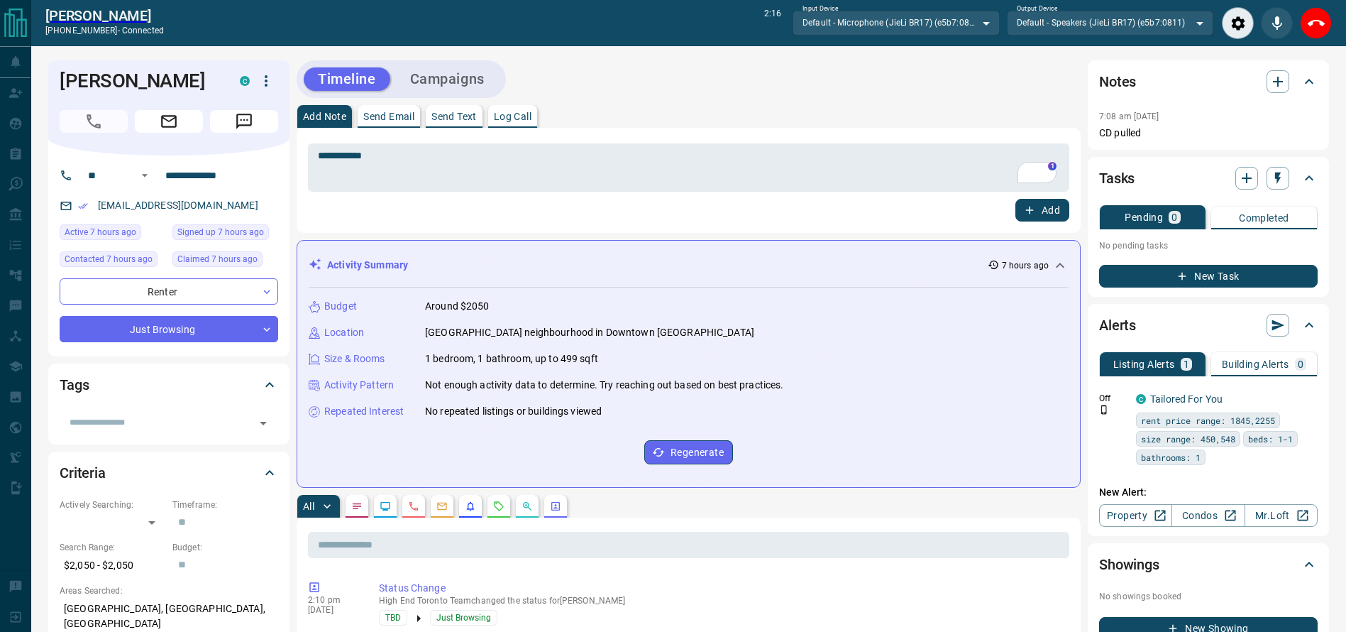
click at [788, 84] on div "Timeline Campaigns" at bounding box center [689, 79] width 784 height 38
click at [773, 124] on div "Add Note Send Email Send Text Log Call" at bounding box center [689, 116] width 784 height 23
click at [684, 174] on textarea "**********" at bounding box center [689, 168] width 742 height 36
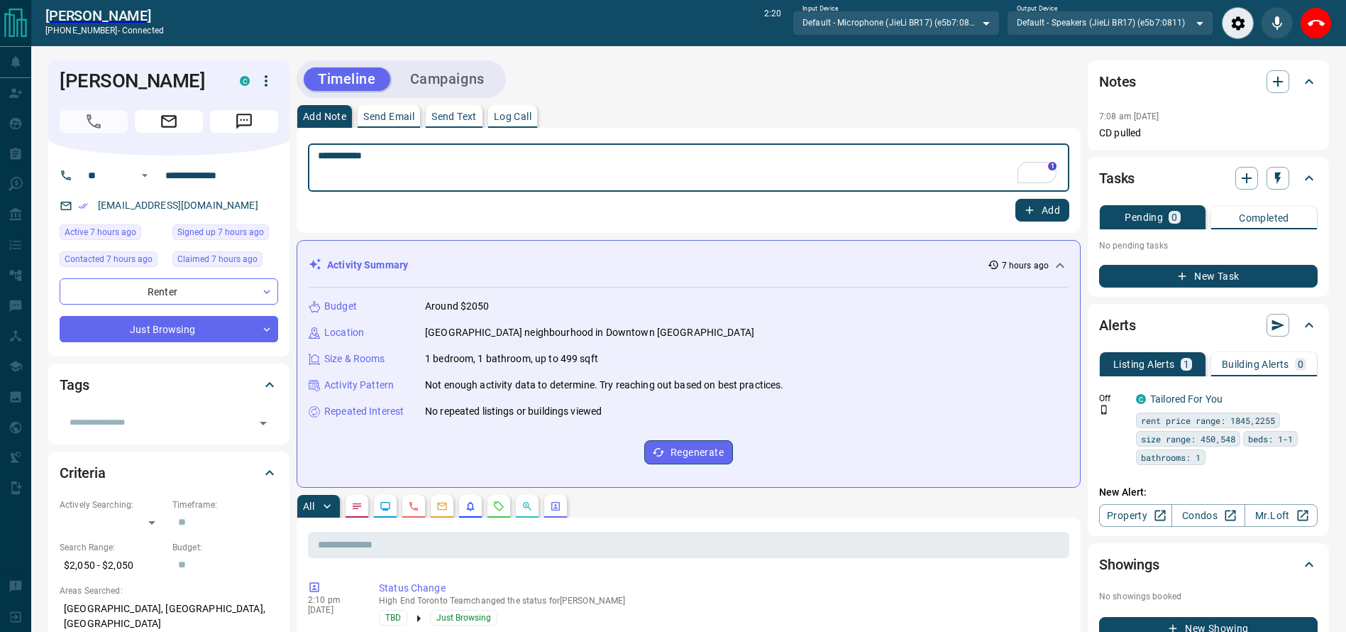
click at [684, 174] on textarea "**********" at bounding box center [689, 168] width 742 height 36
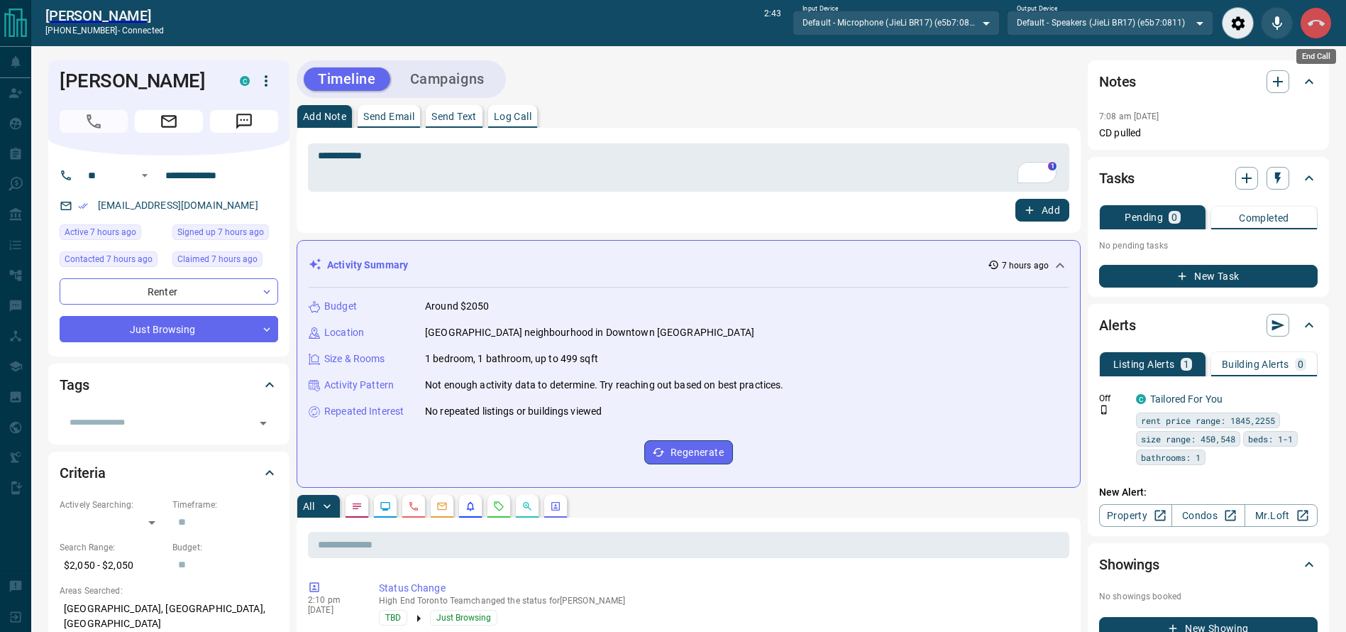
click at [1312, 26] on icon "End Call" at bounding box center [1316, 23] width 17 height 17
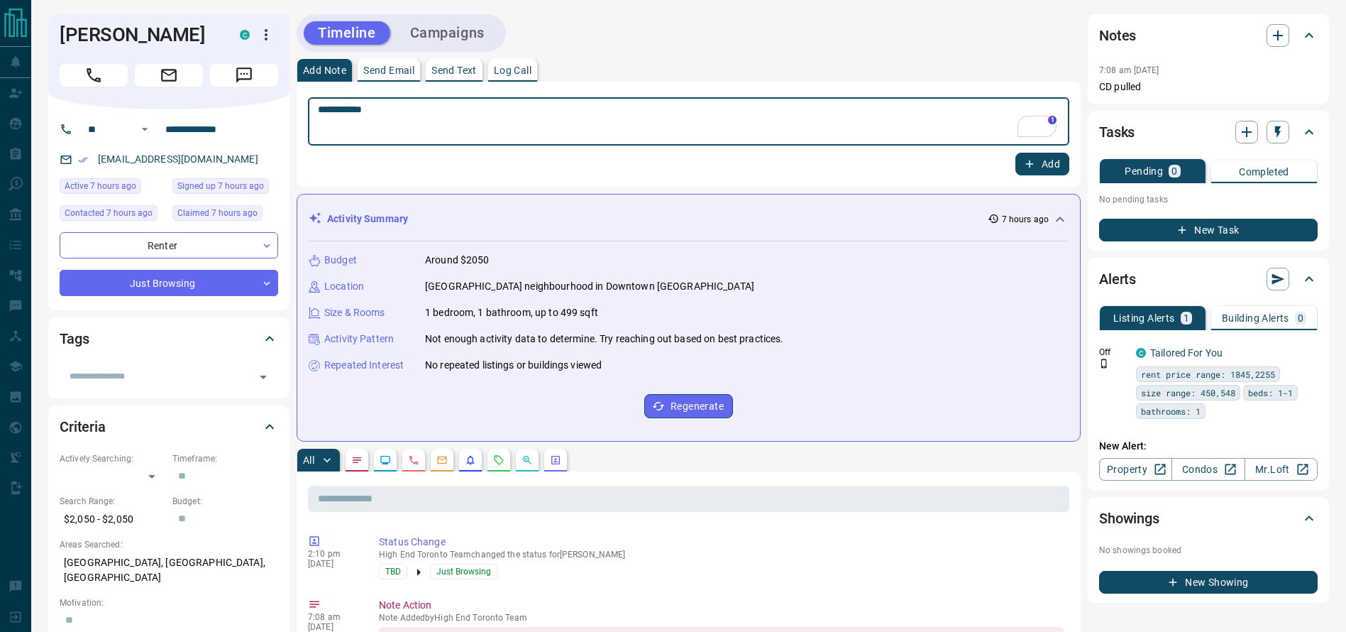
click at [839, 109] on textarea "**********" at bounding box center [689, 122] width 742 height 36
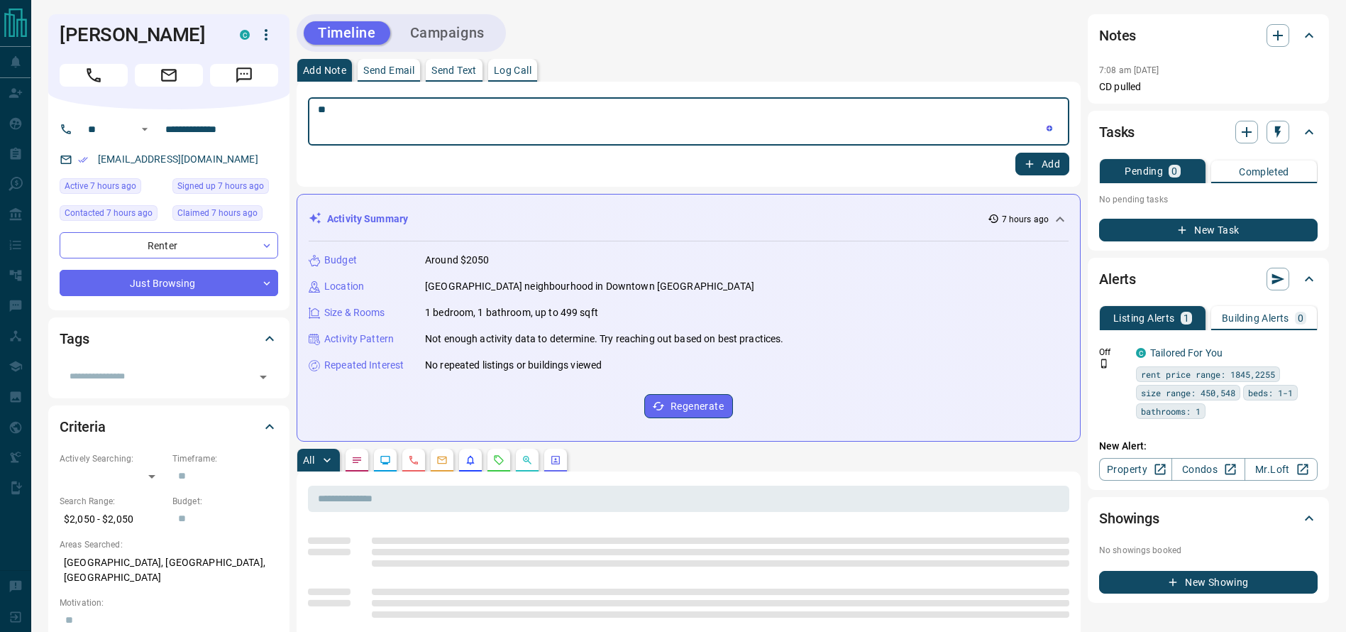
type textarea "*"
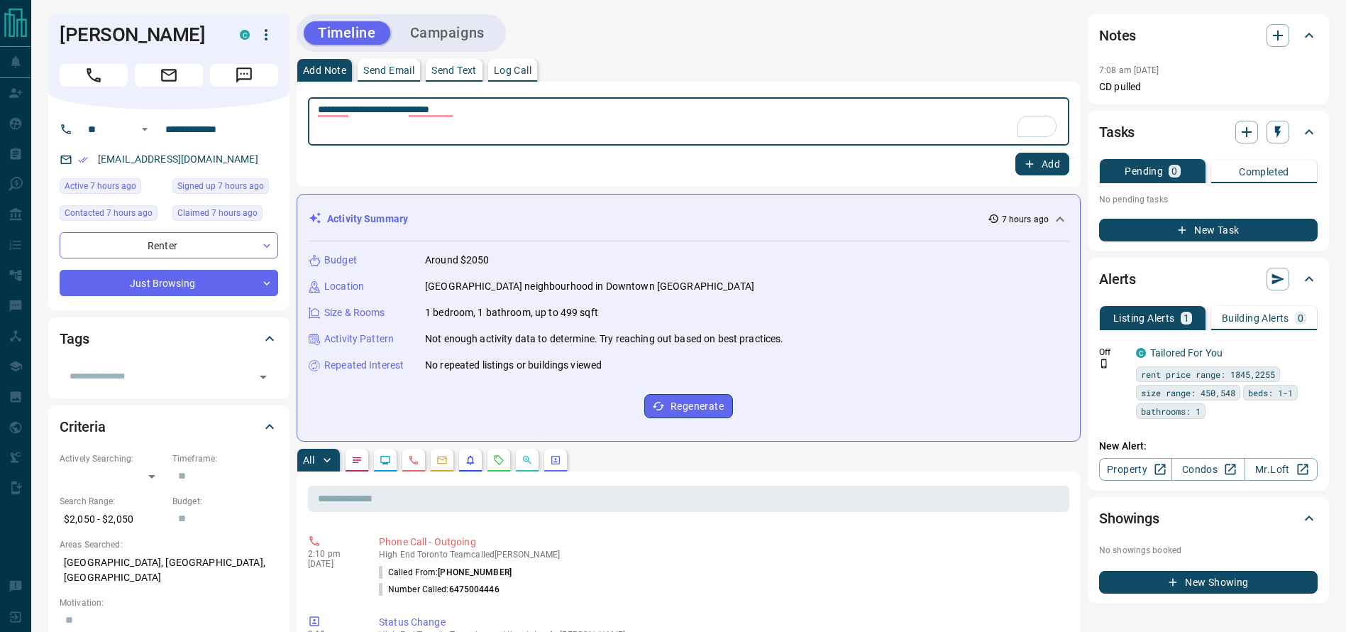
type textarea "**********"
click at [1029, 153] on button "Add" at bounding box center [1043, 164] width 54 height 23
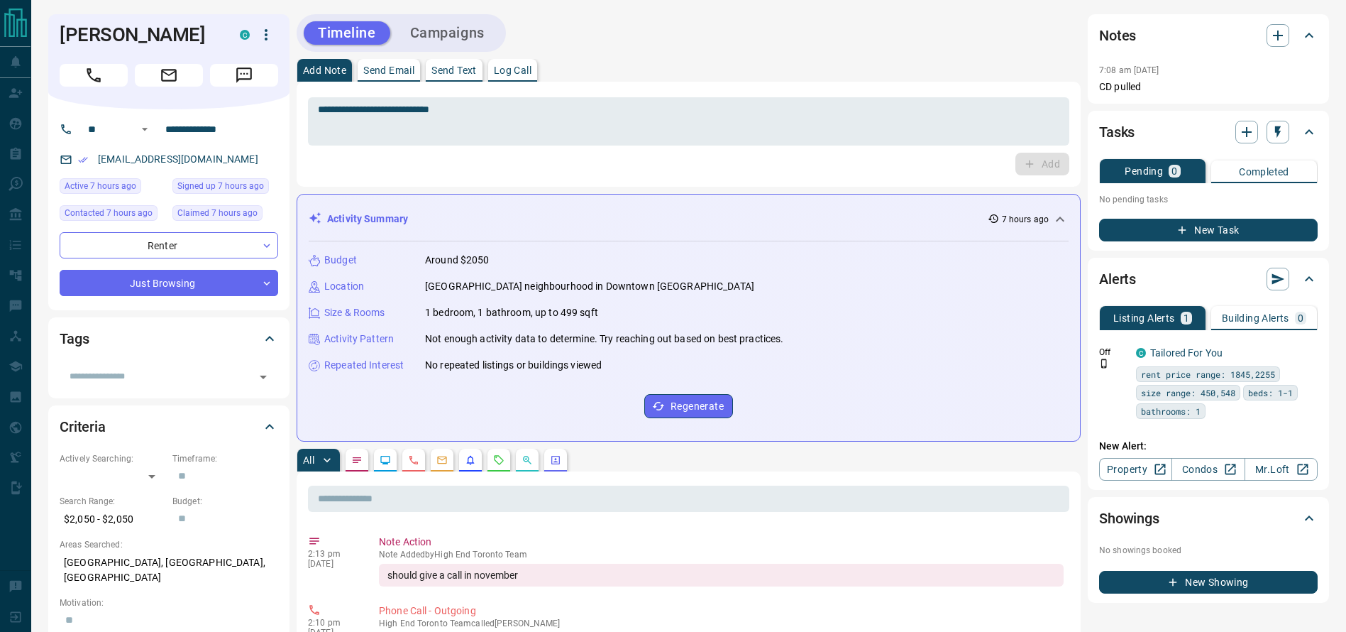
click at [1135, 233] on button "New Task" at bounding box center [1208, 230] width 219 height 23
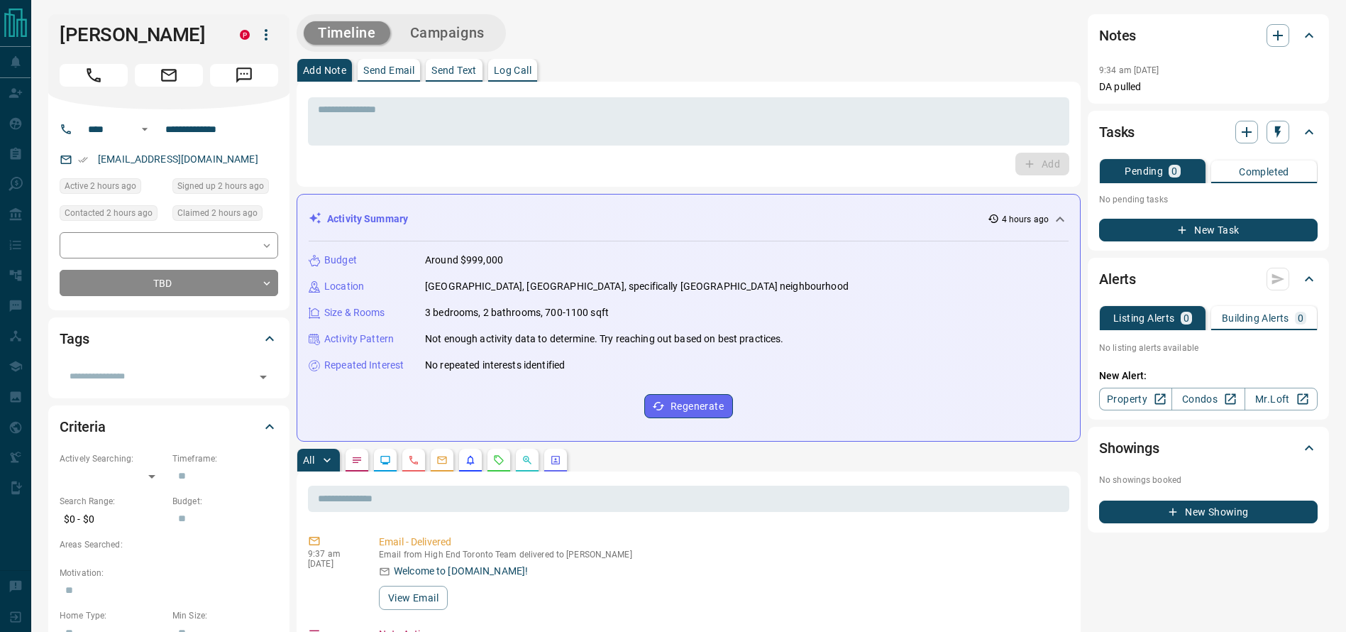
click at [749, 61] on div "Add Note Send Email Send Text Log Call" at bounding box center [689, 70] width 784 height 23
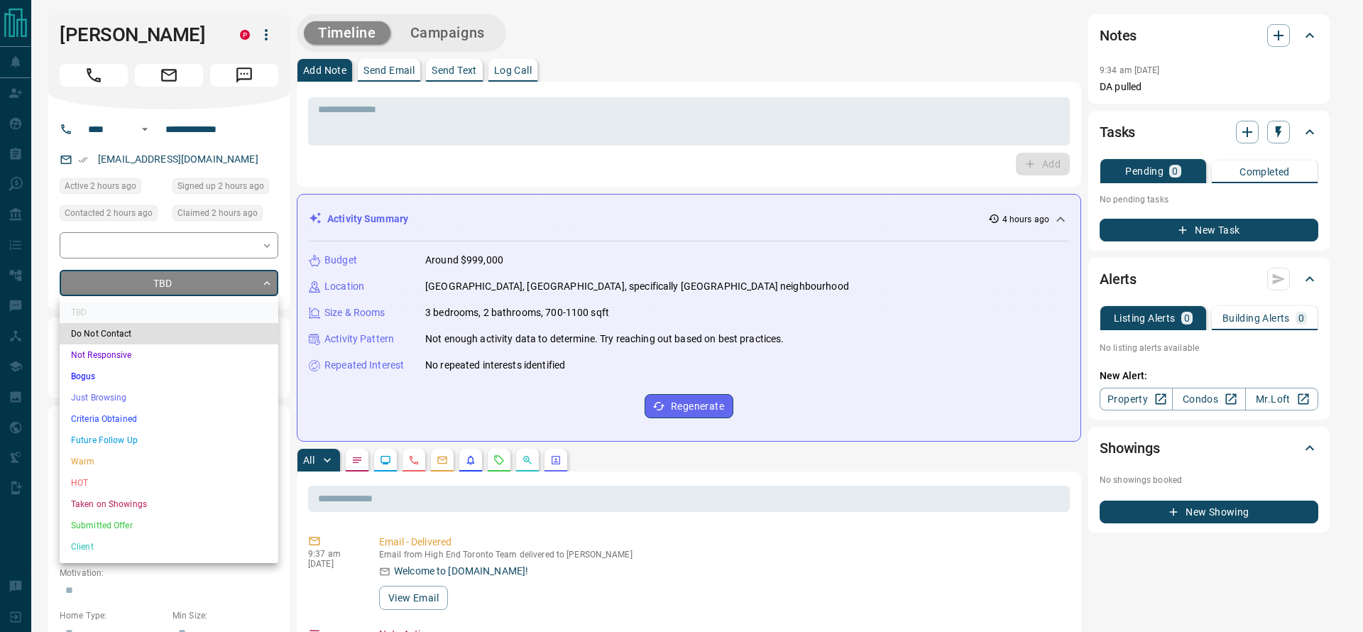
click at [165, 387] on li "Just Browsing" at bounding box center [169, 397] width 219 height 21
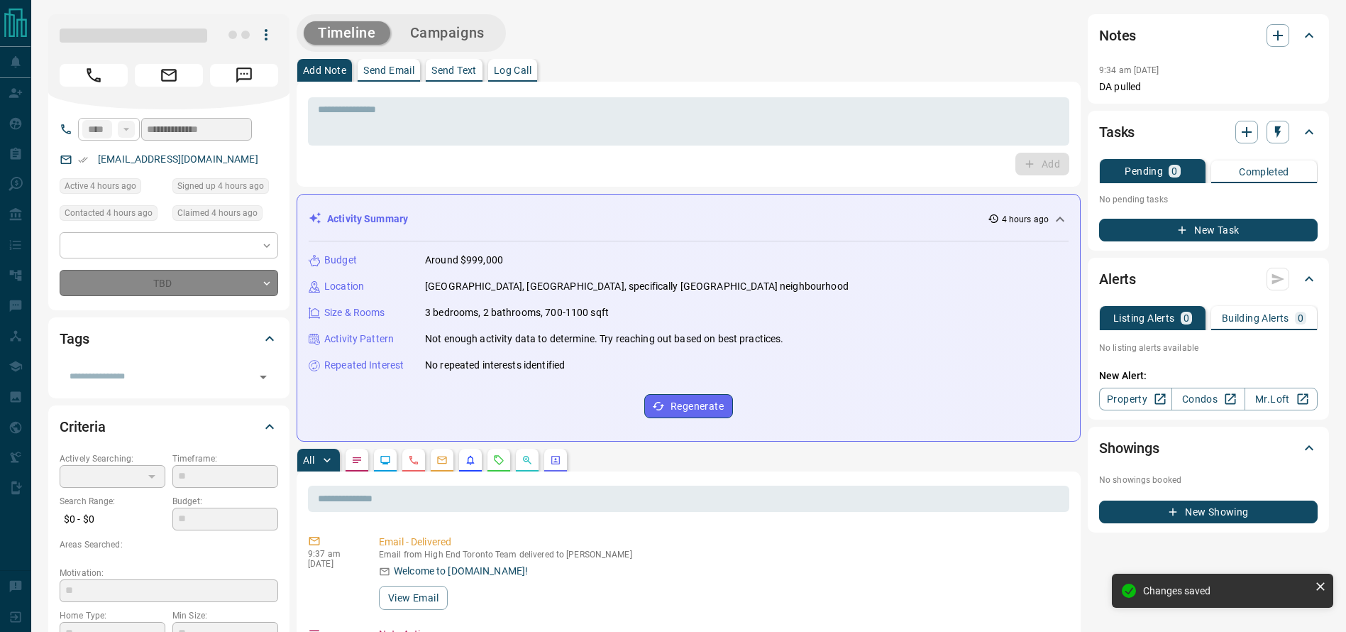
click at [82, 255] on div "​" at bounding box center [169, 245] width 219 height 26
type input "*"
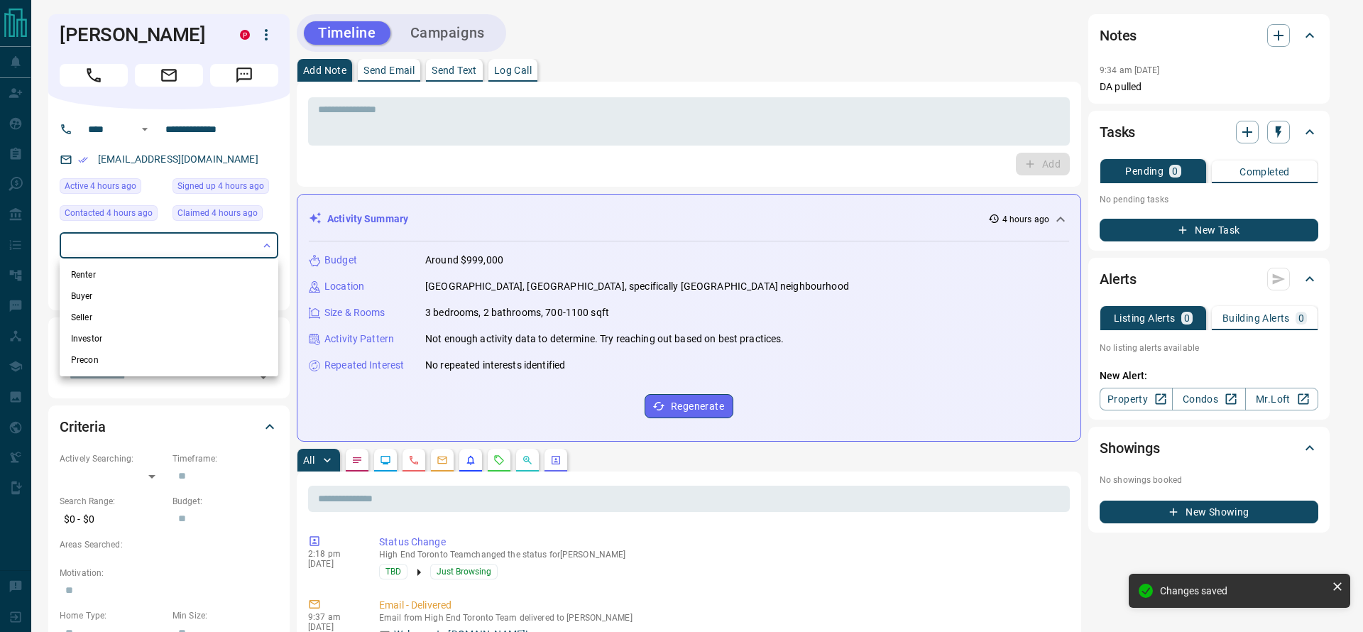
click at [182, 277] on li "Renter" at bounding box center [169, 274] width 219 height 21
type input "**********"
click at [797, 89] on div at bounding box center [681, 316] width 1363 height 632
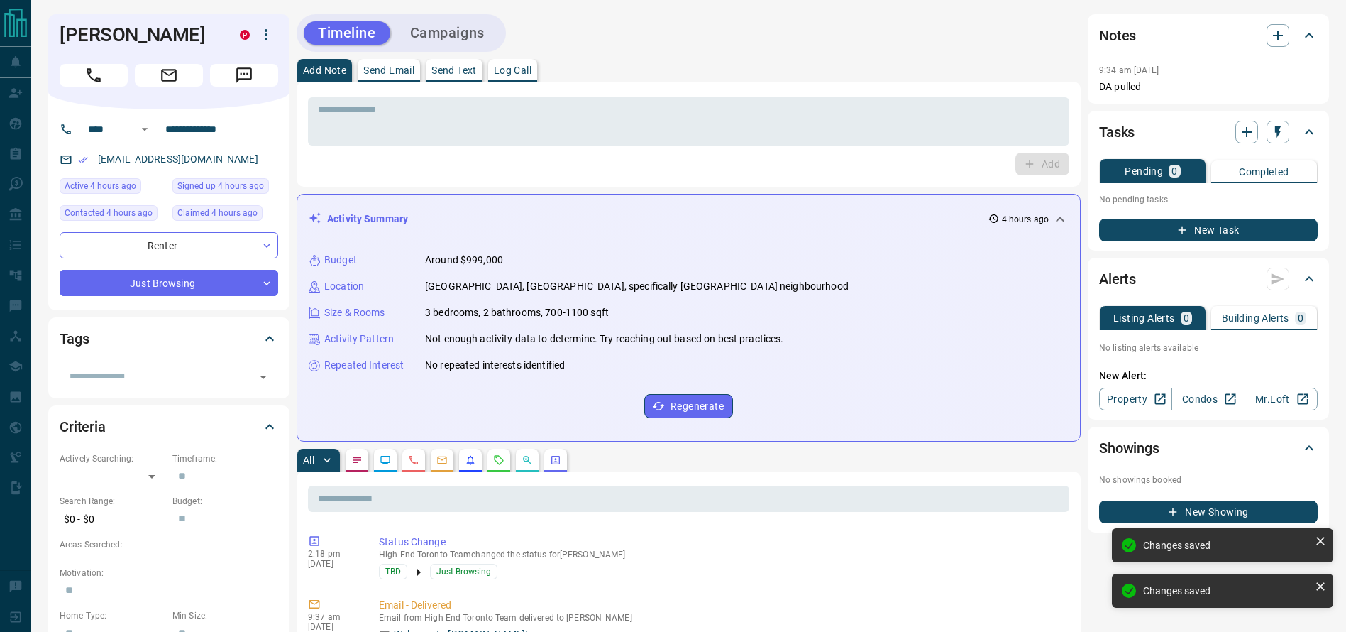
click at [800, 44] on div "Timeline Campaigns" at bounding box center [689, 33] width 784 height 38
click at [532, 154] on div "Add" at bounding box center [688, 164] width 761 height 23
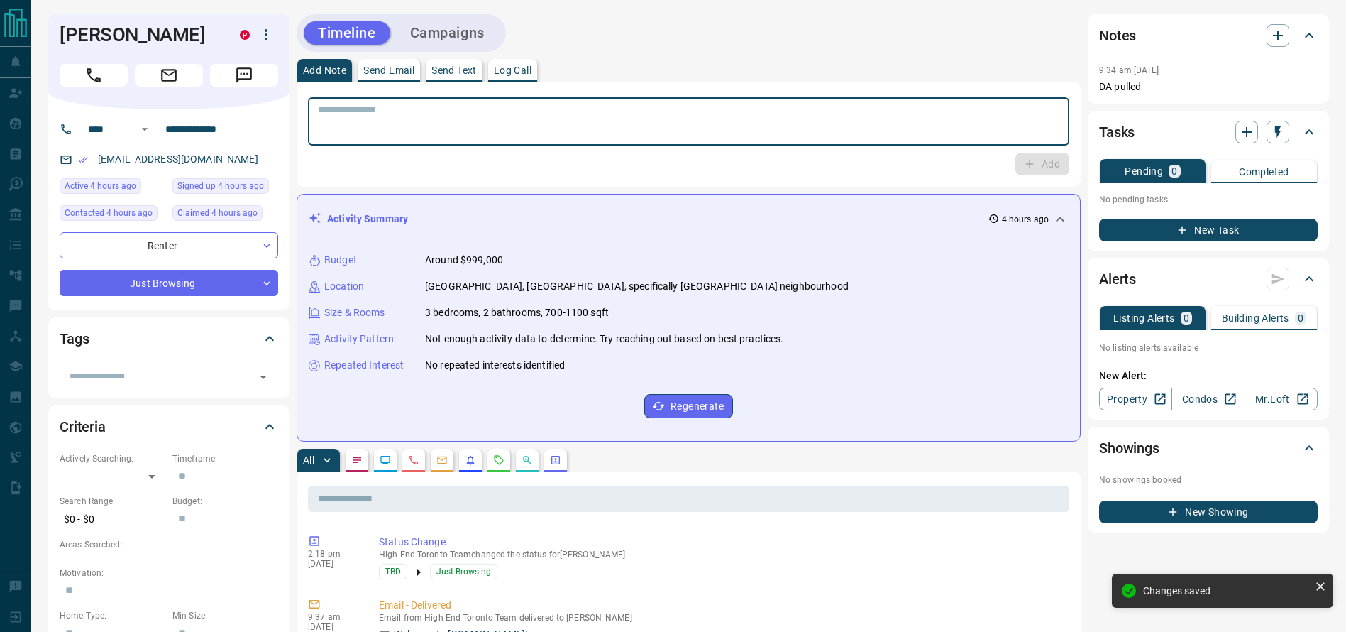
click at [654, 120] on textarea at bounding box center [689, 122] width 742 height 36
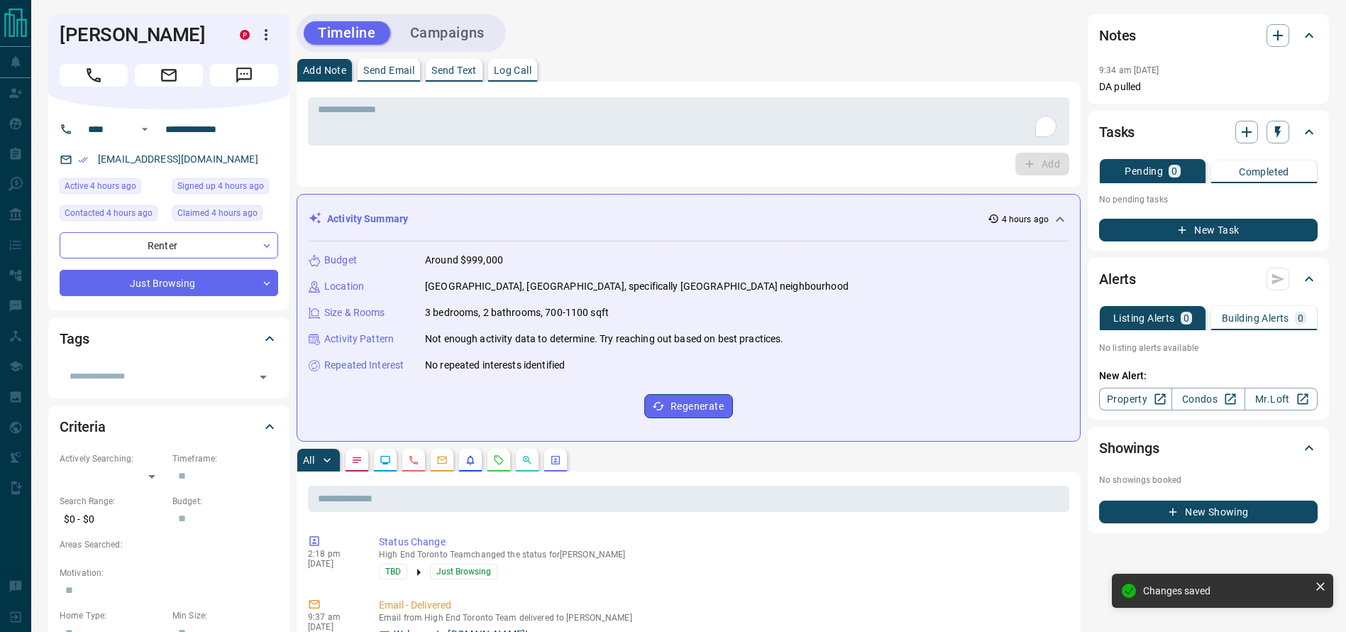
click at [754, 48] on div "Timeline Campaigns" at bounding box center [689, 33] width 784 height 38
click at [647, 95] on div "* ​" at bounding box center [688, 119] width 761 height 53
click at [636, 105] on textarea "To enrich screen reader interactions, please activate Accessibility in Grammarl…" at bounding box center [689, 122] width 742 height 36
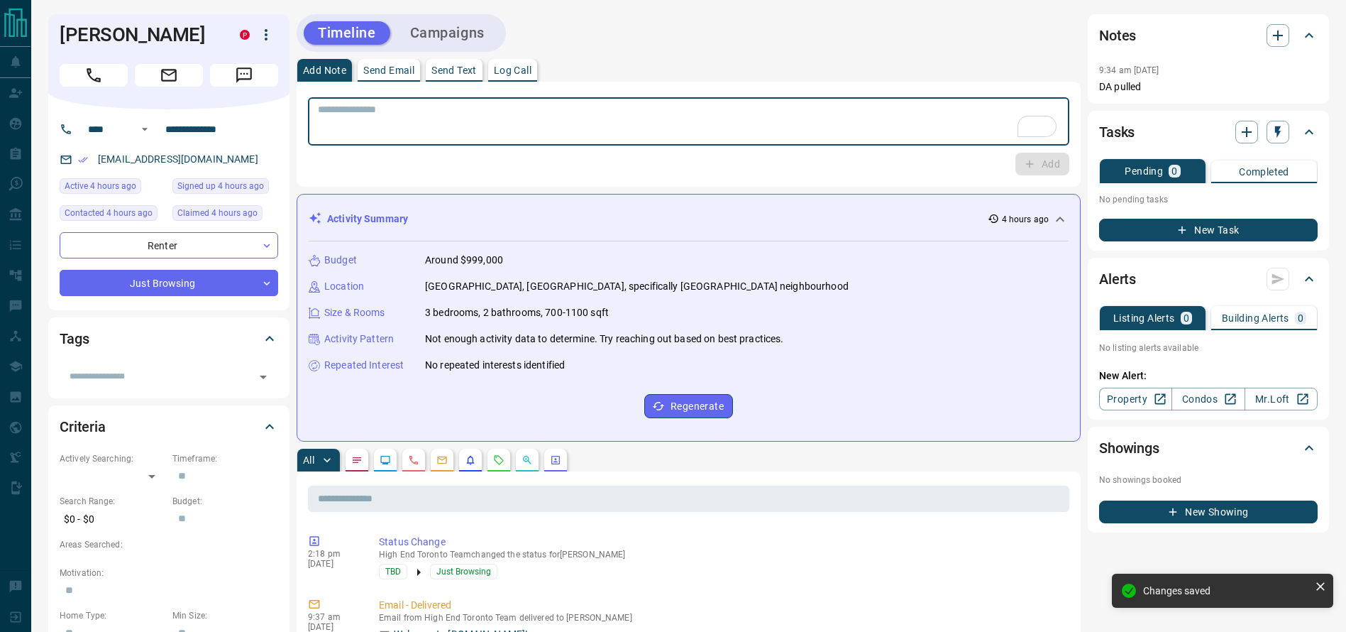
click at [763, 43] on div "Timeline Campaigns" at bounding box center [689, 33] width 784 height 38
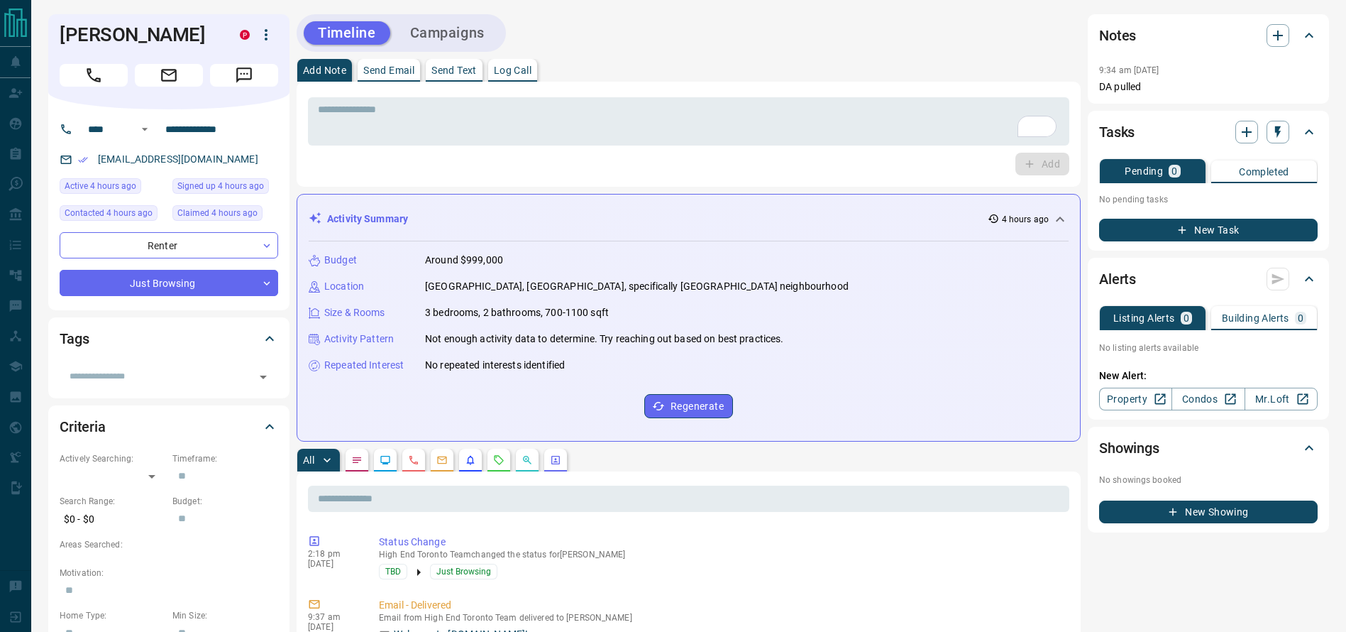
click at [726, 45] on div "Timeline Campaigns" at bounding box center [689, 33] width 784 height 38
click at [694, 45] on div "Timeline Campaigns" at bounding box center [689, 33] width 784 height 38
click at [59, 59] on div "Vicki Tsang P" at bounding box center [168, 61] width 241 height 95
click at [78, 75] on button "Call" at bounding box center [94, 75] width 68 height 23
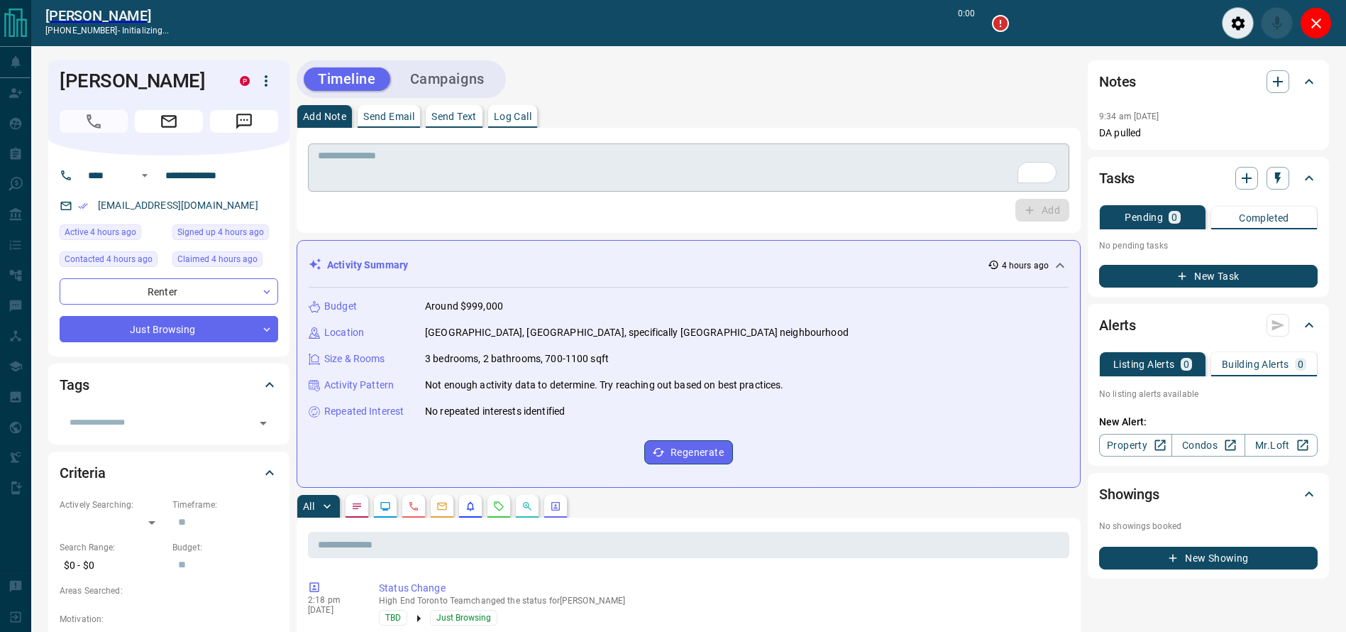
click at [495, 182] on textarea "To enrich screen reader interactions, please activate Accessibility in Grammarl…" at bounding box center [689, 168] width 742 height 36
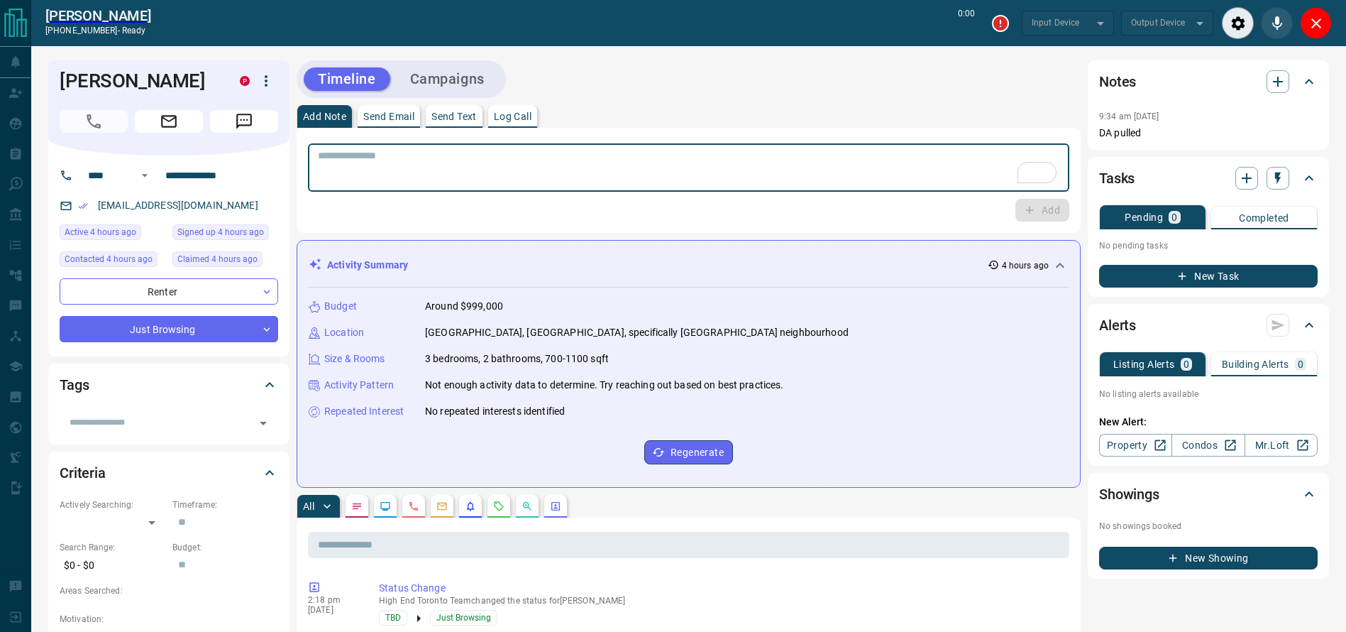
type input "*******"
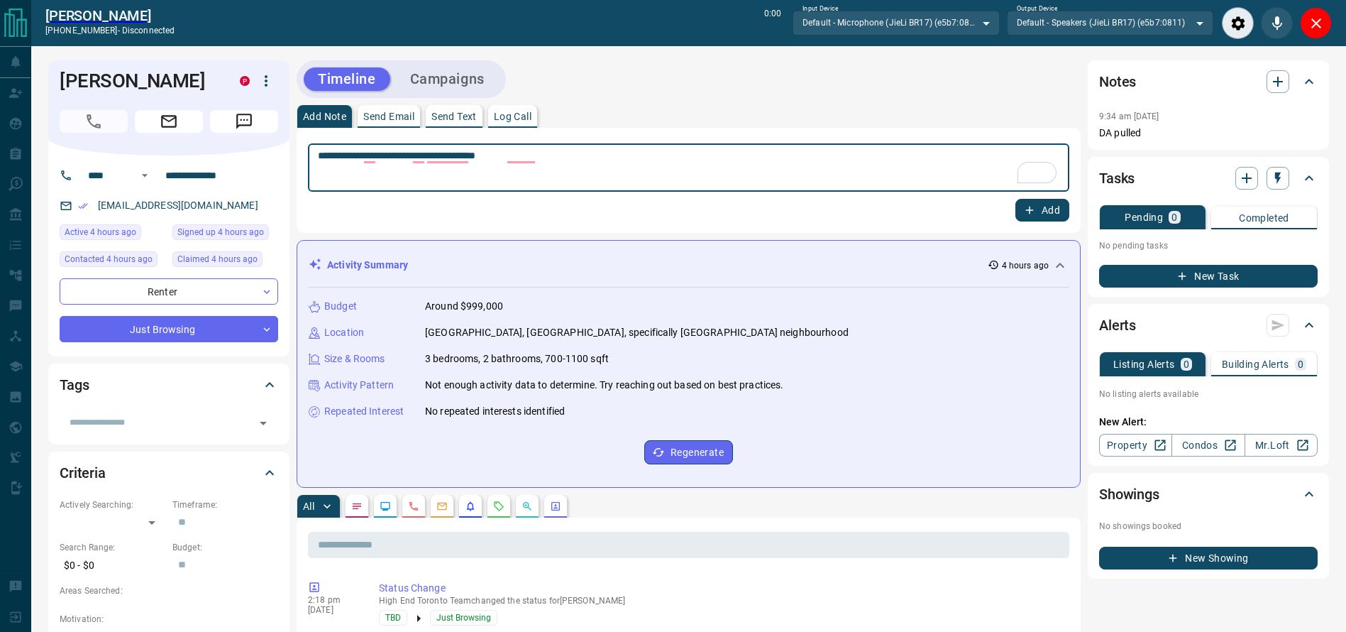
type textarea "**********"
click at [1033, 207] on icon "button" at bounding box center [1029, 210] width 13 height 13
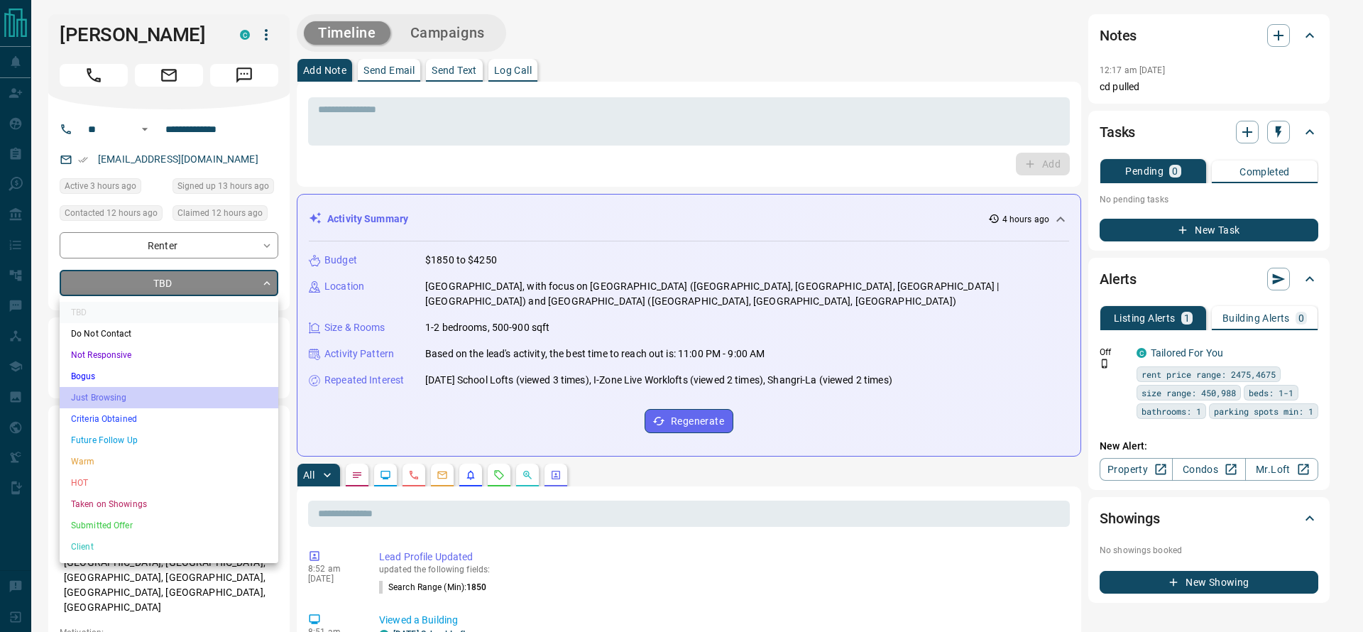
click at [197, 400] on li "Just Browsing" at bounding box center [169, 397] width 219 height 21
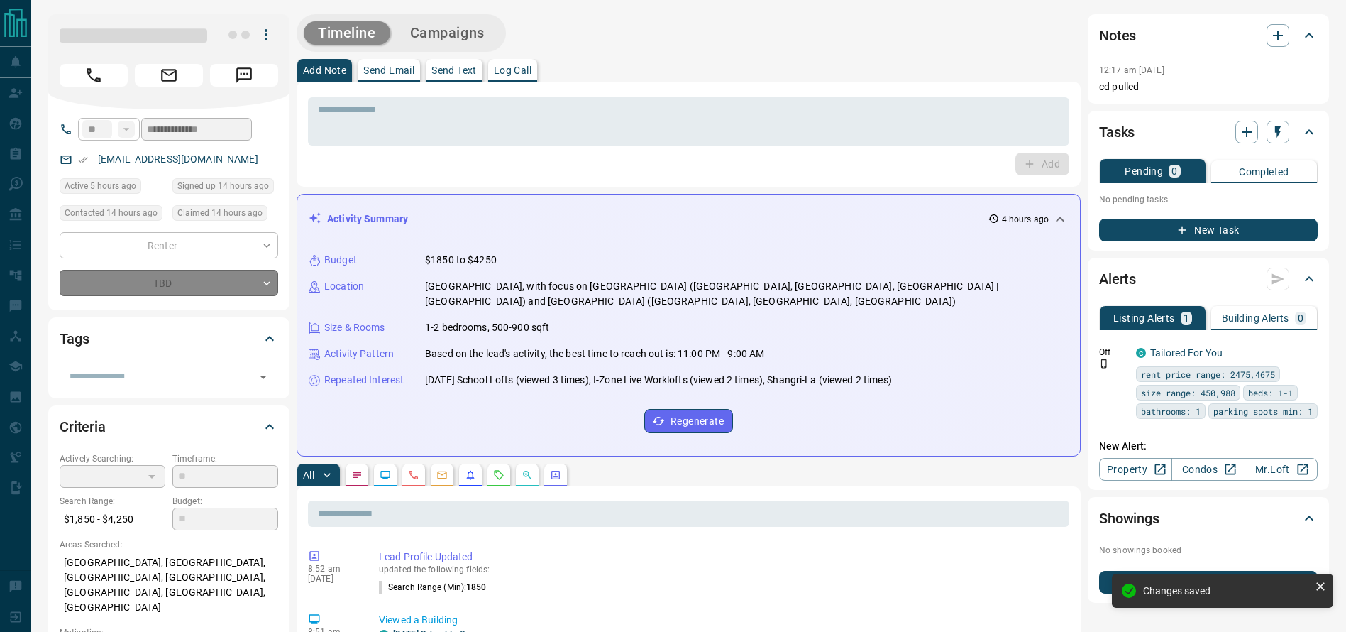
click at [119, 75] on button "Call" at bounding box center [94, 75] width 68 height 23
type input "*"
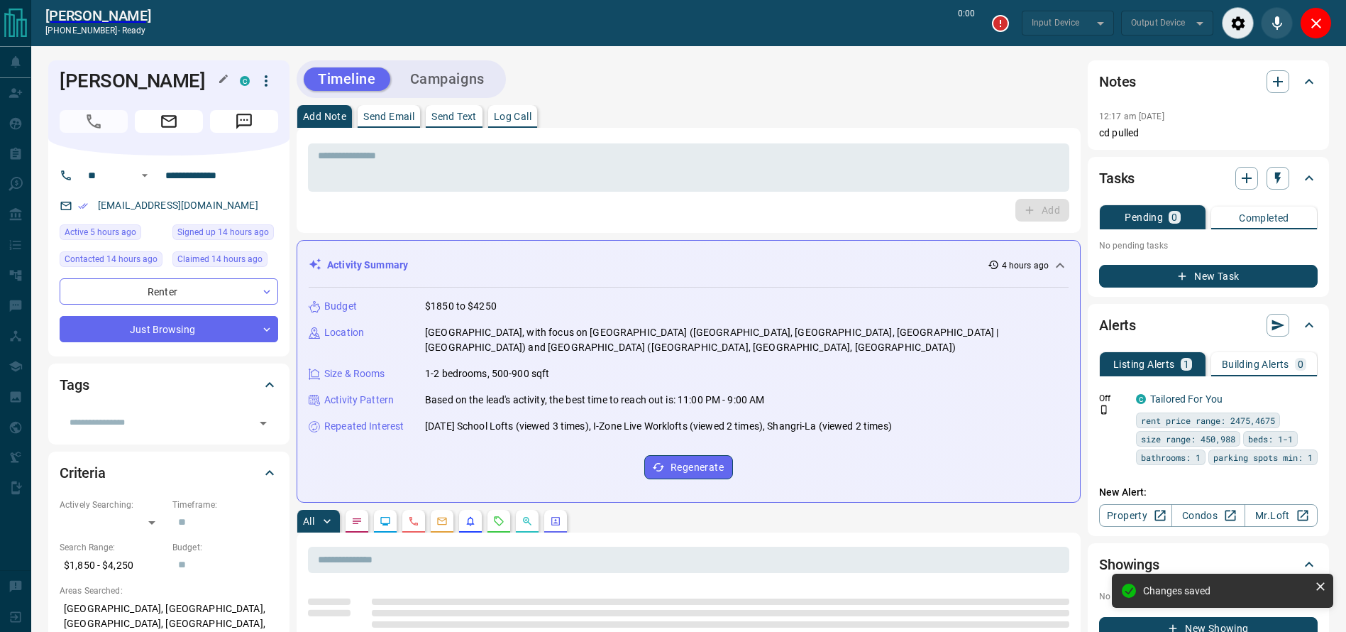
type input "*******"
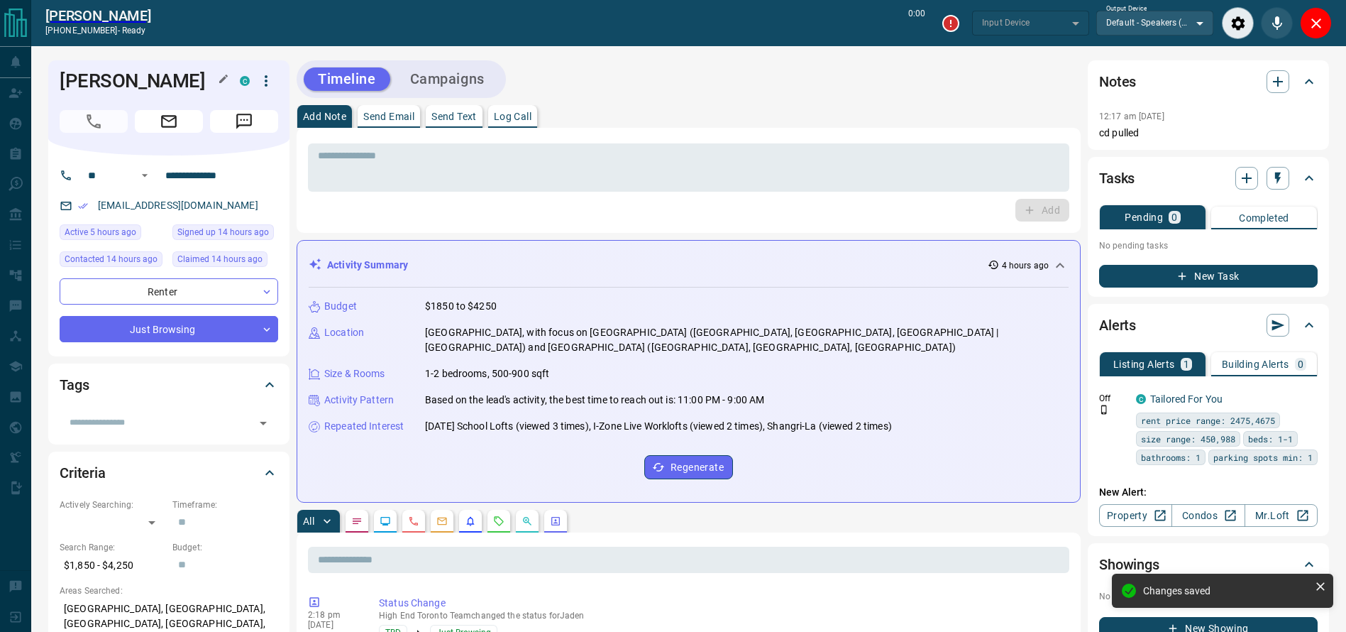
type input "*******"
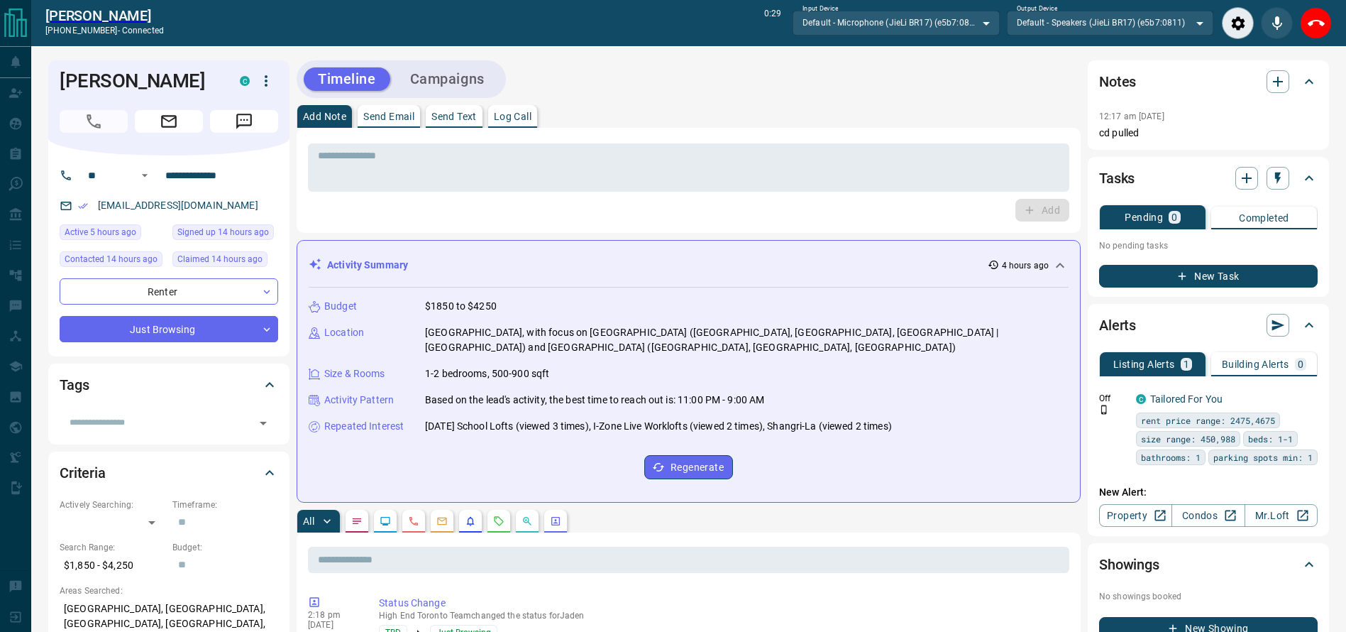
click at [1326, 22] on button "End Call" at bounding box center [1316, 23] width 32 height 32
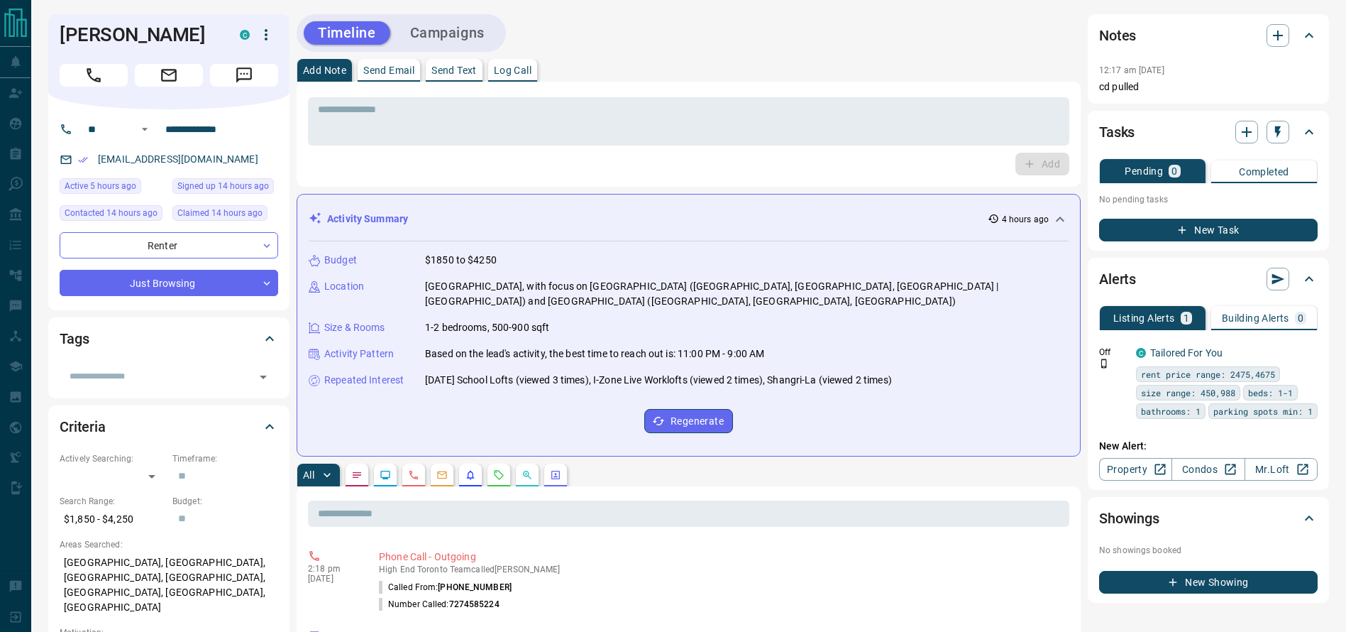
click at [957, 74] on div "Add Note Send Email Send Text Log Call" at bounding box center [689, 70] width 784 height 23
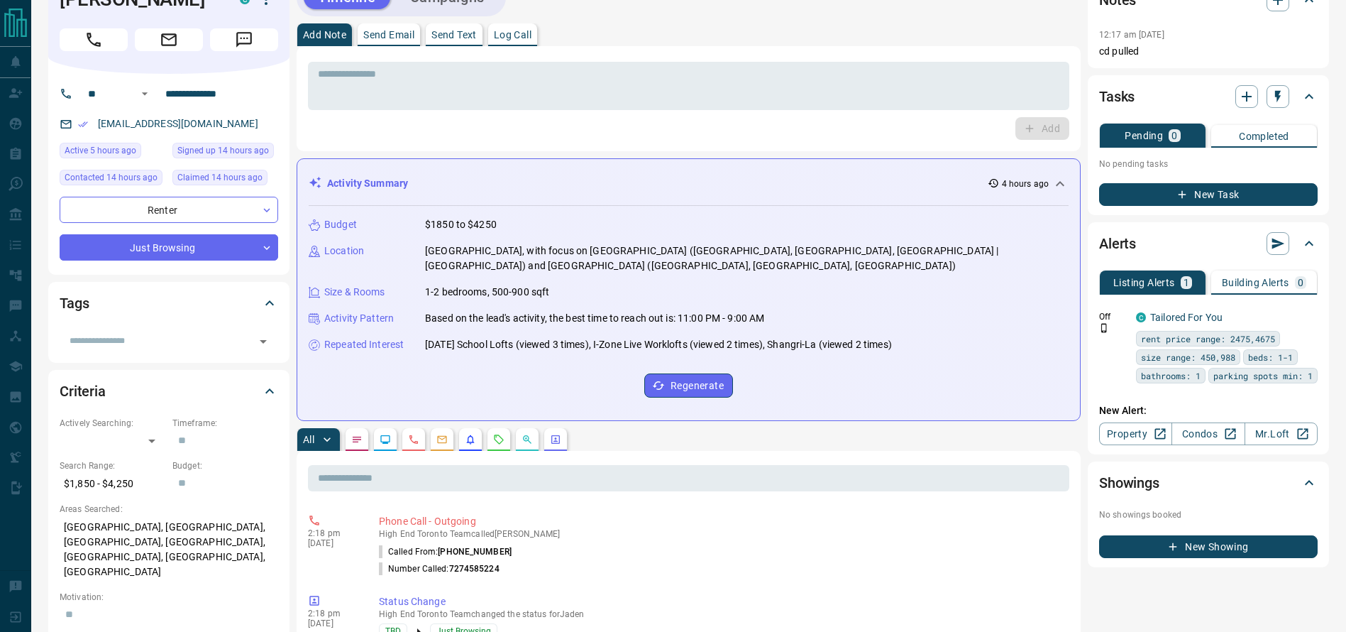
scroll to position [34, 0]
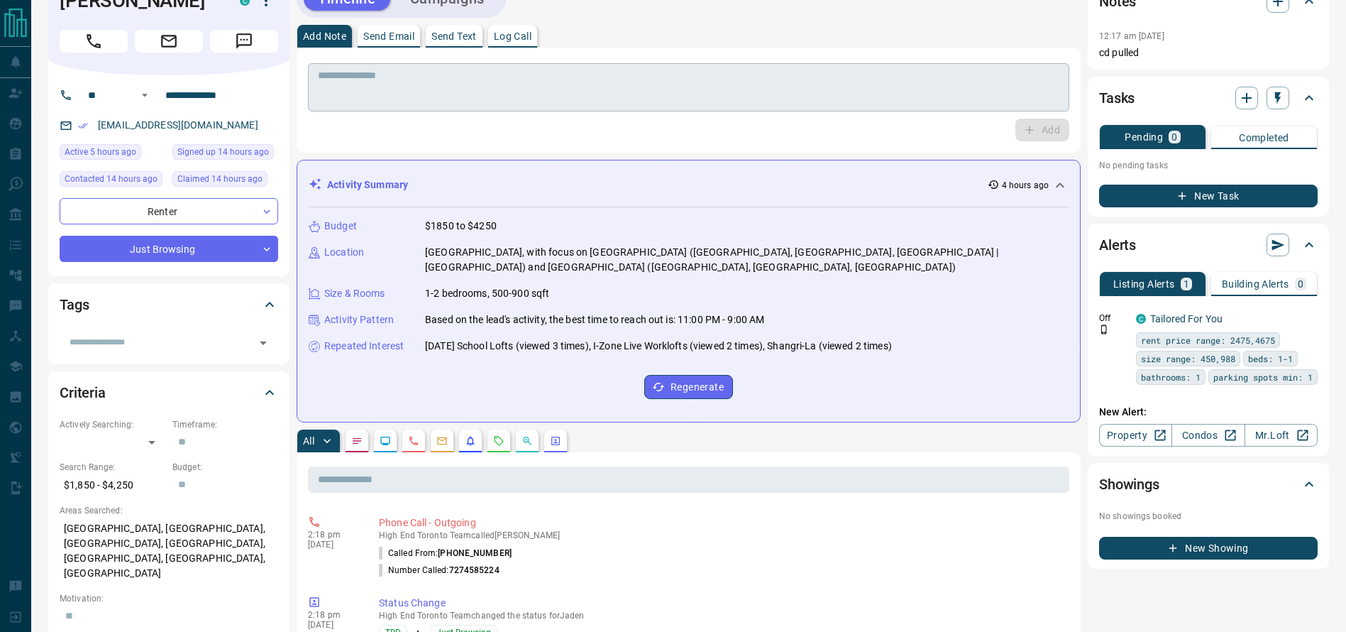
click at [599, 90] on textarea at bounding box center [689, 88] width 742 height 36
